Goal: Task Accomplishment & Management: Manage account settings

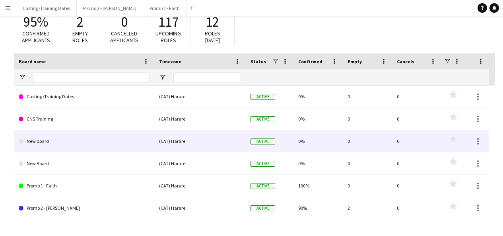
scroll to position [39, 0]
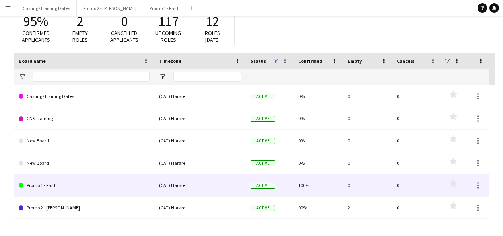
click at [54, 183] on link "Promo 1 - Faith" at bounding box center [84, 185] width 131 height 22
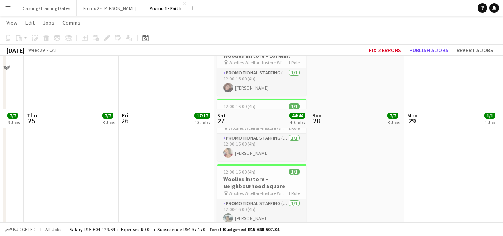
scroll to position [1781, 0]
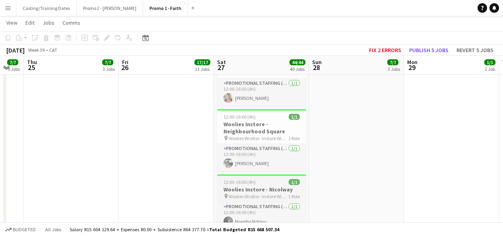
click at [256, 193] on span "Woolies Wcellar -Instore Wine Tasting Nicolway" at bounding box center [259, 196] width 60 height 6
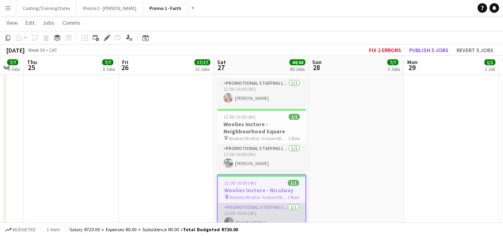
click at [268, 203] on app-card-role "Promotional Staffing (Brand Ambassadors) [DATE] 12:00-16:00 (4h) Nosipho Ndlovu" at bounding box center [262, 216] width 88 height 27
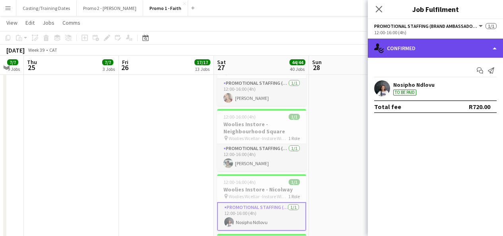
click at [459, 45] on div "single-neutral-actions-check-2 Confirmed" at bounding box center [435, 48] width 135 height 19
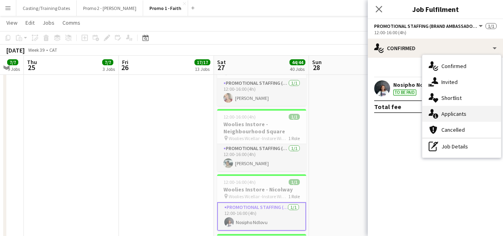
click at [449, 119] on div "single-neutral-actions-information Applicants" at bounding box center [461, 114] width 79 height 16
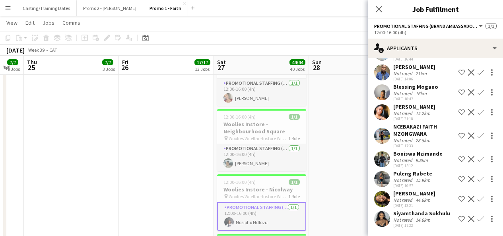
scroll to position [80, 0]
click at [4, 14] on button "Menu" at bounding box center [8, 8] width 16 height 16
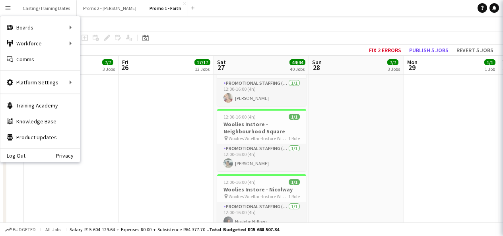
scroll to position [0, 0]
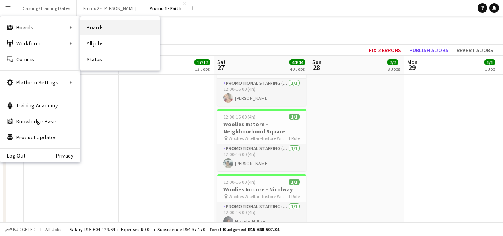
click at [93, 30] on link "Boards" at bounding box center [120, 27] width 80 height 16
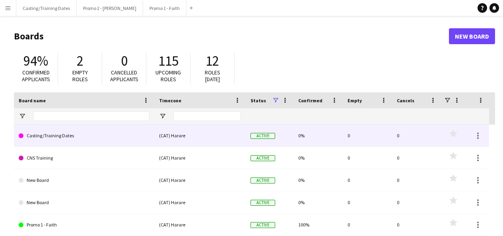
click at [60, 139] on link "Casting/Training Dates" at bounding box center [84, 136] width 131 height 22
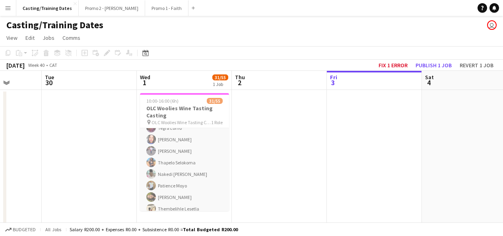
scroll to position [124, 0]
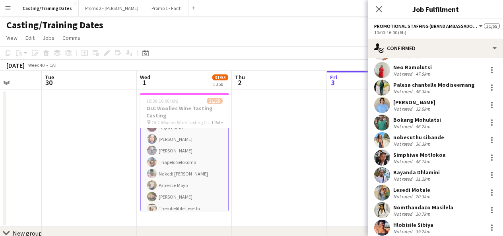
scroll to position [394, 0]
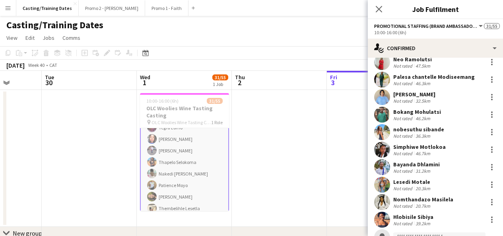
click at [378, 185] on app-user-avatar at bounding box center [382, 185] width 16 height 16
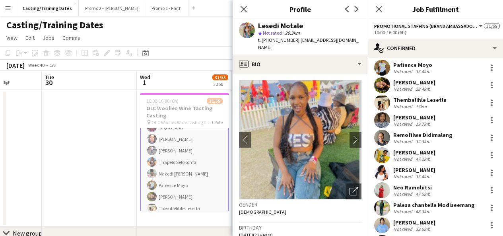
scroll to position [265, 0]
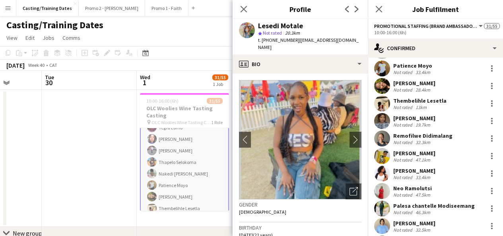
click at [379, 123] on app-user-avatar at bounding box center [382, 121] width 16 height 16
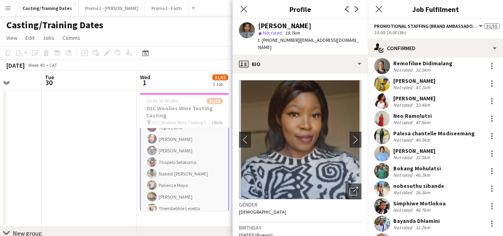
scroll to position [337, 0]
click at [350, 187] on icon "Open photos pop-in" at bounding box center [354, 191] width 8 height 8
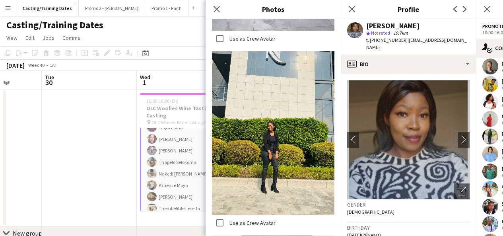
scroll to position [1057, 0]
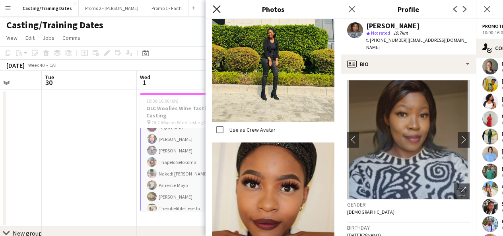
click at [215, 10] on icon at bounding box center [217, 9] width 8 height 8
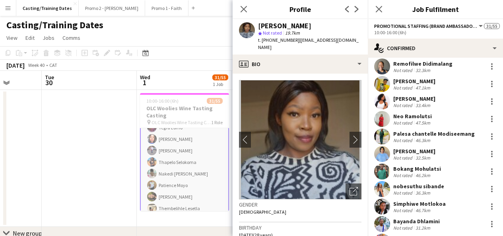
drag, startPoint x: 259, startPoint y: 26, endPoint x: 327, endPoint y: 26, distance: 67.6
click at [327, 26] on div "Onkgopotse Monnane" at bounding box center [309, 25] width 103 height 7
copy div "Onkgopotse Monnane"
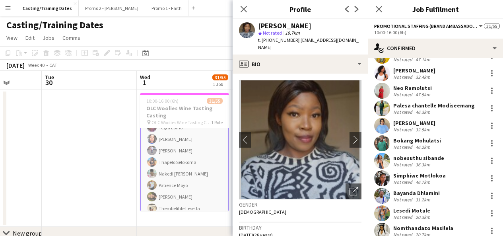
click at [14, 10] on button "Menu" at bounding box center [8, 8] width 16 height 16
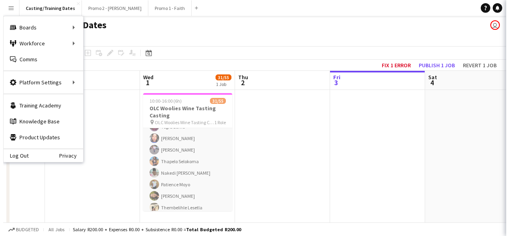
scroll to position [124, 0]
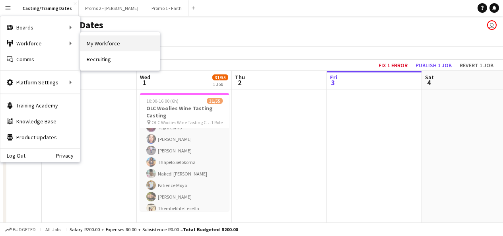
click at [89, 47] on link "My Workforce" at bounding box center [120, 43] width 80 height 16
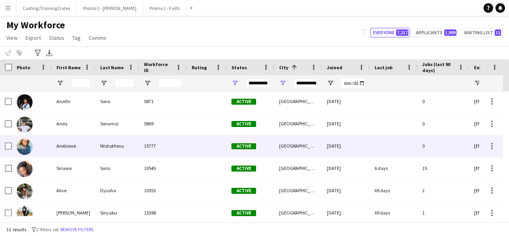
scroll to position [89, 0]
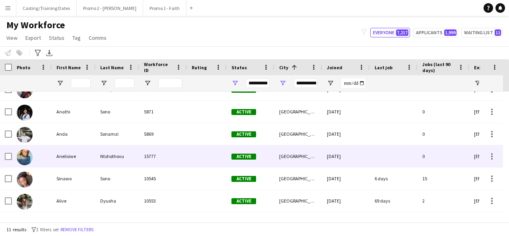
click at [127, 158] on div "Ntshothovu" at bounding box center [117, 156] width 44 height 22
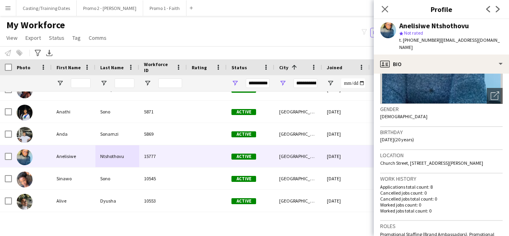
drag, startPoint x: 380, startPoint y: 162, endPoint x: 472, endPoint y: 171, distance: 92.4
click at [472, 171] on div "Location Church Street, 92 Kollege street CPUT Murray, CPUT Wellington residenc…" at bounding box center [441, 161] width 123 height 23
copy span "Church Street, 92 Kollege street CPUT Murray, CPUT Wellington residence, Wellin…"
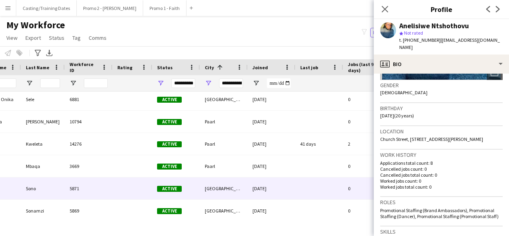
scroll to position [0, 75]
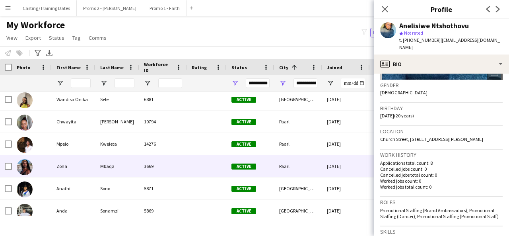
click at [91, 167] on div "Zona" at bounding box center [74, 166] width 44 height 22
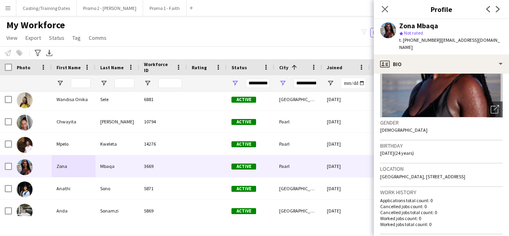
drag, startPoint x: 380, startPoint y: 169, endPoint x: 404, endPoint y: 177, distance: 25.7
click at [404, 177] on app-crew-profile-bio "chevron-left chevron-right Open photos pop-in Gender Female Birthday 03-03-2001…" at bounding box center [441, 155] width 135 height 162
copy span "4230 Nyibiba, 1645 Kwindla Street, Silver Town, Mbekweni, Paarl, 7646"
click at [491, 105] on icon "Open photos pop-in" at bounding box center [495, 109] width 8 height 8
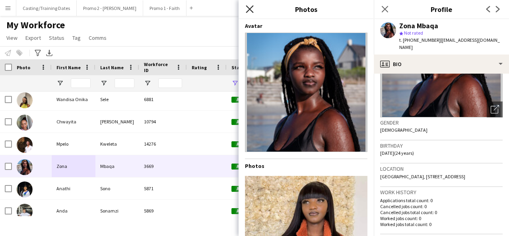
click at [249, 7] on icon "Close pop-in" at bounding box center [250, 9] width 8 height 8
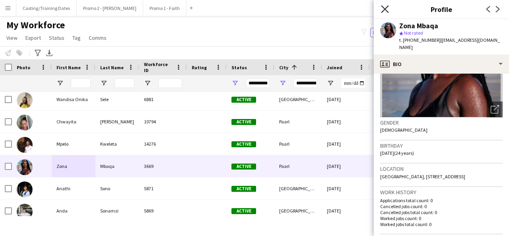
click at [384, 6] on icon "Close pop-in" at bounding box center [385, 9] width 8 height 8
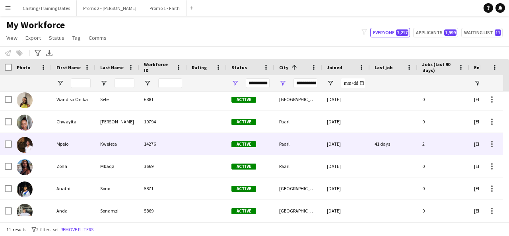
click at [55, 142] on div "Mpelo" at bounding box center [74, 144] width 44 height 22
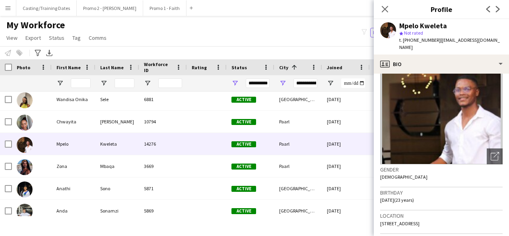
scroll to position [39, 0]
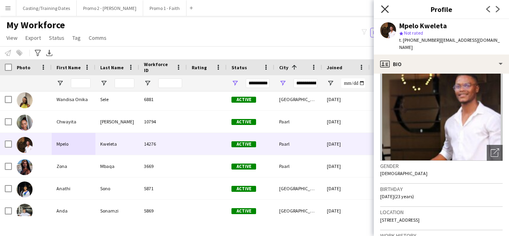
click at [388, 9] on icon "Close pop-in" at bounding box center [385, 9] width 8 height 8
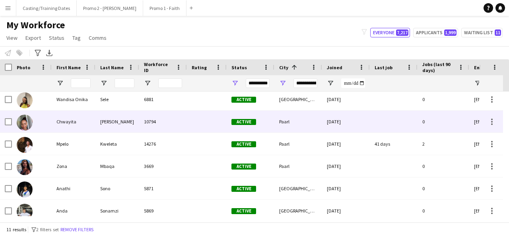
click at [133, 127] on div "Pommer" at bounding box center [117, 122] width 44 height 22
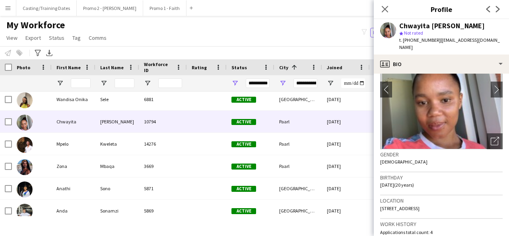
scroll to position [59, 0]
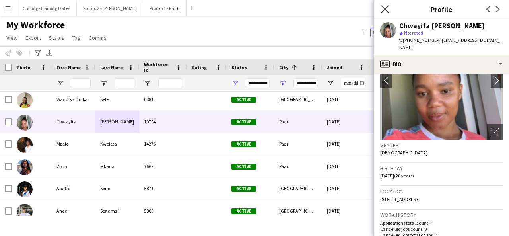
click at [384, 11] on icon at bounding box center [385, 9] width 8 height 8
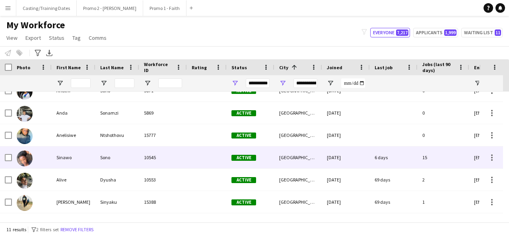
scroll to position [74, 0]
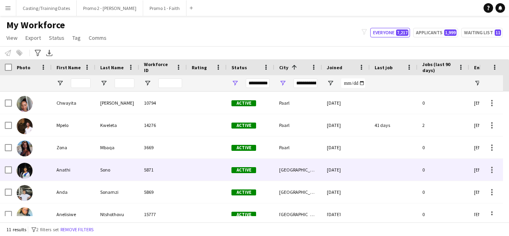
click at [134, 165] on div "Sono" at bounding box center [117, 170] width 44 height 22
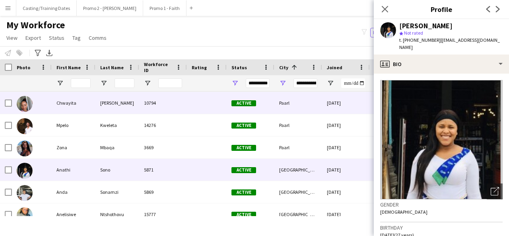
scroll to position [0, 0]
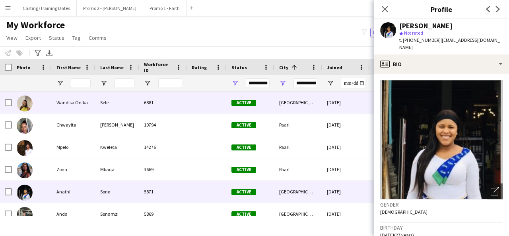
click at [162, 107] on div "6881" at bounding box center [163, 102] width 48 height 22
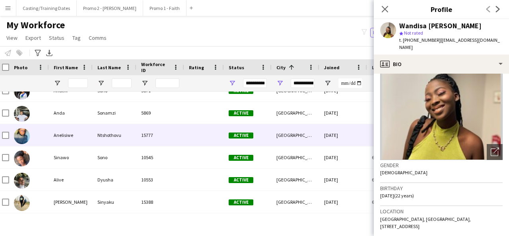
scroll to position [101, 0]
click at [82, 134] on div "Anelisiwe" at bounding box center [71, 135] width 44 height 22
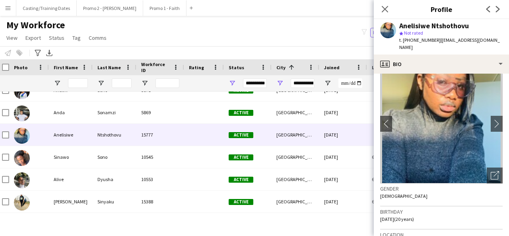
scroll to position [16, 0]
drag, startPoint x: 388, startPoint y: 162, endPoint x: 457, endPoint y: 203, distance: 80.6
click at [457, 203] on div "Gender Female" at bounding box center [441, 194] width 123 height 23
click at [491, 177] on icon "Open photos pop-in" at bounding box center [495, 175] width 8 height 8
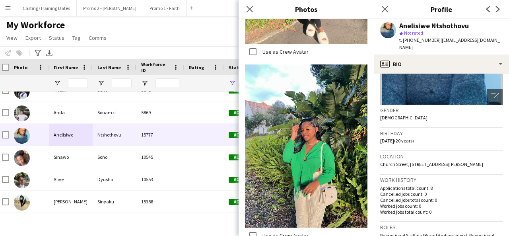
scroll to position [95, 0]
drag, startPoint x: 380, startPoint y: 163, endPoint x: 473, endPoint y: 176, distance: 94.0
click at [473, 176] on app-crew-profile-bio "chevron-left chevron-right Open photos pop-in Gender Female Birthday 01-01-2005…" at bounding box center [441, 155] width 135 height 162
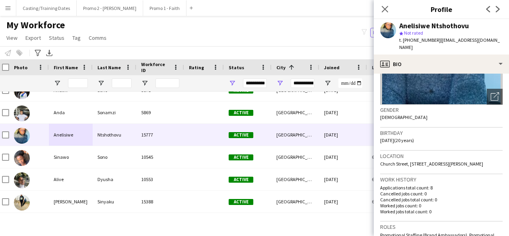
copy span "Church Street, 92 Kollege street CPUT Murray, CPUT Wellington residence, Wellin…"
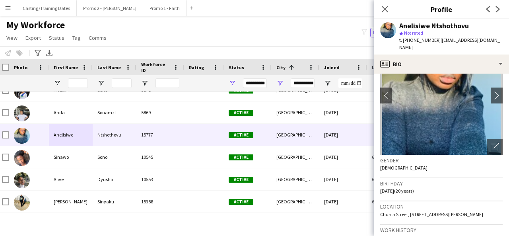
scroll to position [44, 0]
click at [487, 150] on div "Open photos pop-in" at bounding box center [495, 148] width 16 height 16
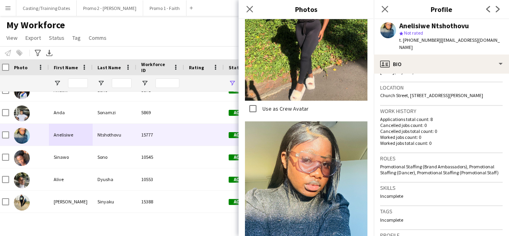
scroll to position [169, 0]
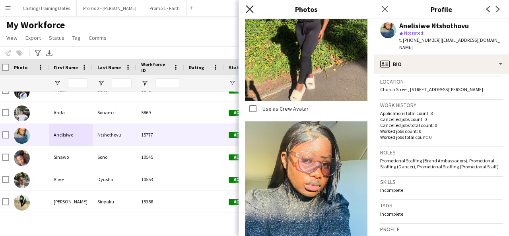
click at [250, 7] on icon "Close pop-in" at bounding box center [250, 9] width 8 height 8
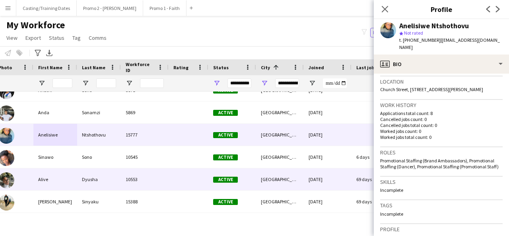
scroll to position [0, 48]
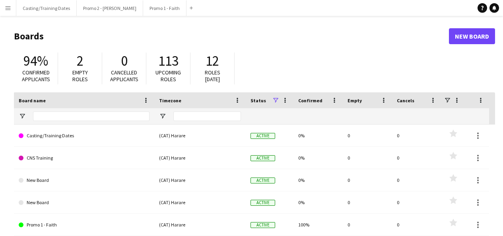
click at [8, 8] on app-icon "Menu" at bounding box center [8, 8] width 6 height 6
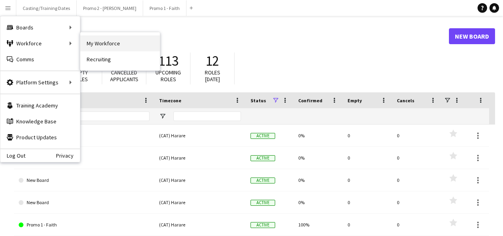
click at [101, 38] on link "My Workforce" at bounding box center [120, 43] width 80 height 16
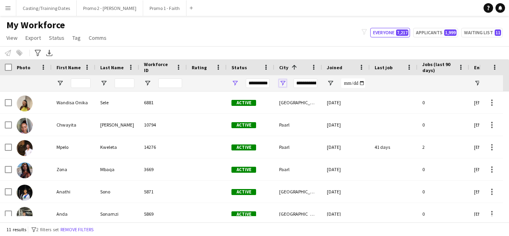
click at [283, 82] on span "Open Filter Menu" at bounding box center [282, 83] width 7 height 7
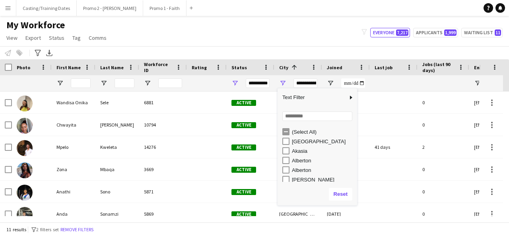
click at [293, 132] on div "(Select All)" at bounding box center [323, 132] width 63 height 6
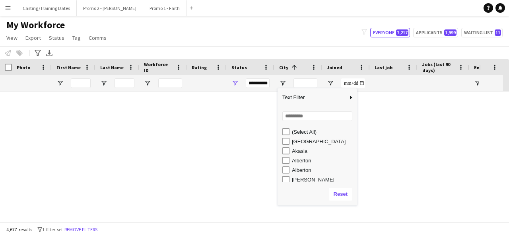
type input "***"
click at [339, 191] on button "Reset" at bounding box center [340, 194] width 23 height 13
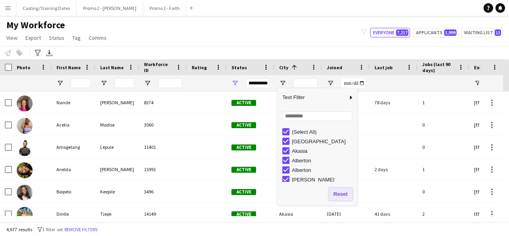
click at [339, 191] on button "Reset" at bounding box center [340, 194] width 23 height 13
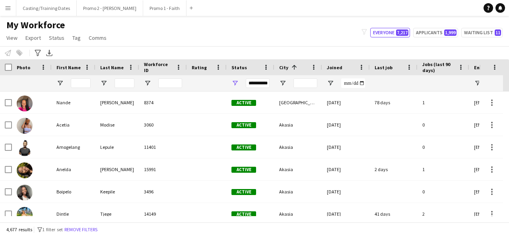
click at [396, 77] on div at bounding box center [394, 83] width 38 height 16
click at [85, 84] on input "First Name Filter Input" at bounding box center [81, 83] width 20 height 10
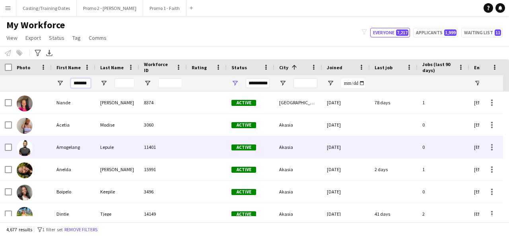
scroll to position [0, 2]
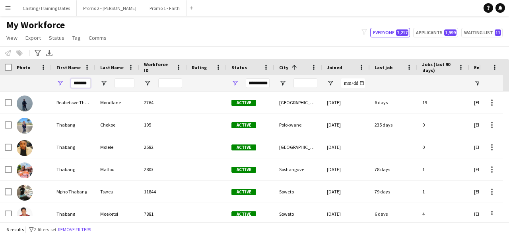
type input "*******"
click at [123, 84] on input "Last Name Filter Input" at bounding box center [125, 83] width 20 height 10
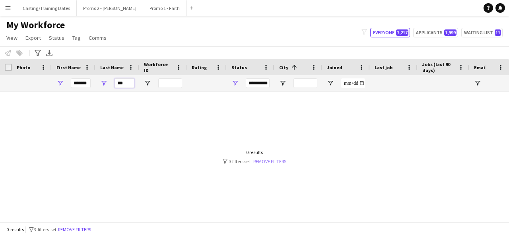
type input "***"
click at [274, 162] on link "Remove filters" at bounding box center [269, 161] width 33 height 6
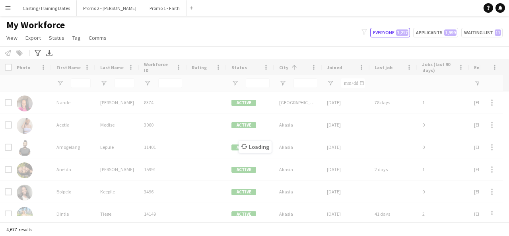
click at [127, 81] on div "Loading" at bounding box center [254, 140] width 509 height 163
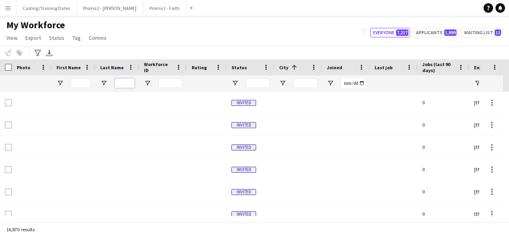
click at [122, 84] on input "Last Name Filter Input" at bounding box center [125, 83] width 20 height 10
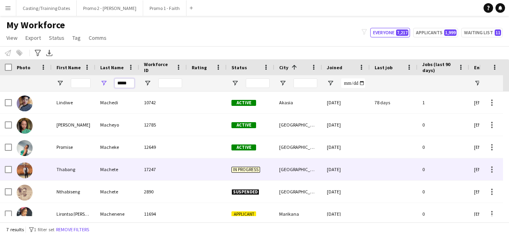
type input "*****"
click at [119, 166] on div "Machete" at bounding box center [117, 169] width 44 height 22
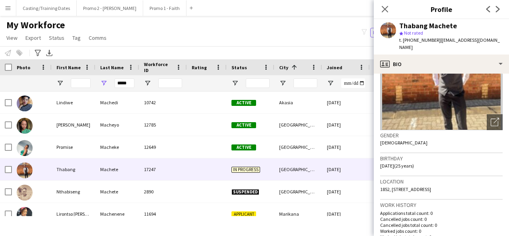
scroll to position [69, 0]
drag, startPoint x: 381, startPoint y: 180, endPoint x: 435, endPoint y: 190, distance: 55.3
click at [435, 190] on div "Location 1852, 472b Mosetlha Street Zone3 Meadowlands, Johannesburg, 1852" at bounding box center [441, 188] width 123 height 23
copy span "1852, 472b Mosetlha Street Zone3 Meadowlands, Johannesburg, 1852"
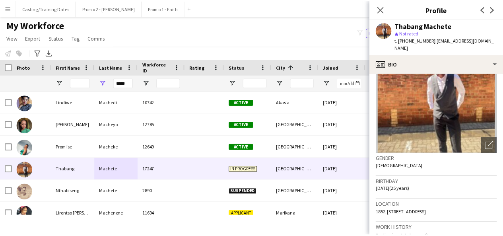
scroll to position [9, 0]
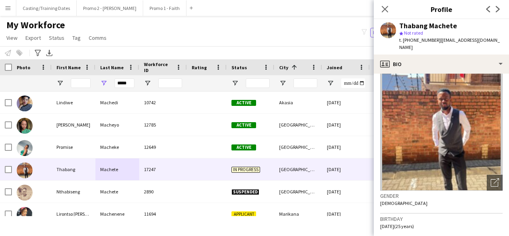
click at [3, 3] on button "Menu" at bounding box center [8, 8] width 16 height 16
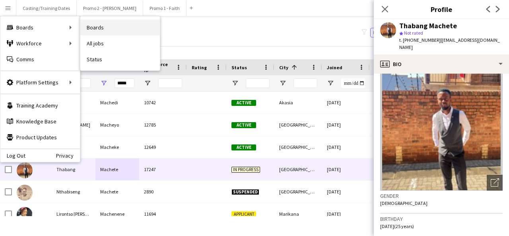
click at [103, 35] on link "Boards" at bounding box center [120, 27] width 80 height 16
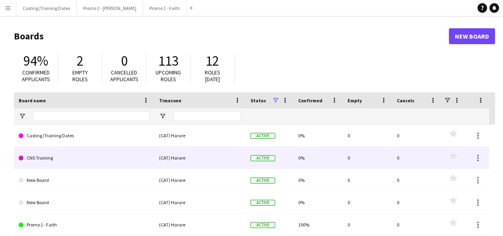
scroll to position [7, 0]
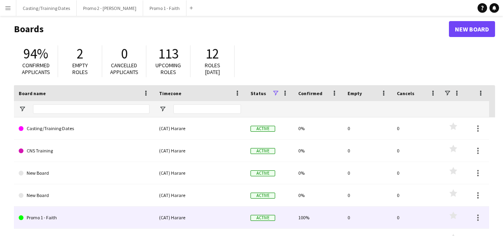
click at [50, 220] on link "Promo 1 - Faith" at bounding box center [84, 217] width 131 height 22
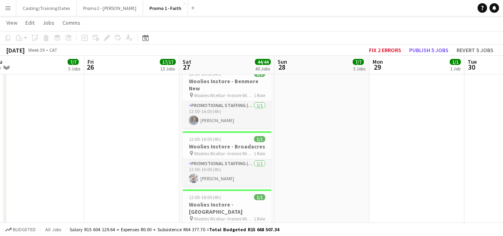
scroll to position [1135, 0]
click at [220, 143] on h3 "Woolies Instore - Broadacres" at bounding box center [227, 146] width 89 height 7
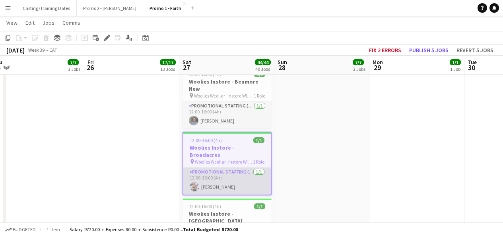
click at [225, 167] on app-card-role "Promotional Staffing (Brand Ambassadors) 1/1 12:00-16:00 (4h) Thelma Manamela" at bounding box center [227, 180] width 88 height 27
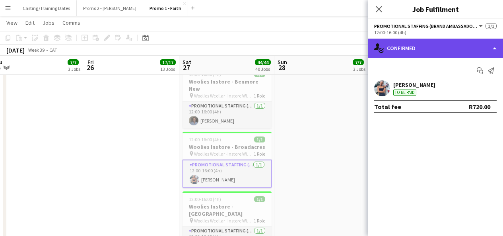
click at [439, 52] on div "single-neutral-actions-check-2 Confirmed" at bounding box center [435, 48] width 135 height 19
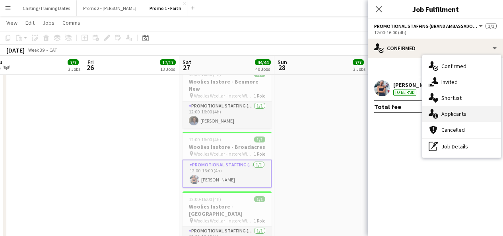
click at [445, 113] on span "Applicants" at bounding box center [454, 113] width 25 height 7
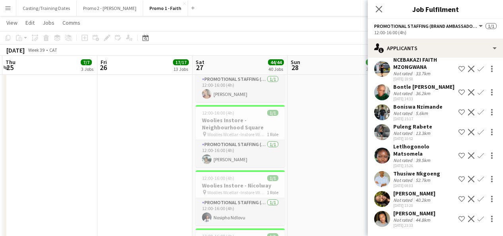
scroll to position [1791, 0]
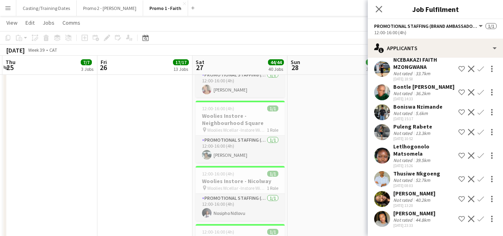
click at [222, 194] on app-card-role "Promotional Staffing (Brand Ambassadors) 1/1 12:00-16:00 (4h) Nosipho Ndlovu" at bounding box center [240, 207] width 89 height 27
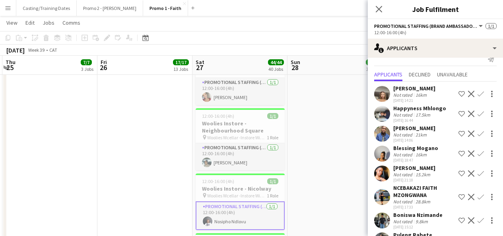
scroll to position [38, 0]
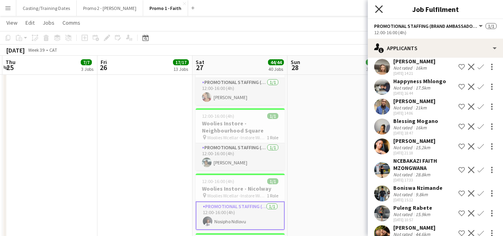
click at [382, 10] on icon "Close pop-in" at bounding box center [379, 9] width 8 height 8
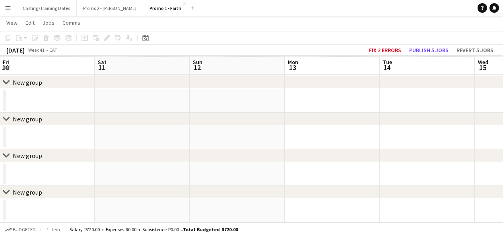
scroll to position [110, 0]
click at [10, 8] on app-icon "Menu" at bounding box center [8, 8] width 6 height 6
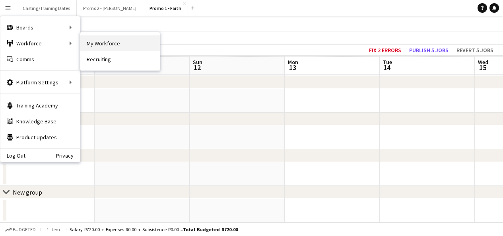
click at [97, 41] on link "My Workforce" at bounding box center [120, 43] width 80 height 16
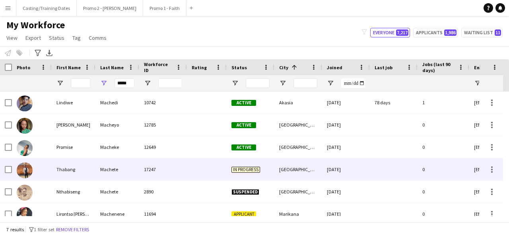
click at [174, 165] on div "17247" at bounding box center [163, 169] width 48 height 22
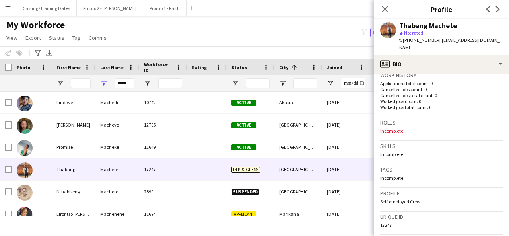
scroll to position [339, 0]
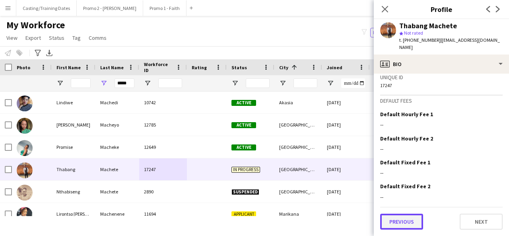
click at [410, 225] on button "Previous" at bounding box center [401, 222] width 43 height 16
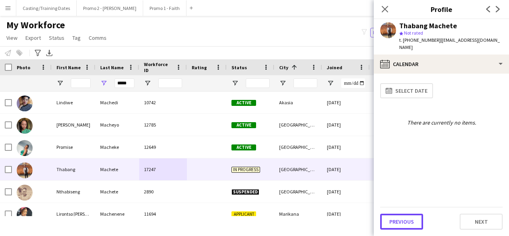
click at [410, 225] on button "Previous" at bounding box center [401, 222] width 43 height 16
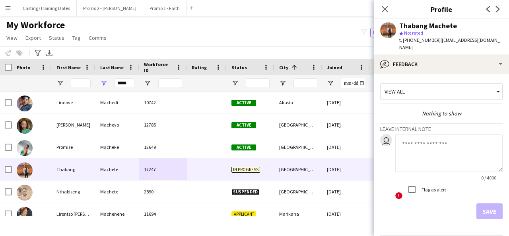
scroll to position [21, 0]
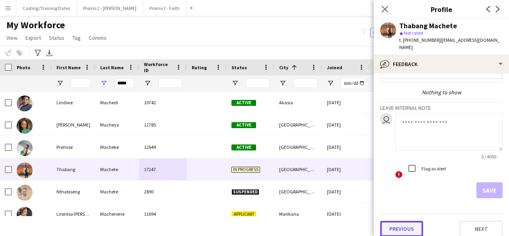
click at [400, 224] on button "Previous" at bounding box center [401, 229] width 43 height 16
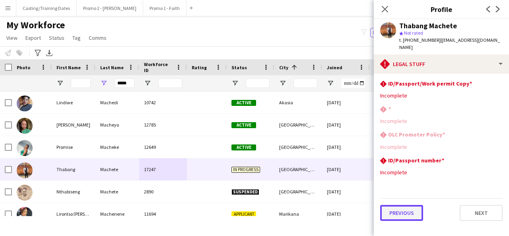
click at [405, 205] on button "Previous" at bounding box center [401, 213] width 43 height 16
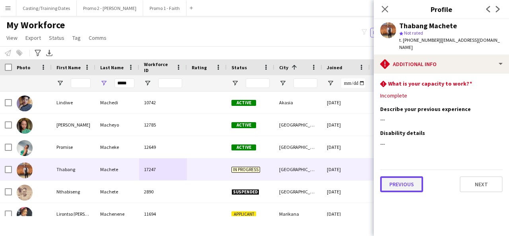
click at [390, 176] on button "Previous" at bounding box center [401, 184] width 43 height 16
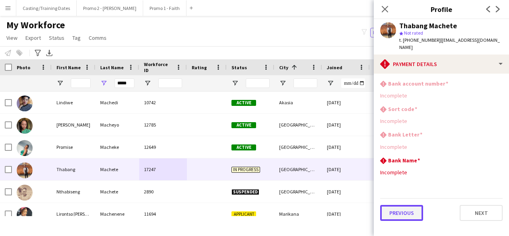
click at [400, 209] on button "Previous" at bounding box center [401, 213] width 43 height 16
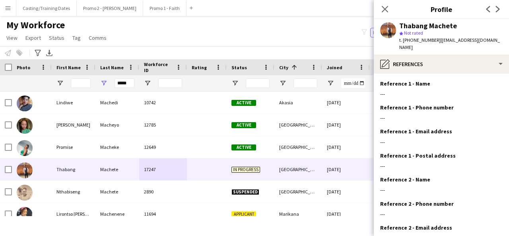
scroll to position [74, 0]
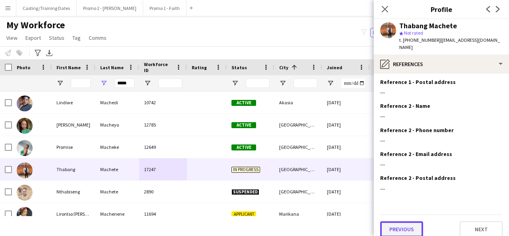
click at [398, 223] on button "Previous" at bounding box center [401, 229] width 43 height 16
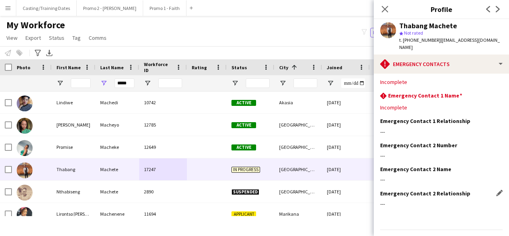
scroll to position [29, 0]
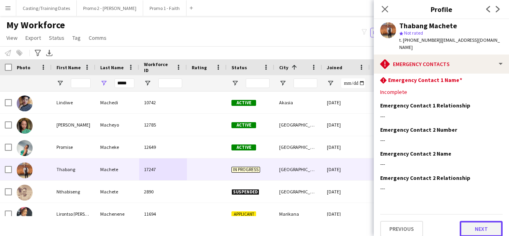
click at [460, 221] on button "Next" at bounding box center [481, 229] width 43 height 16
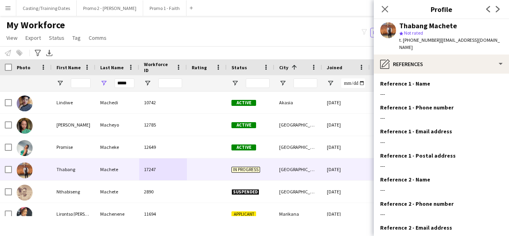
click at [459, 224] on div "Reference 2 - Email address Edit this field" at bounding box center [441, 227] width 123 height 7
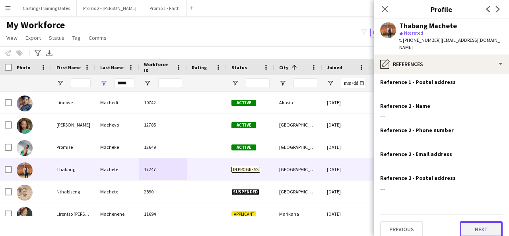
click at [460, 221] on button "Next" at bounding box center [481, 229] width 43 height 16
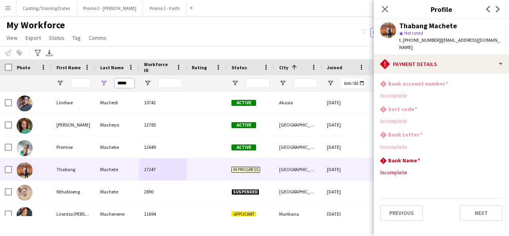
click at [133, 83] on input "*****" at bounding box center [125, 83] width 20 height 10
type input "*"
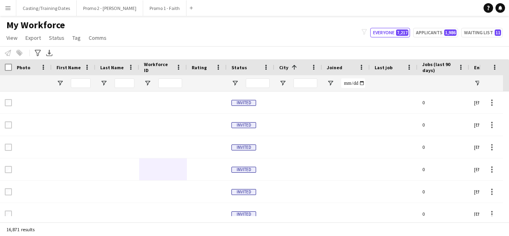
click at [10, 9] on app-icon "Menu" at bounding box center [8, 8] width 6 height 6
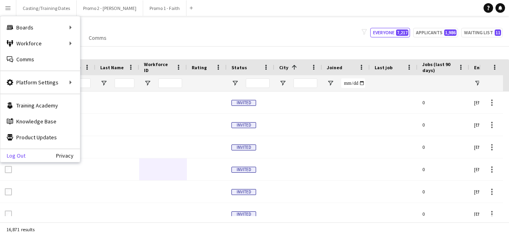
click at [18, 158] on link "Log Out" at bounding box center [12, 155] width 25 height 6
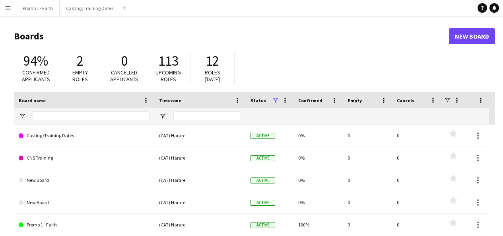
click at [8, 8] on app-icon "Menu" at bounding box center [8, 8] width 6 height 6
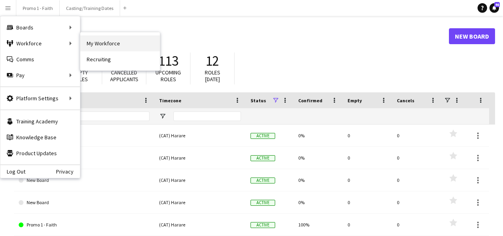
click at [110, 47] on link "My Workforce" at bounding box center [120, 43] width 80 height 16
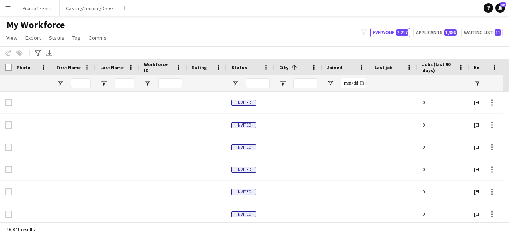
click at [306, 84] on input "City Filter Input" at bounding box center [306, 83] width 24 height 10
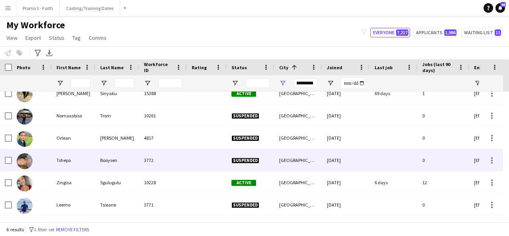
type input "*********"
click at [85, 156] on div "Tshepo" at bounding box center [74, 160] width 44 height 22
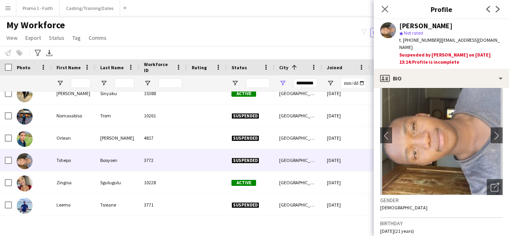
scroll to position [17, 0]
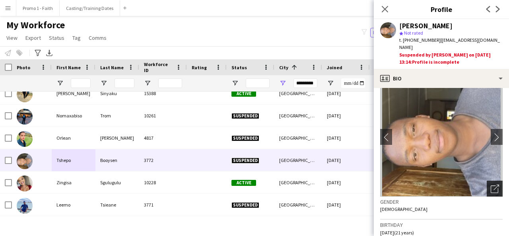
click at [491, 188] on icon "Open photos pop-in" at bounding box center [495, 189] width 8 height 8
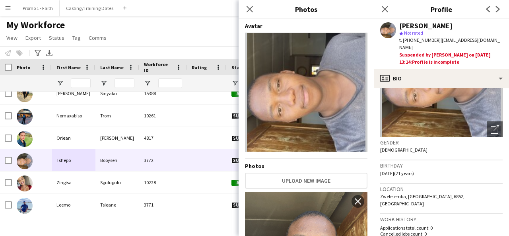
scroll to position [70, 0]
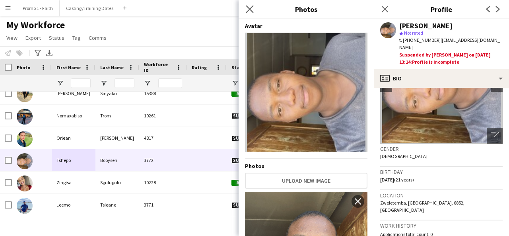
click at [254, 12] on app-icon "Close pop-in" at bounding box center [250, 10] width 12 height 12
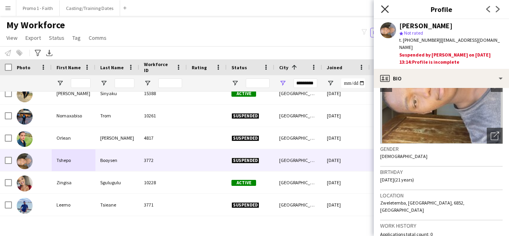
click at [387, 9] on icon "Close pop-in" at bounding box center [385, 9] width 8 height 8
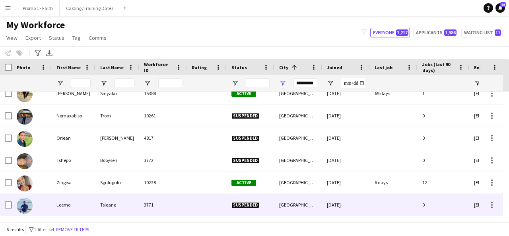
click at [119, 199] on div "Tsieane" at bounding box center [117, 205] width 44 height 22
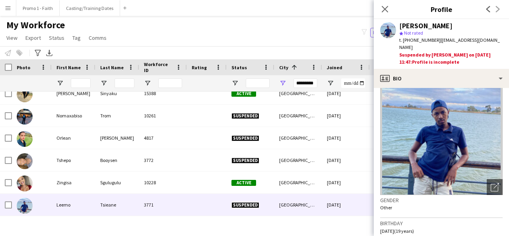
scroll to position [19, 0]
click at [178, 30] on div "My Workforce View Views Default view Applicants New view Update view Delete vie…" at bounding box center [254, 32] width 509 height 27
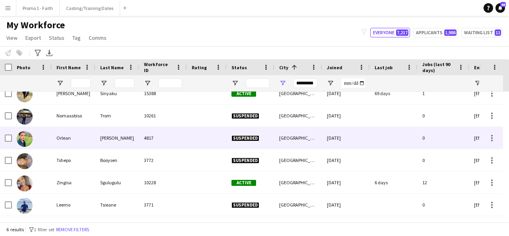
click at [149, 140] on div "4817" at bounding box center [163, 138] width 48 height 22
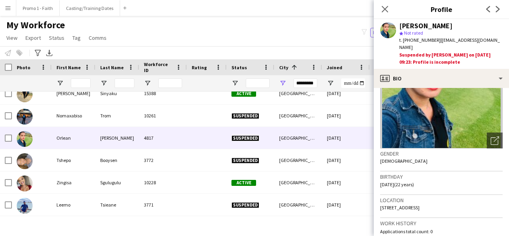
scroll to position [65, 0]
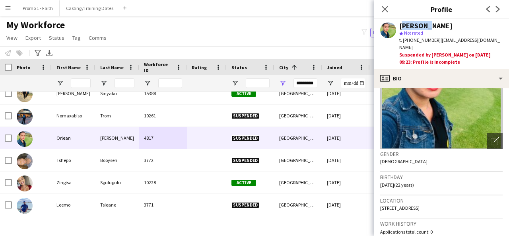
drag, startPoint x: 401, startPoint y: 28, endPoint x: 423, endPoint y: 26, distance: 22.4
click at [423, 26] on div "Orlean De jager" at bounding box center [425, 25] width 53 height 7
copy div "Orlean"
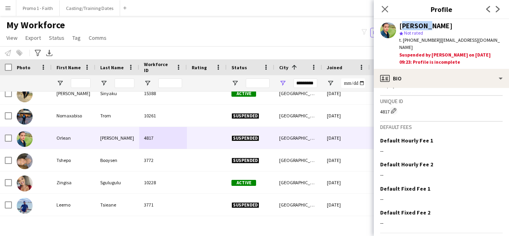
scroll to position [371, 0]
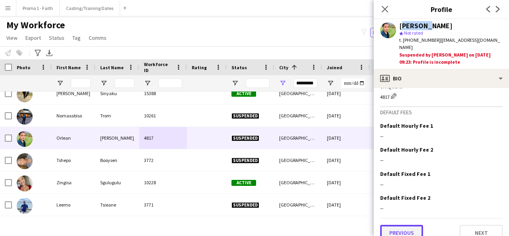
click at [408, 225] on button "Previous" at bounding box center [401, 233] width 43 height 16
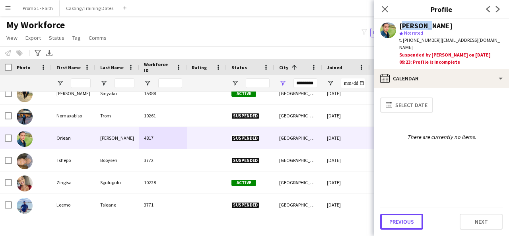
click at [408, 225] on button "Previous" at bounding box center [401, 222] width 43 height 16
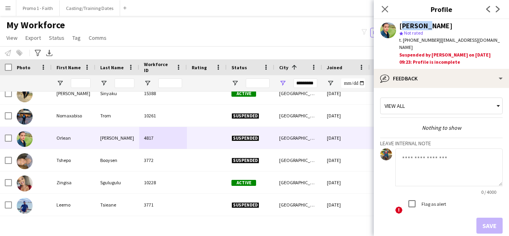
scroll to position [35, 0]
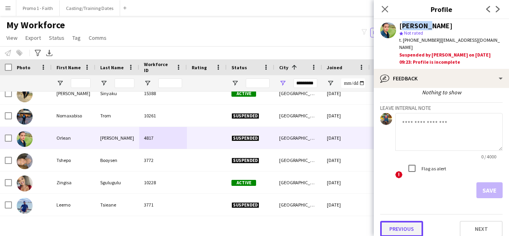
click at [400, 225] on button "Previous" at bounding box center [401, 229] width 43 height 16
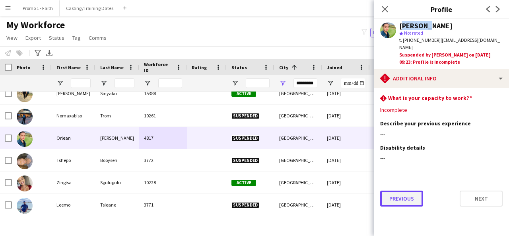
click at [399, 197] on button "Previous" at bounding box center [401, 199] width 43 height 16
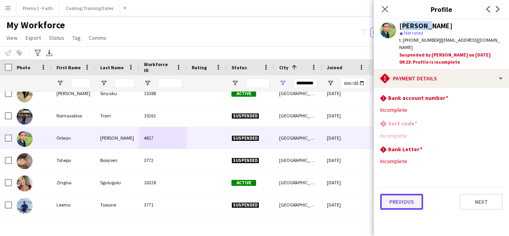
click at [399, 197] on button "Previous" at bounding box center [401, 202] width 43 height 16
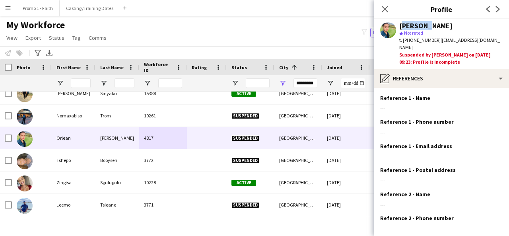
scroll to position [88, 0]
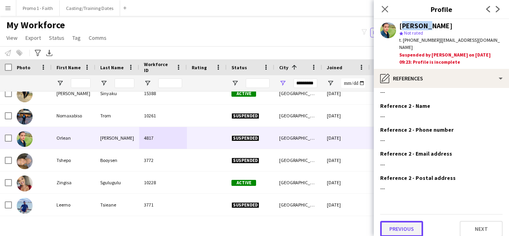
click at [404, 221] on button "Previous" at bounding box center [401, 229] width 43 height 16
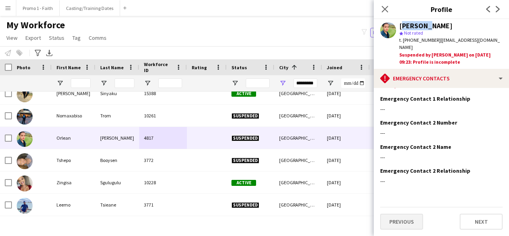
scroll to position [0, 0]
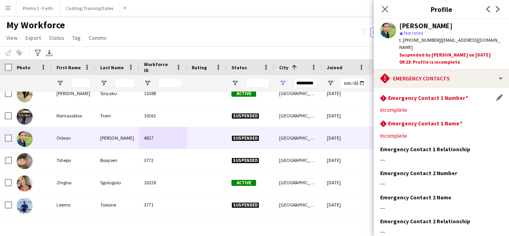
click at [469, 94] on div "rhombus-alert Emergency Contact 1 Number Edit this field" at bounding box center [441, 98] width 123 height 9
drag, startPoint x: 400, startPoint y: 28, endPoint x: 450, endPoint y: 29, distance: 50.1
click at [450, 29] on div "Orlean De jager" at bounding box center [450, 25] width 103 height 7
copy div "Orlean De jager"
click at [6, 8] on app-icon "Menu" at bounding box center [8, 8] width 6 height 6
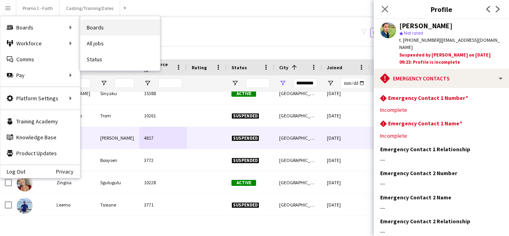
click at [101, 27] on link "Boards" at bounding box center [120, 27] width 80 height 16
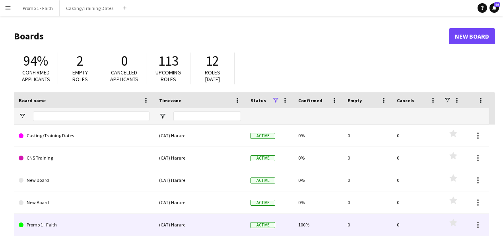
click at [48, 226] on link "Promo 1 - Faith" at bounding box center [84, 225] width 131 height 22
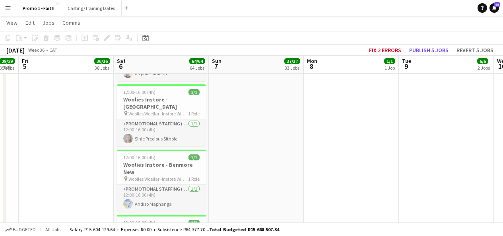
scroll to position [2410, 0]
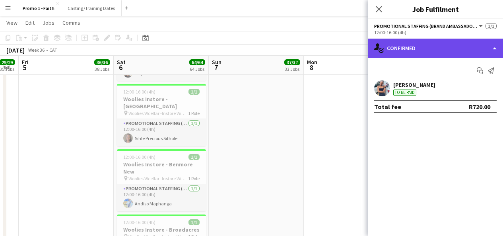
click at [394, 49] on div "single-neutral-actions-check-2 Confirmed" at bounding box center [435, 48] width 135 height 19
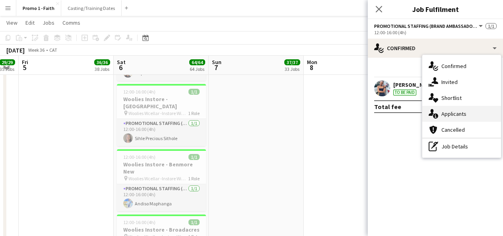
click at [457, 111] on span "Applicants" at bounding box center [454, 113] width 25 height 7
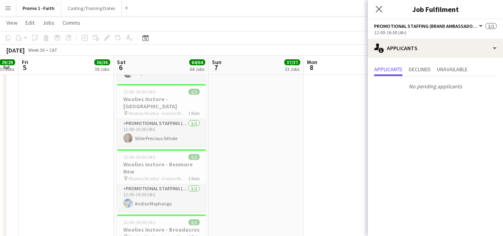
click at [380, 16] on div "Close pop-in" at bounding box center [379, 9] width 22 height 18
click at [384, 9] on app-icon "Close pop-in" at bounding box center [380, 10] width 12 height 12
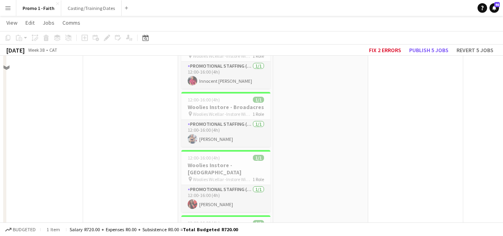
scroll to position [1075, 0]
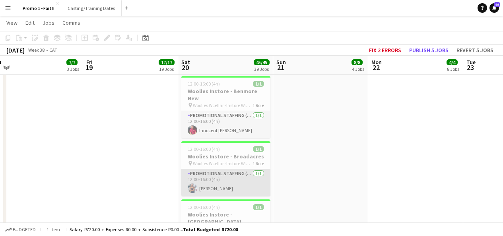
click at [224, 169] on app-card-role "Promotional Staffing (Brand Ambassadors) 1/1 12:00-16:00 (4h) Thelma Manamela" at bounding box center [225, 182] width 89 height 27
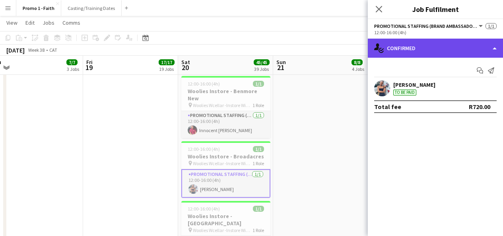
click at [416, 49] on div "single-neutral-actions-check-2 Confirmed" at bounding box center [435, 48] width 135 height 19
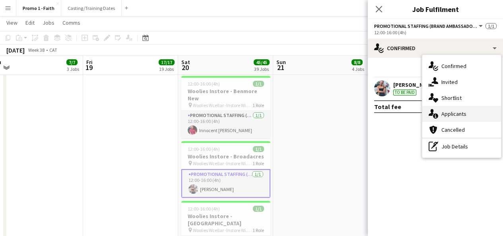
click at [454, 117] on span "Applicants" at bounding box center [454, 113] width 25 height 7
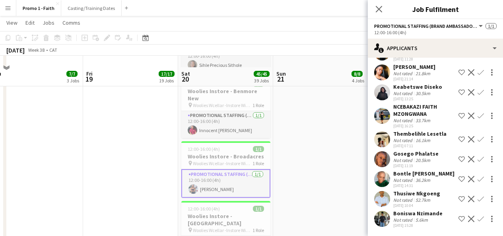
scroll to position [1100, 0]
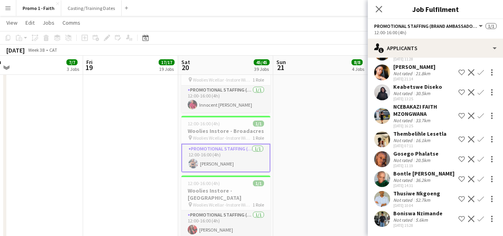
click at [384, 216] on app-user-avatar at bounding box center [382, 219] width 16 height 16
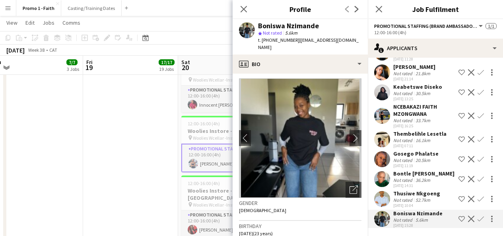
scroll to position [2, 0]
click at [350, 185] on icon "Open photos pop-in" at bounding box center [354, 189] width 8 height 8
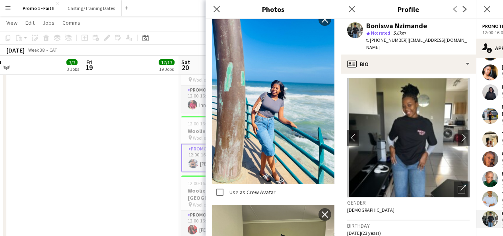
scroll to position [560, 0]
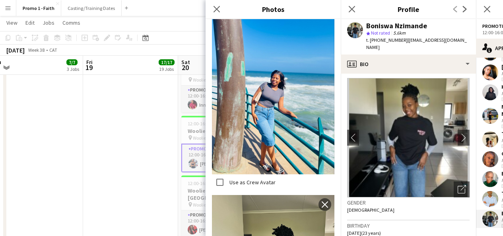
click at [208, 8] on div "Close pop-in" at bounding box center [217, 9] width 22 height 18
click at [219, 8] on icon "Close pop-in" at bounding box center [217, 9] width 8 height 8
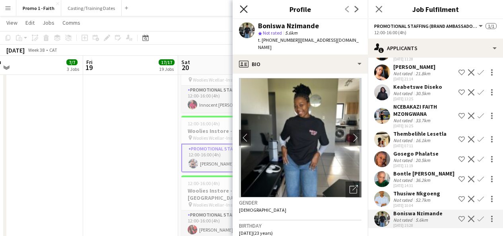
click at [245, 10] on icon "Close pop-in" at bounding box center [244, 9] width 8 height 8
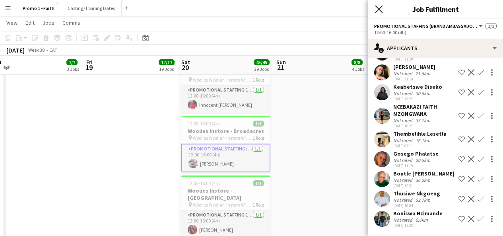
click at [377, 12] on icon "Close pop-in" at bounding box center [379, 9] width 8 height 8
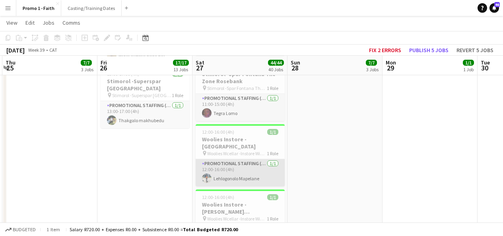
scroll to position [882, 0]
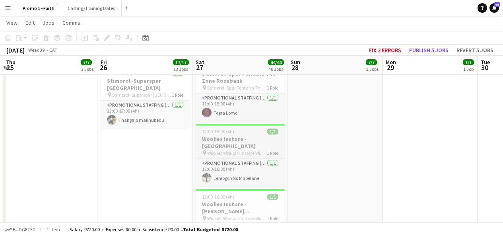
click at [231, 150] on span "Woolies Wcellar -Instore Wine Tasting Eastgate" at bounding box center [237, 153] width 60 height 6
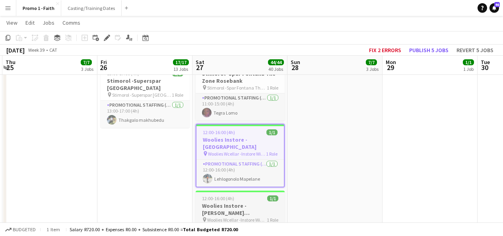
click at [255, 202] on h3 "Woolies Instore - [PERSON_NAME][GEOGRAPHIC_DATA]" at bounding box center [240, 209] width 89 height 14
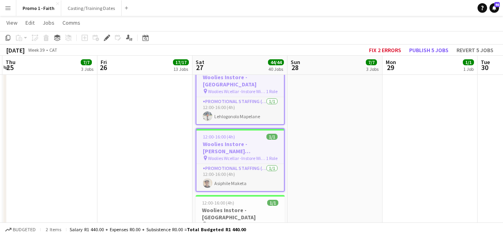
click at [255, 221] on span "Woolies Wcellar -Instore Wine Tasting [GEOGRAPHIC_DATA]" at bounding box center [237, 224] width 60 height 6
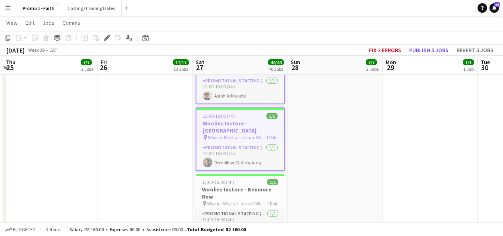
click at [255, 209] on app-card-role "Promotional Staffing (Brand Ambassadors) 1/1 12:00-16:00 (4h) Raissa Anyere" at bounding box center [240, 222] width 89 height 27
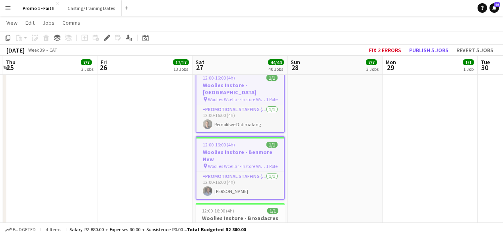
click at [255, 222] on div "pin Woolies Wcellar -Instore Wine Tasting Broadacres 1 Role" at bounding box center [240, 225] width 89 height 6
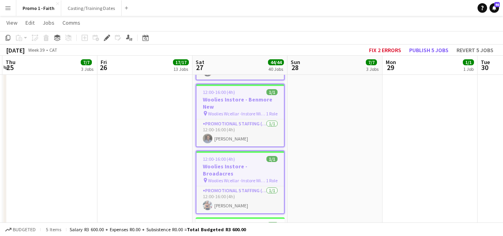
click at [255, 229] on h3 "Woolies Instore - [GEOGRAPHIC_DATA]" at bounding box center [240, 236] width 89 height 14
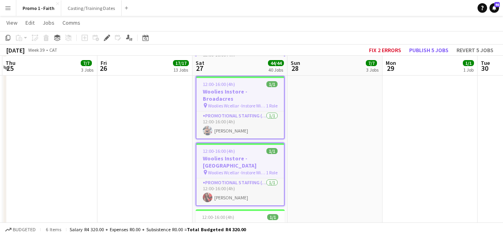
scroll to position [1199, 0]
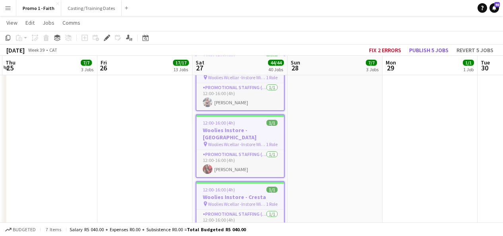
scroll to position [1226, 0]
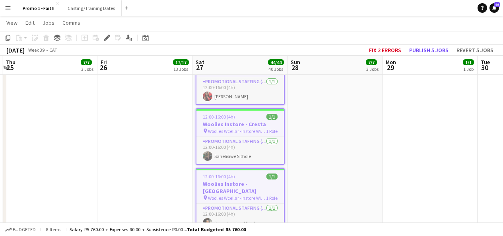
scroll to position [1299, 0]
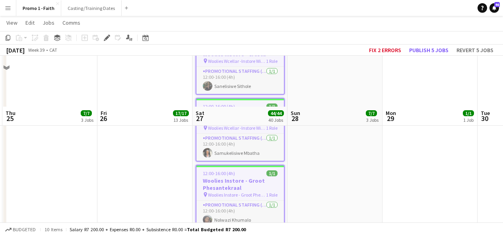
scroll to position [1423, 0]
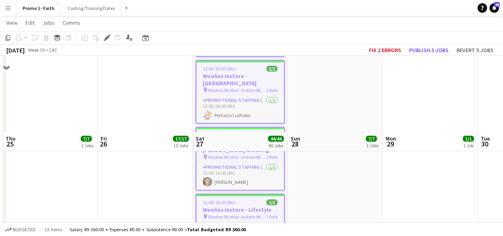
scroll to position [1619, 0]
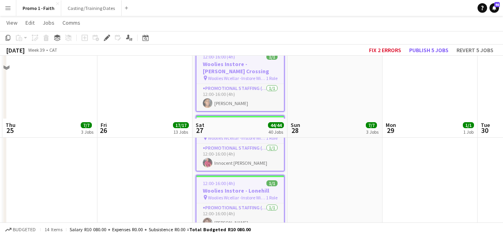
scroll to position [1689, 0]
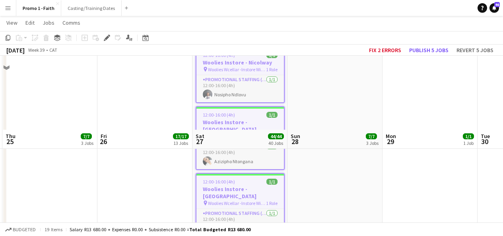
scroll to position [2016, 0]
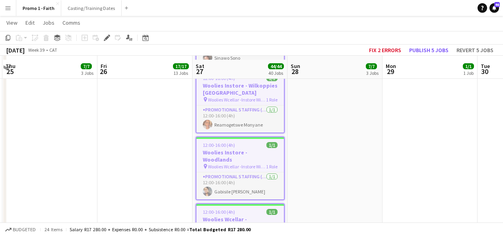
scroll to position [2315, 0]
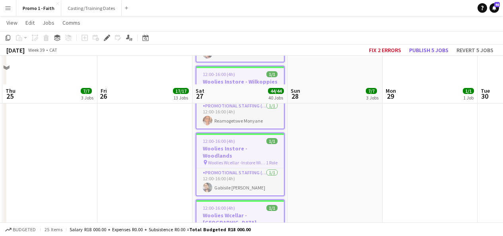
scroll to position [2344, 0]
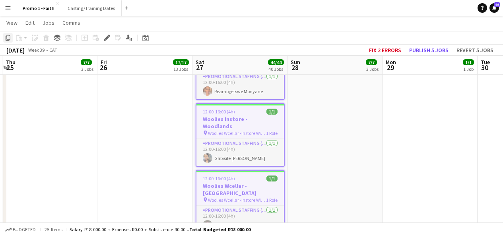
click at [8, 38] on icon "Copy" at bounding box center [8, 38] width 6 height 6
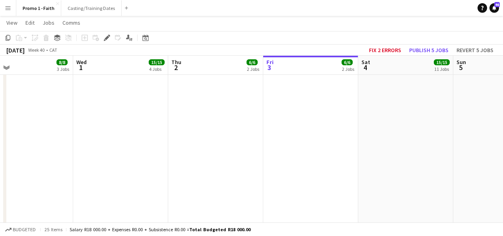
scroll to position [0, 311]
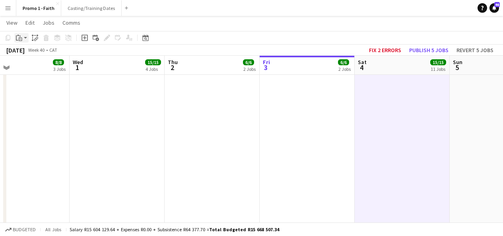
click at [26, 38] on app-action-btn "Paste" at bounding box center [21, 38] width 14 height 10
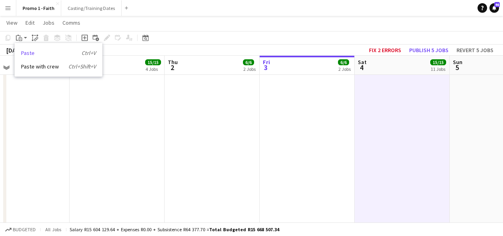
click at [29, 53] on link "Paste Ctrl+V" at bounding box center [58, 52] width 75 height 7
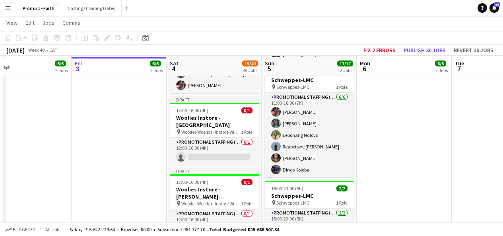
scroll to position [410, 0]
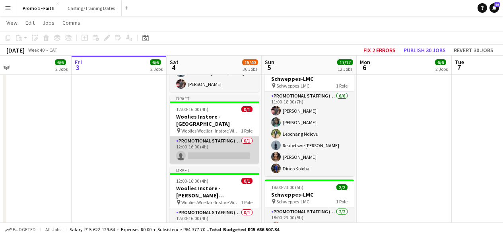
click at [212, 150] on app-card-role "Promotional Staffing (Brand Ambassadors) 0/1 12:00-16:00 (4h) single-neutral-ac…" at bounding box center [214, 149] width 89 height 27
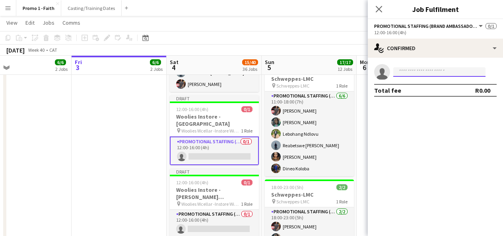
click at [407, 69] on input at bounding box center [439, 72] width 92 height 10
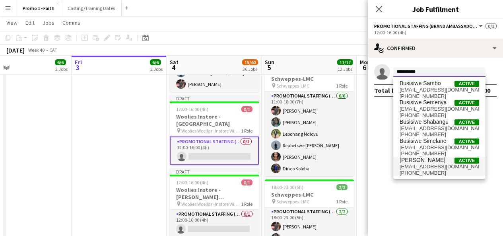
type input "**********"
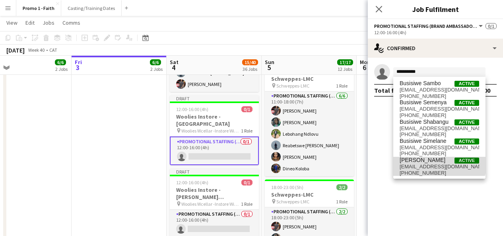
click at [439, 161] on span "[PERSON_NAME]" at bounding box center [423, 160] width 46 height 7
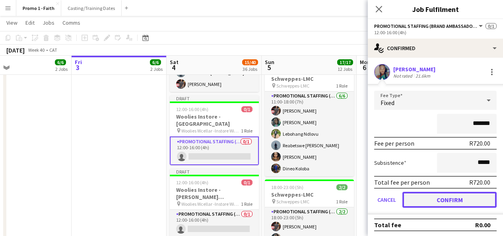
click at [452, 199] on button "Confirm" at bounding box center [450, 200] width 94 height 16
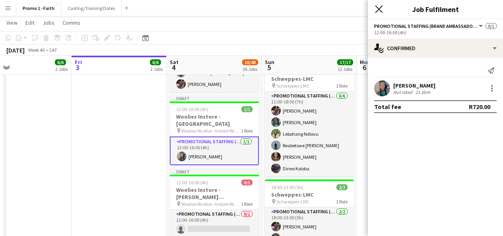
click at [379, 8] on icon "Close pop-in" at bounding box center [379, 9] width 8 height 8
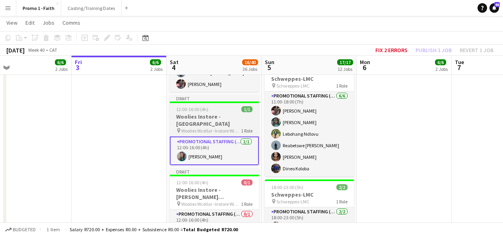
click at [216, 102] on div at bounding box center [214, 102] width 89 height 2
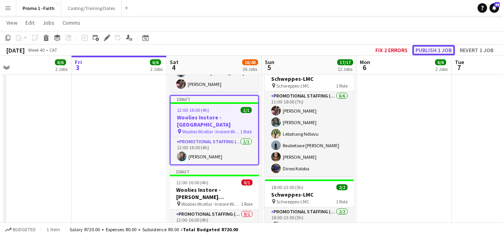
click at [441, 47] on button "Publish 1 job" at bounding box center [434, 50] width 43 height 10
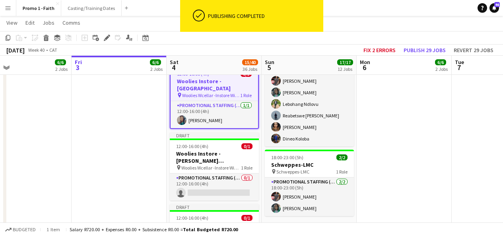
scroll to position [463, 0]
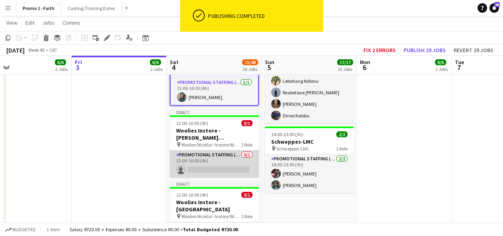
click at [215, 157] on app-card-role "Promotional Staffing (Brand Ambassadors) 0/1 12:00-16:00 (4h) single-neutral-ac…" at bounding box center [214, 163] width 89 height 27
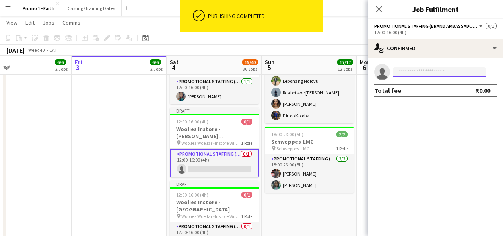
click at [418, 72] on input at bounding box center [439, 72] width 92 height 10
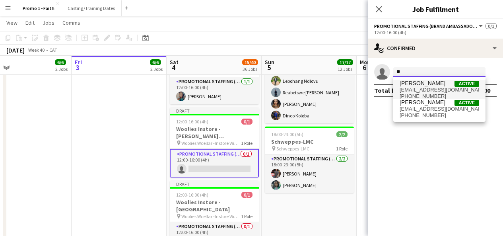
type input "*"
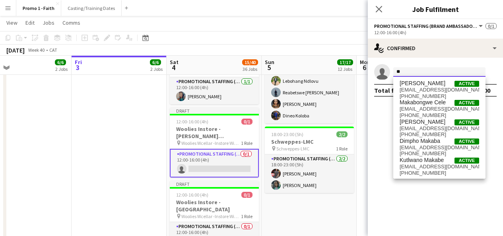
type input "*"
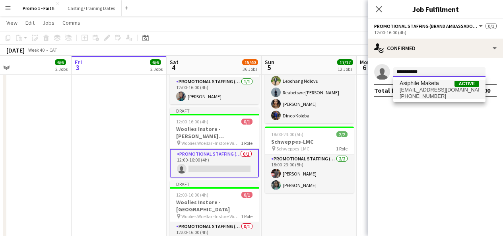
type input "**********"
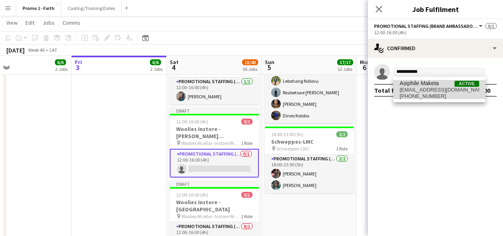
click at [427, 90] on span "asiphilemaketa7@gmail.com" at bounding box center [440, 90] width 80 height 6
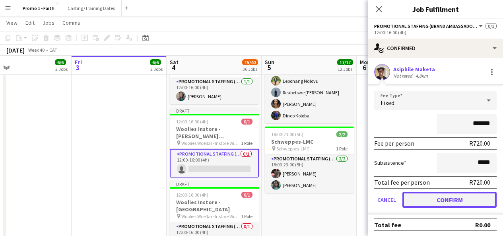
click at [437, 197] on button "Confirm" at bounding box center [450, 200] width 94 height 16
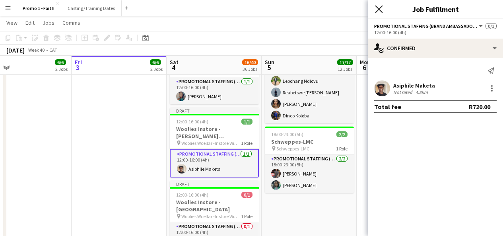
click at [380, 8] on icon at bounding box center [379, 9] width 8 height 8
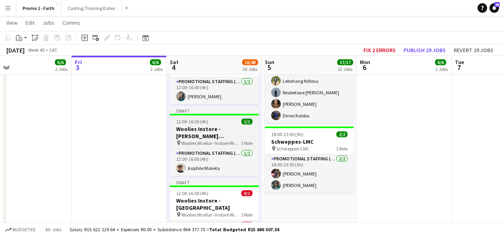
click at [196, 107] on div "Draft" at bounding box center [214, 110] width 89 height 6
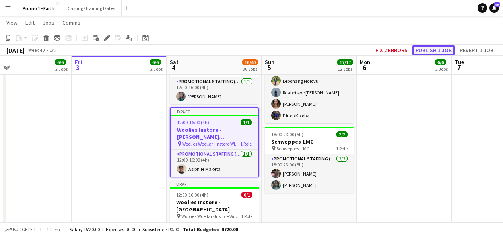
click at [437, 53] on button "Publish 1 job" at bounding box center [434, 50] width 43 height 10
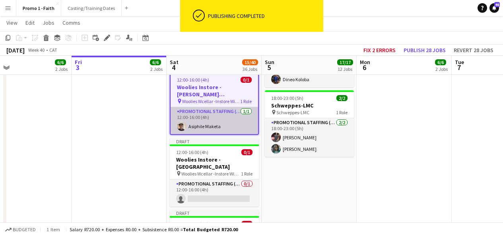
scroll to position [500, 0]
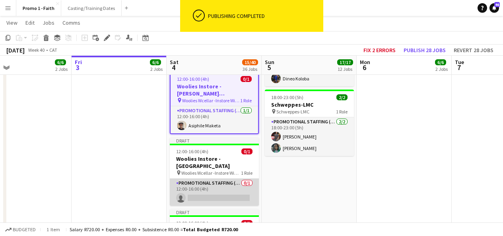
click at [222, 189] on app-card-role "Promotional Staffing (Brand Ambassadors) 0/1 12:00-16:00 (4h) single-neutral-ac…" at bounding box center [214, 192] width 89 height 27
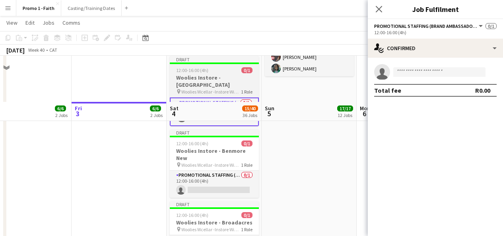
scroll to position [629, 0]
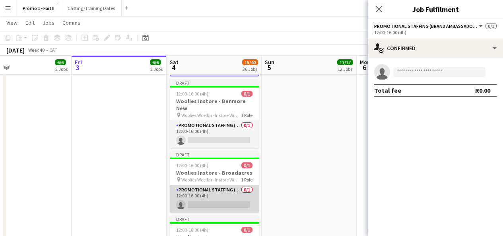
click at [231, 191] on app-card-role "Promotional Staffing (Brand Ambassadors) 0/1 12:00-16:00 (4h) single-neutral-ac…" at bounding box center [214, 198] width 89 height 27
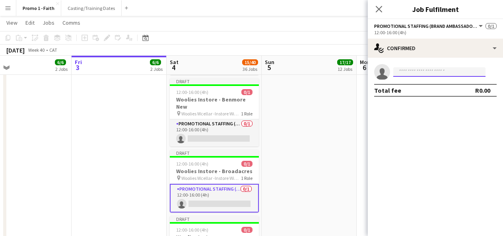
click at [424, 73] on input at bounding box center [439, 72] width 92 height 10
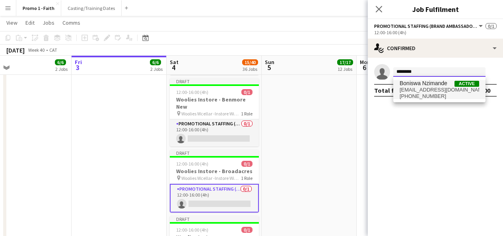
type input "*******"
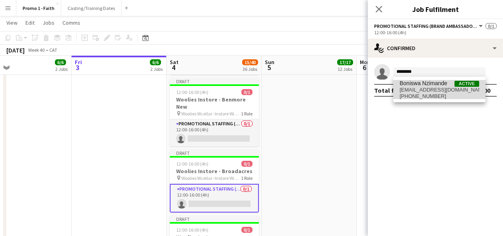
click at [437, 96] on span "+27613366445" at bounding box center [440, 96] width 80 height 6
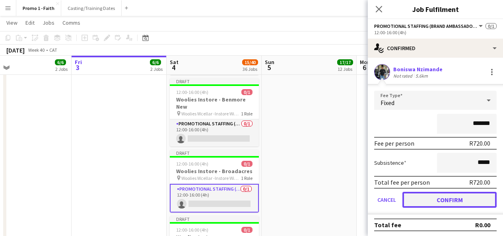
click at [446, 205] on button "Confirm" at bounding box center [450, 200] width 94 height 16
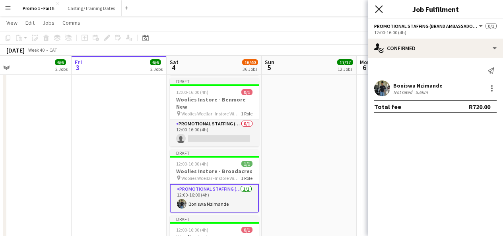
click at [382, 7] on icon "Close pop-in" at bounding box center [379, 9] width 8 height 8
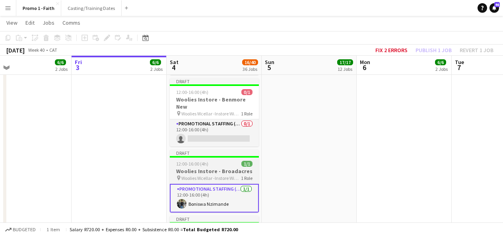
click at [232, 150] on div "Draft" at bounding box center [214, 153] width 89 height 6
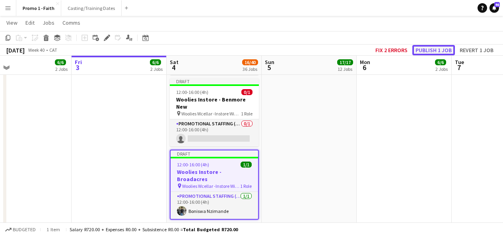
click at [432, 48] on button "Publish 1 job" at bounding box center [434, 50] width 43 height 10
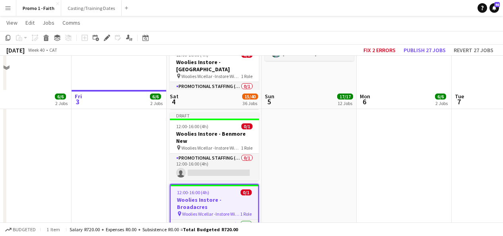
scroll to position [594, 0]
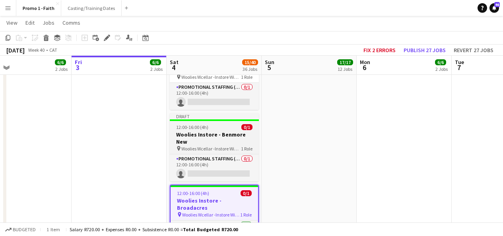
click at [228, 131] on h3 "Woolies Instore - Benmore New" at bounding box center [214, 138] width 89 height 14
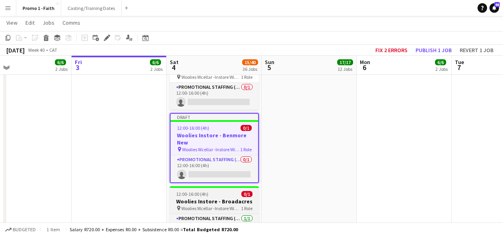
click at [241, 186] on app-job-card "12:00-16:00 (4h) 0/1 Woolies Instore - Broadacres pin Woolies Wcellar -Instore …" at bounding box center [214, 213] width 89 height 55
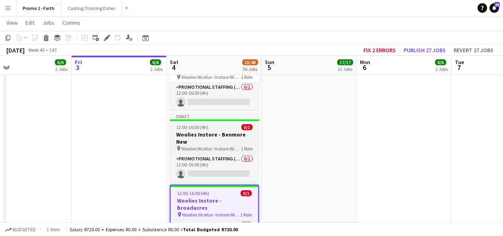
click at [238, 146] on span "Woolies Wcellar -Instore Wine Tasting Benmore New" at bounding box center [211, 149] width 60 height 6
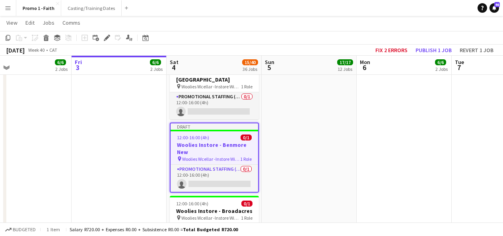
scroll to position [584, 0]
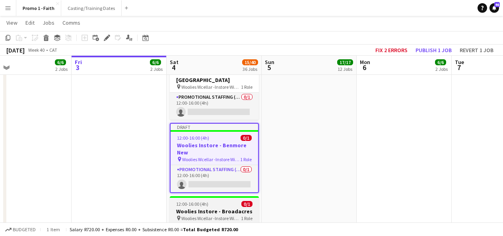
click at [241, 201] on span "0/1" at bounding box center [246, 204] width 11 height 6
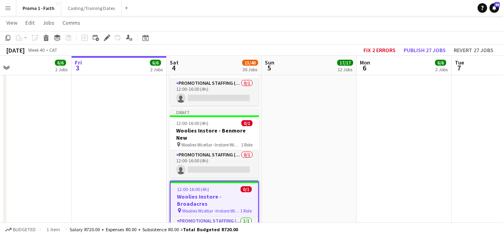
scroll to position [598, 0]
click at [241, 216] on app-card-role "Promotional Staffing (Brand Ambassadors) 1/1 12:00-16:00 (4h) Boniswa Nzimande" at bounding box center [215, 229] width 88 height 27
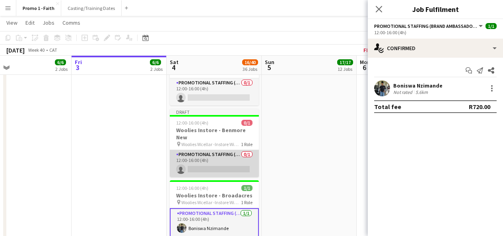
click at [243, 150] on app-card-role "Promotional Staffing (Brand Ambassadors) 0/1 12:00-16:00 (4h) single-neutral-ac…" at bounding box center [214, 163] width 89 height 27
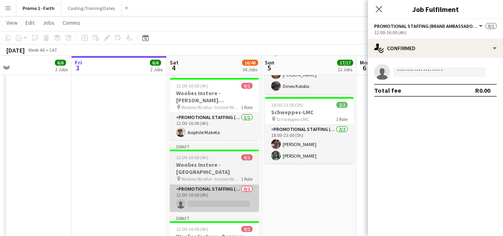
scroll to position [492, 0]
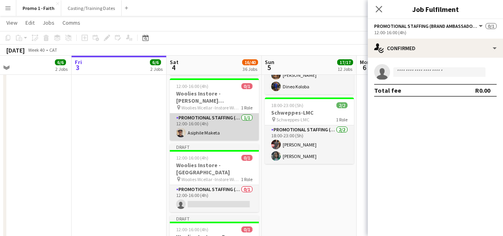
click at [227, 115] on app-card-role "Promotional Staffing (Brand Ambassadors) 1/1 12:00-16:00 (4h) Asiphile Maketa" at bounding box center [214, 126] width 89 height 27
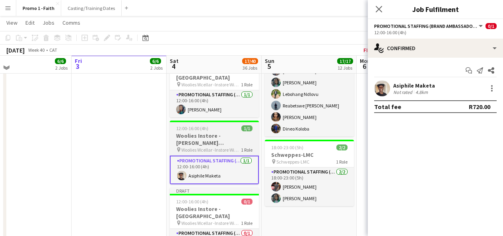
scroll to position [447, 0]
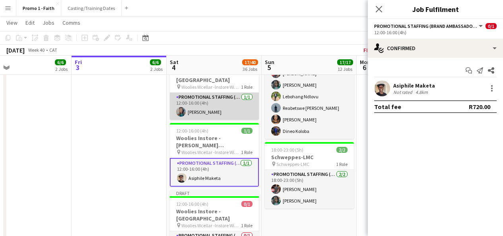
click at [224, 110] on app-card-role "Promotional Staffing (Brand Ambassadors) 1/1 12:00-16:00 (4h) Busisiwe Suliman" at bounding box center [214, 106] width 89 height 27
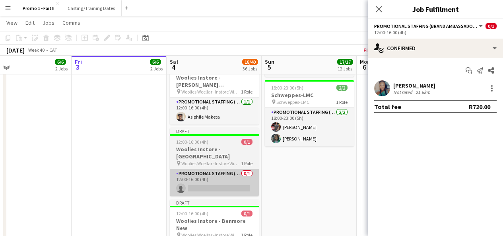
scroll to position [510, 0]
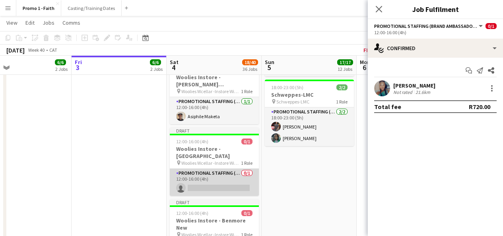
click at [225, 173] on app-card-role "Promotional Staffing (Brand Ambassadors) 0/1 12:00-16:00 (4h) single-neutral-ac…" at bounding box center [214, 182] width 89 height 27
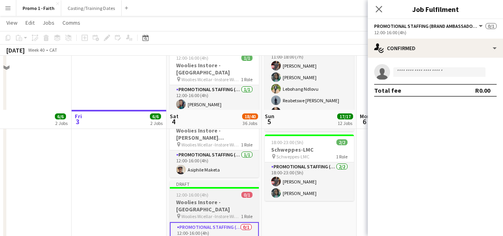
scroll to position [446, 0]
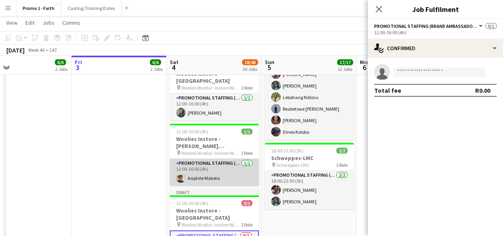
click at [226, 160] on app-card-role "Promotional Staffing (Brand Ambassadors) 1/1 12:00-16:00 (4h) Asiphile Maketa" at bounding box center [214, 172] width 89 height 27
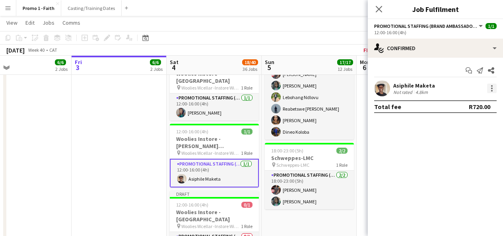
click at [491, 88] on div at bounding box center [492, 89] width 10 height 10
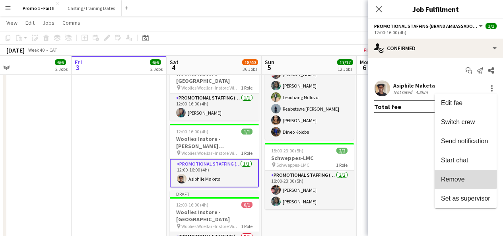
click at [461, 176] on span "Remove" at bounding box center [453, 179] width 24 height 7
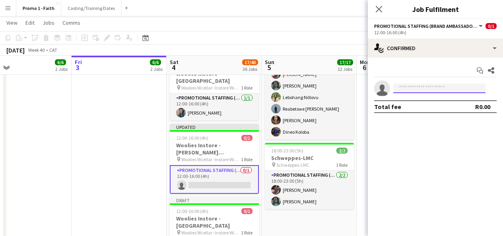
click at [427, 88] on input at bounding box center [439, 89] width 92 height 10
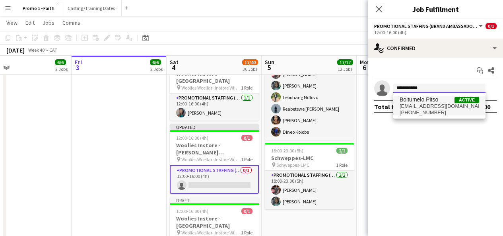
type input "**********"
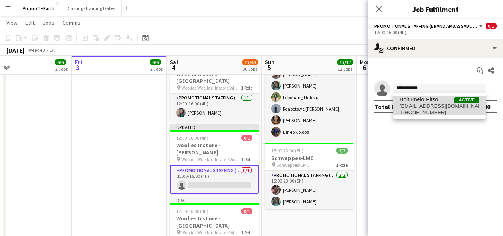
click at [429, 103] on span "Boitumelo Pitso" at bounding box center [419, 99] width 39 height 7
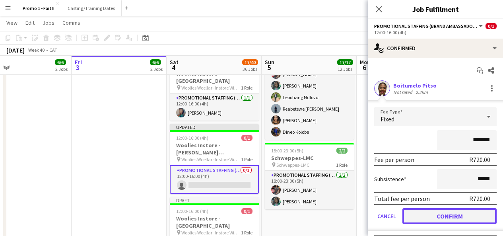
click at [441, 215] on button "Confirm" at bounding box center [450, 216] width 94 height 16
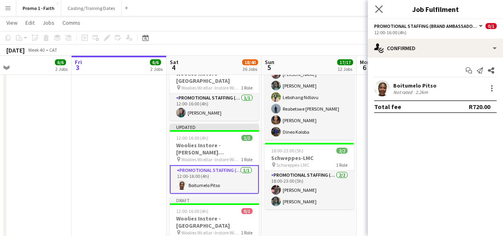
click at [381, 14] on app-icon "Close pop-in" at bounding box center [380, 10] width 12 height 12
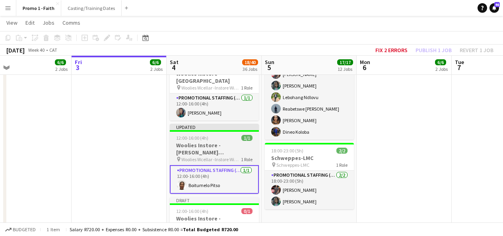
click at [239, 124] on div "Updated" at bounding box center [214, 127] width 89 height 6
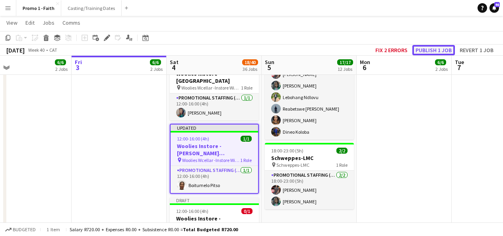
click at [435, 47] on button "Publish 1 job" at bounding box center [434, 50] width 43 height 10
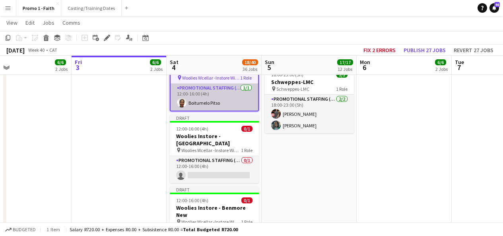
scroll to position [523, 0]
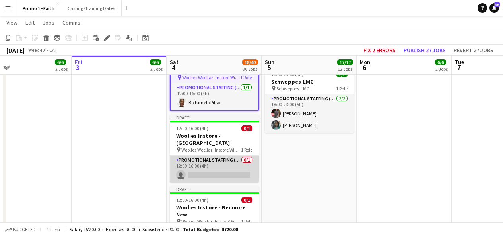
click at [206, 157] on app-card-role "Promotional Staffing (Brand Ambassadors) 0/1 12:00-16:00 (4h) single-neutral-ac…" at bounding box center [214, 169] width 89 height 27
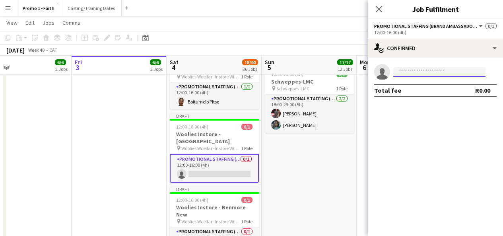
click at [413, 71] on input at bounding box center [439, 72] width 92 height 10
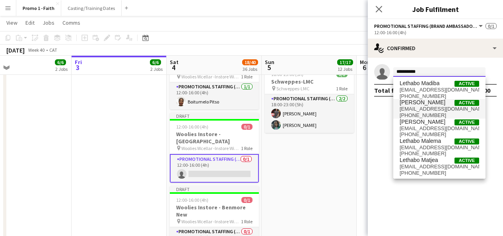
type input "**********"
click at [444, 101] on span "[PERSON_NAME]" at bounding box center [423, 102] width 46 height 7
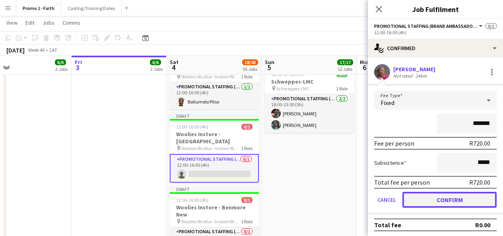
click at [434, 203] on button "Confirm" at bounding box center [450, 200] width 94 height 16
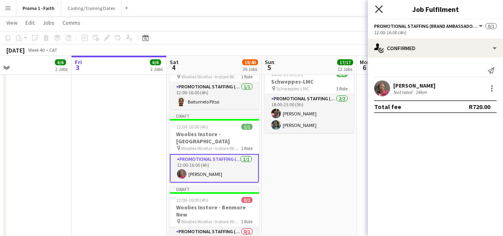
click at [378, 8] on icon at bounding box center [379, 9] width 8 height 8
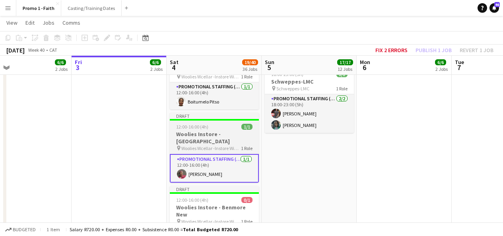
click at [236, 113] on div "Draft" at bounding box center [214, 116] width 89 height 6
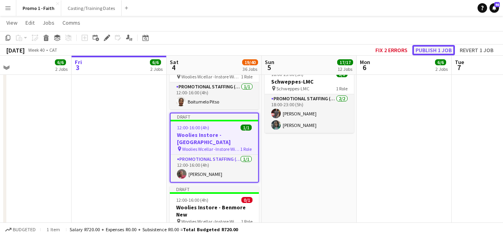
click at [426, 51] on button "Publish 1 job" at bounding box center [434, 50] width 43 height 10
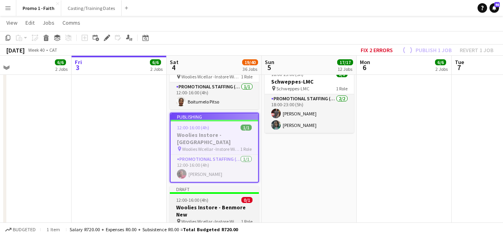
scroll to position [571, 0]
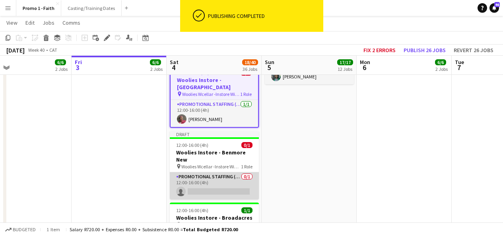
click at [222, 172] on app-card-role "Promotional Staffing (Brand Ambassadors) 0/1 12:00-16:00 (4h) single-neutral-ac…" at bounding box center [214, 185] width 89 height 27
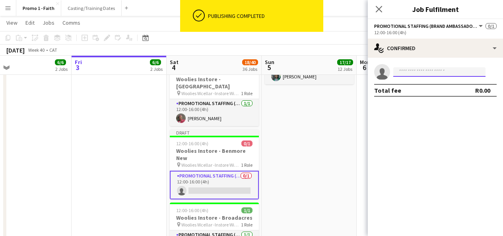
click at [426, 72] on input at bounding box center [439, 72] width 92 height 10
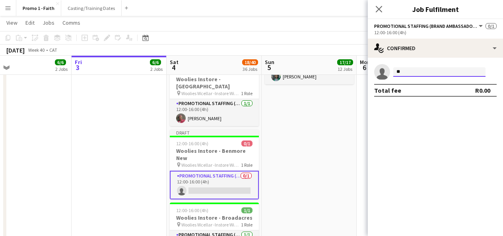
type input "*"
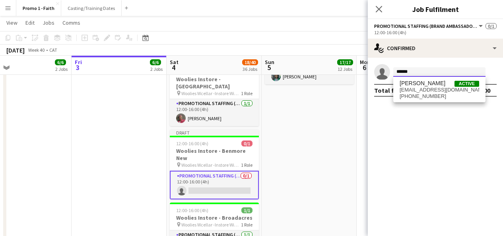
type input "******"
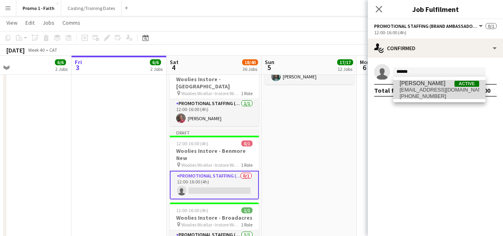
click at [430, 85] on span "[PERSON_NAME]" at bounding box center [423, 83] width 46 height 7
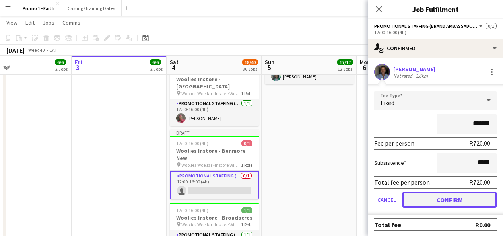
click at [451, 197] on button "Confirm" at bounding box center [450, 200] width 94 height 16
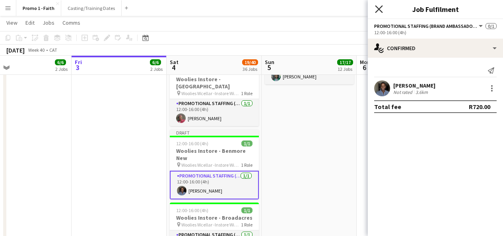
click at [379, 11] on icon "Close pop-in" at bounding box center [379, 9] width 8 height 8
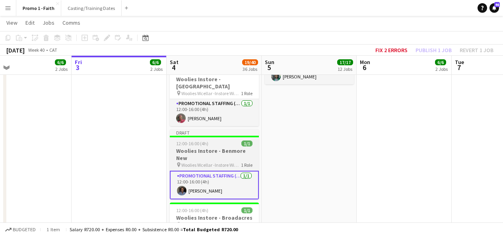
click at [235, 136] on div at bounding box center [214, 137] width 89 height 2
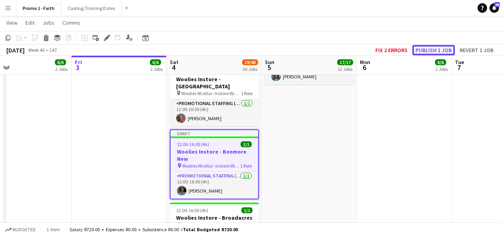
click at [429, 51] on button "Publish 1 job" at bounding box center [434, 50] width 43 height 10
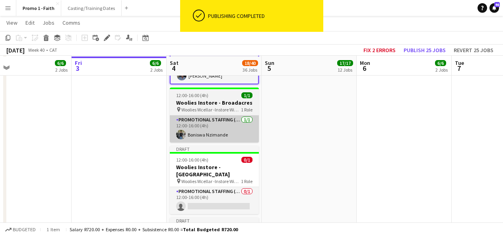
scroll to position [681, 0]
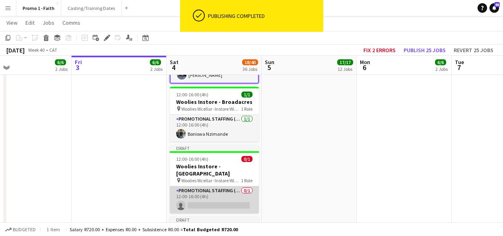
click at [209, 186] on app-card-role "Promotional Staffing (Brand Ambassadors) 0/1 12:00-16:00 (4h) single-neutral-ac…" at bounding box center [214, 199] width 89 height 27
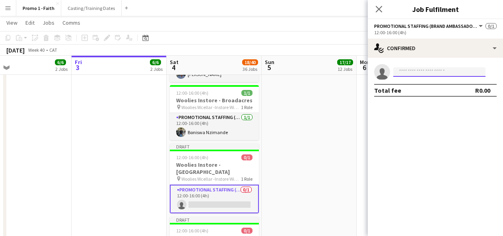
click at [416, 70] on input at bounding box center [439, 72] width 92 height 10
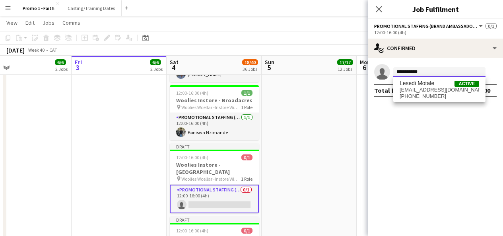
type input "**********"
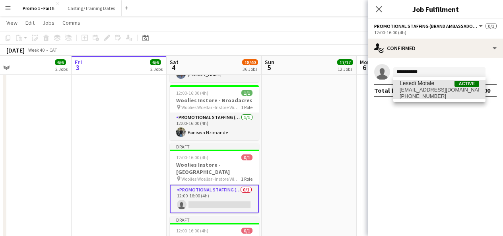
click at [424, 83] on span "Lesedi Motale" at bounding box center [417, 83] width 35 height 7
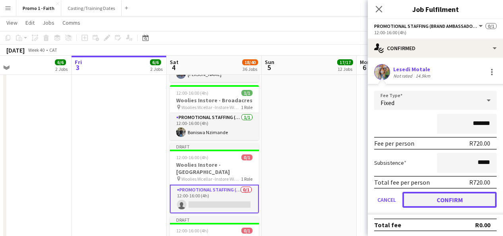
click at [449, 204] on button "Confirm" at bounding box center [450, 200] width 94 height 16
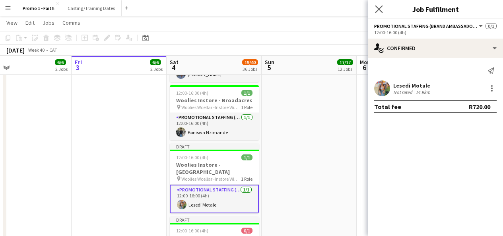
click at [380, 5] on icon "Close pop-in" at bounding box center [379, 9] width 8 height 8
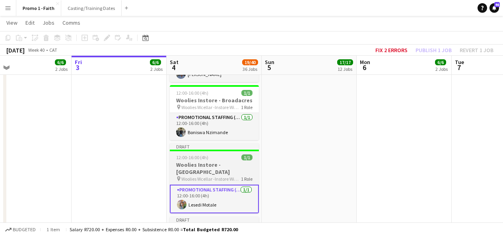
click at [220, 143] on div "Draft" at bounding box center [214, 146] width 89 height 6
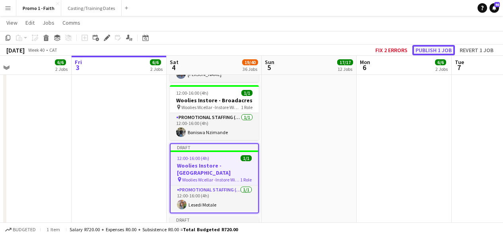
click at [424, 48] on button "Publish 1 job" at bounding box center [434, 50] width 43 height 10
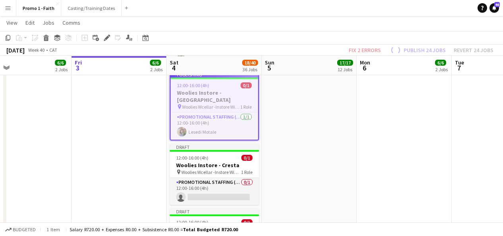
scroll to position [754, 0]
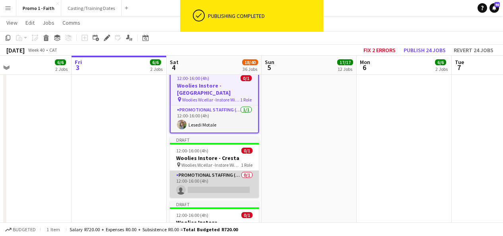
click at [214, 171] on app-card-role "Promotional Staffing (Brand Ambassadors) 0/1 12:00-16:00 (4h) single-neutral-ac…" at bounding box center [214, 184] width 89 height 27
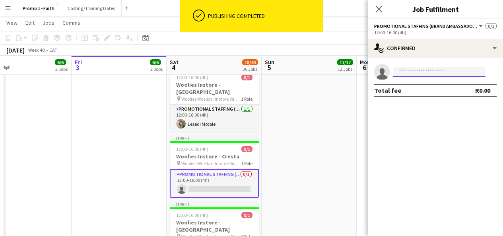
click at [404, 73] on input at bounding box center [439, 72] width 92 height 10
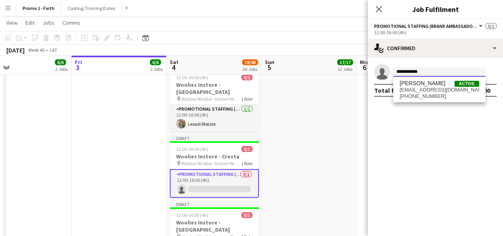
type input "**********"
click at [423, 78] on div "Patrick Mashiane Active patrickmashiane16@gmail.com +270761103704" at bounding box center [439, 89] width 92 height 25
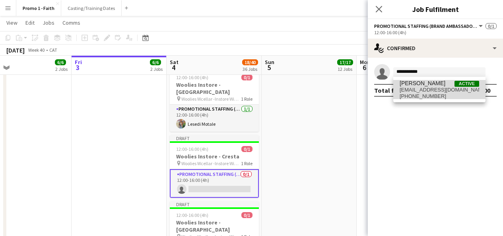
click at [425, 83] on span "[PERSON_NAME]" at bounding box center [423, 83] width 46 height 7
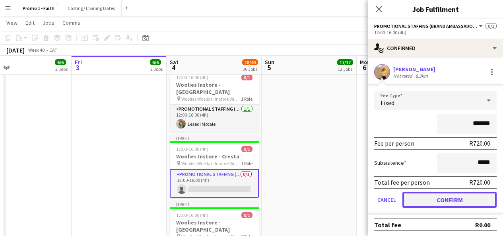
click at [436, 197] on button "Confirm" at bounding box center [450, 200] width 94 height 16
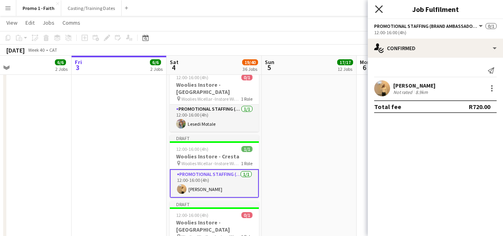
click at [380, 9] on icon "Close pop-in" at bounding box center [379, 9] width 8 height 8
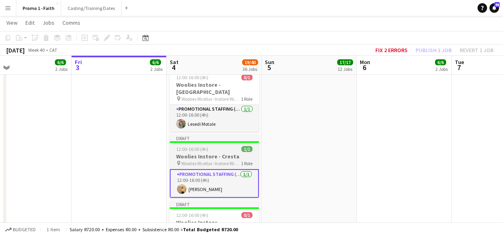
click at [249, 135] on div "Draft" at bounding box center [214, 138] width 89 height 6
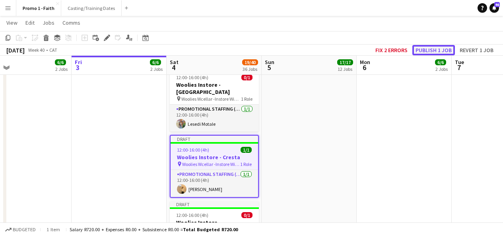
click at [418, 50] on button "Publish 1 job" at bounding box center [434, 50] width 43 height 10
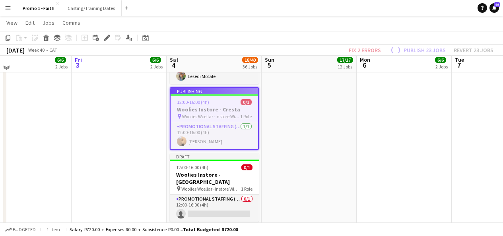
scroll to position [803, 0]
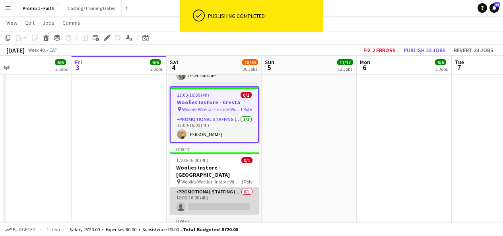
click at [210, 187] on app-card-role "Promotional Staffing (Brand Ambassadors) 0/1 12:00-16:00 (4h) single-neutral-ac…" at bounding box center [214, 200] width 89 height 27
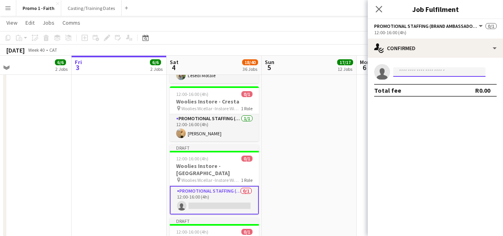
click at [422, 67] on input at bounding box center [439, 72] width 92 height 10
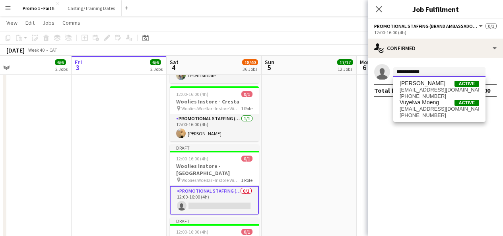
type input "**********"
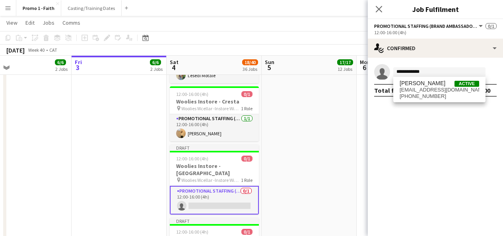
click at [432, 78] on div "Vuyelwa Mchunu Active mchunuvuyelwa7@gmail.com +27713849066" at bounding box center [439, 89] width 92 height 25
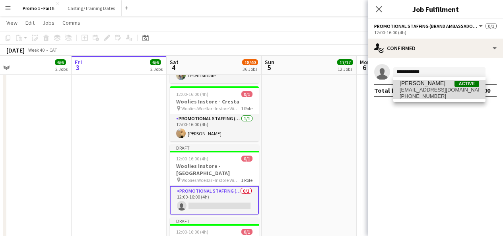
click at [436, 91] on span "mchunuvuyelwa7@gmail.com" at bounding box center [440, 90] width 80 height 6
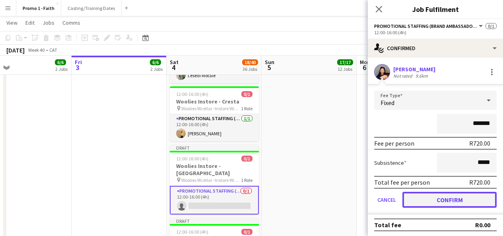
click at [443, 196] on button "Confirm" at bounding box center [450, 200] width 94 height 16
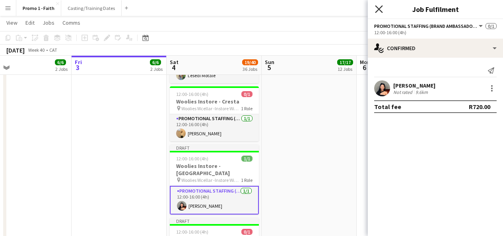
click at [380, 10] on icon at bounding box center [379, 9] width 8 height 8
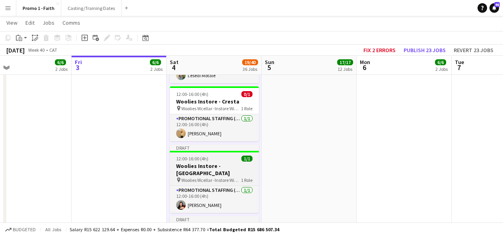
click at [212, 144] on div "Draft" at bounding box center [214, 147] width 89 height 6
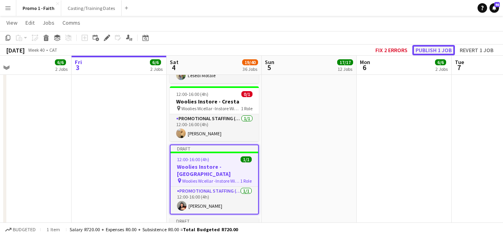
click at [437, 52] on button "Publish 1 job" at bounding box center [434, 50] width 43 height 10
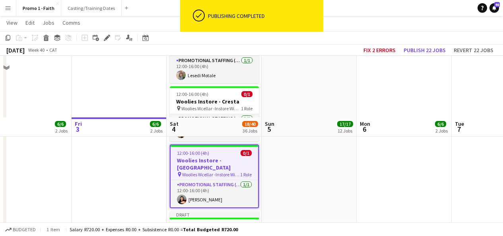
scroll to position [867, 0]
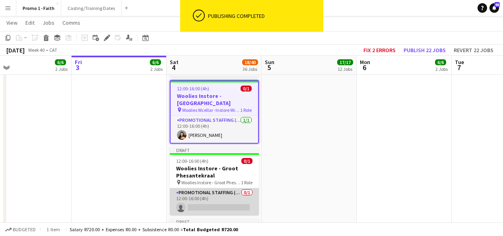
click at [207, 188] on app-card-role "Promotional Staffing (Brand Ambassadors) 0/1 12:00-16:00 (4h) single-neutral-ac…" at bounding box center [214, 201] width 89 height 27
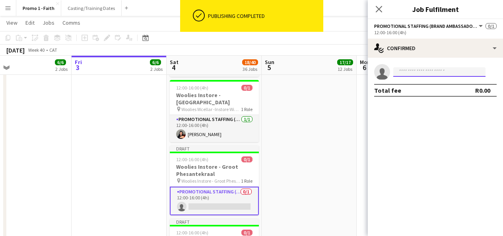
click at [409, 75] on input at bounding box center [439, 72] width 92 height 10
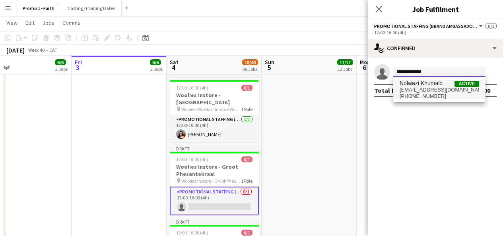
type input "**********"
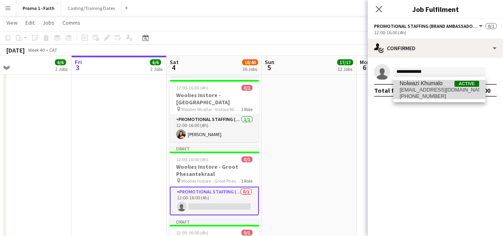
click at [424, 93] on span "+270797835918" at bounding box center [440, 96] width 80 height 6
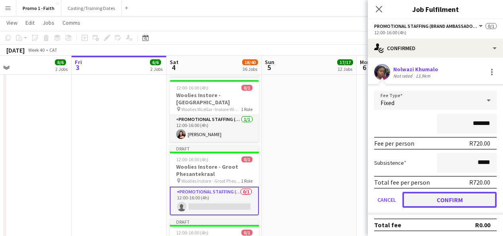
click at [435, 197] on button "Confirm" at bounding box center [450, 200] width 94 height 16
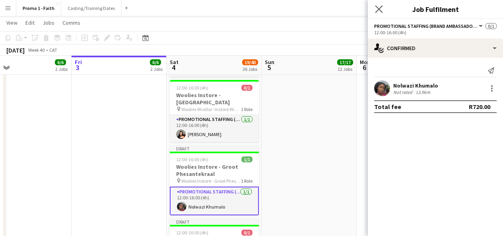
click at [378, 13] on div "Close pop-in" at bounding box center [379, 9] width 22 height 18
click at [378, 13] on icon "Close pop-in" at bounding box center [379, 9] width 8 height 8
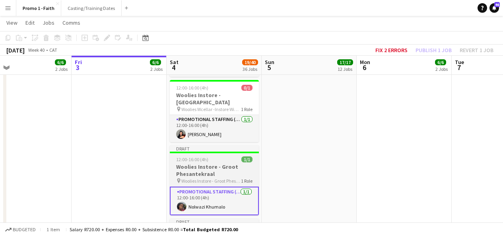
click at [239, 145] on div "Draft" at bounding box center [214, 148] width 89 height 6
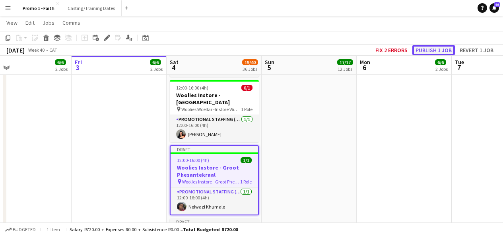
click at [427, 49] on button "Publish 1 job" at bounding box center [434, 50] width 43 height 10
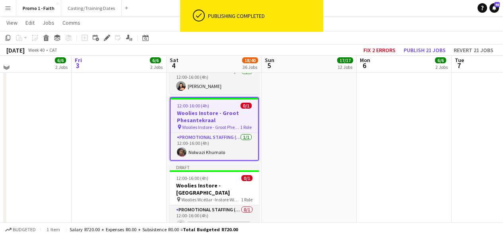
scroll to position [916, 0]
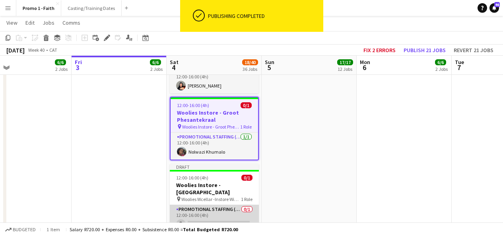
click at [231, 205] on app-card-role "Promotional Staffing (Brand Ambassadors) 0/1 12:00-16:00 (4h) single-neutral-ac…" at bounding box center [214, 218] width 89 height 27
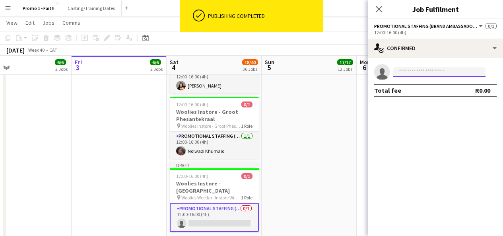
click at [429, 73] on input at bounding box center [439, 72] width 92 height 10
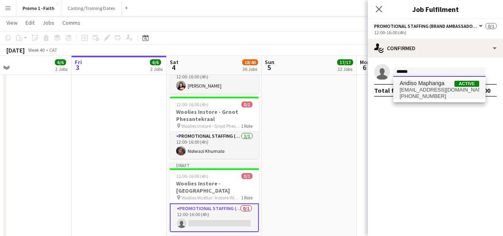
type input "******"
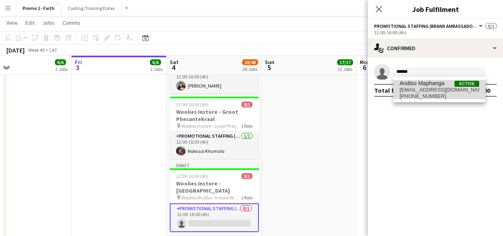
click at [420, 86] on span "Andiso Maphanga" at bounding box center [422, 83] width 45 height 7
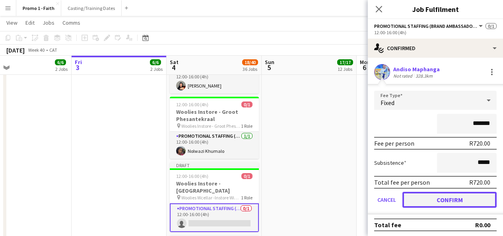
click at [441, 204] on button "Confirm" at bounding box center [450, 200] width 94 height 16
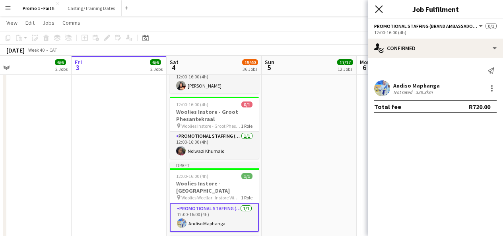
click at [379, 11] on icon "Close pop-in" at bounding box center [379, 9] width 8 height 8
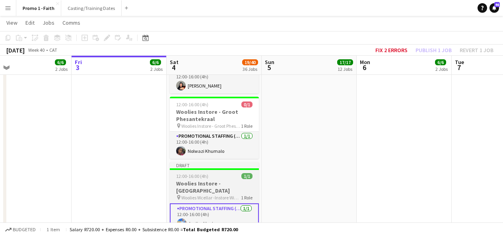
click at [252, 162] on div "Draft" at bounding box center [214, 165] width 89 height 6
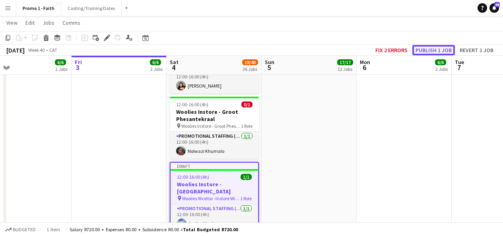
click at [425, 47] on button "Publish 1 job" at bounding box center [434, 50] width 43 height 10
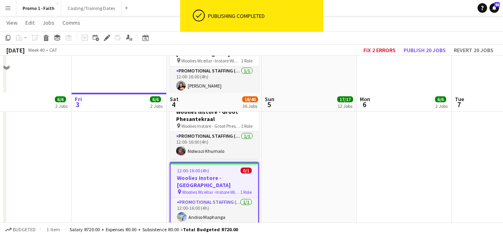
scroll to position [969, 0]
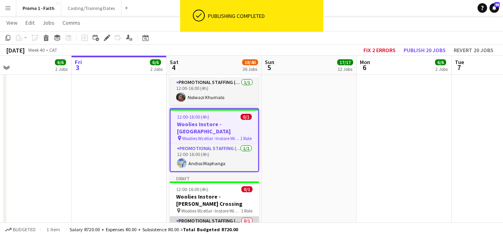
click at [222, 216] on app-card-role "Promotional Staffing (Brand Ambassadors) 0/1 12:00-16:00 (4h) single-neutral-ac…" at bounding box center [214, 229] width 89 height 27
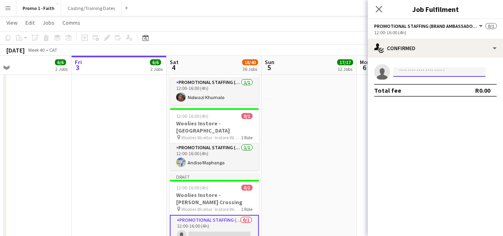
click at [413, 75] on input at bounding box center [439, 72] width 92 height 10
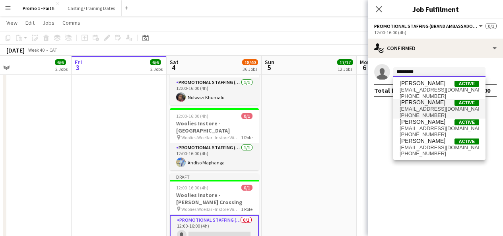
type input "********"
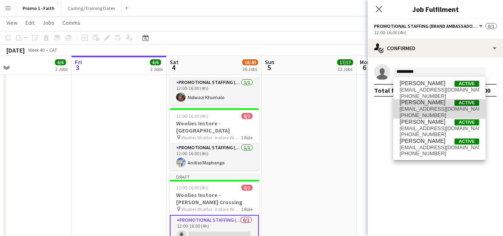
click at [438, 103] on span "[PERSON_NAME]" at bounding box center [423, 102] width 46 height 7
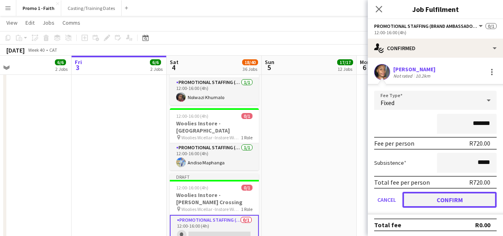
click at [423, 198] on button "Confirm" at bounding box center [450, 200] width 94 height 16
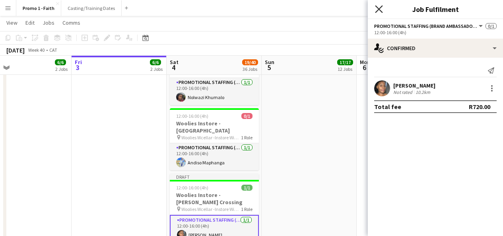
click at [380, 8] on icon at bounding box center [379, 9] width 8 height 8
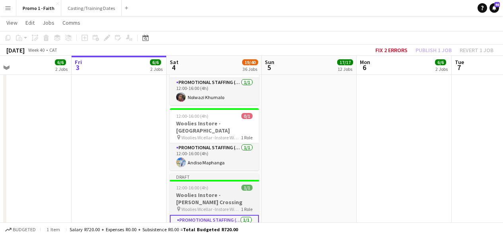
click at [240, 173] on div "Draft" at bounding box center [214, 176] width 89 height 6
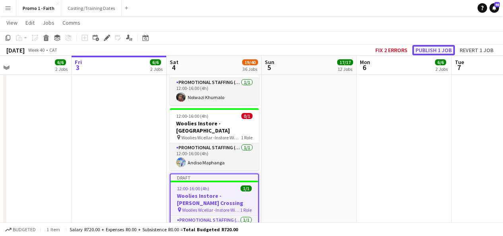
click at [421, 50] on button "Publish 1 job" at bounding box center [434, 50] width 43 height 10
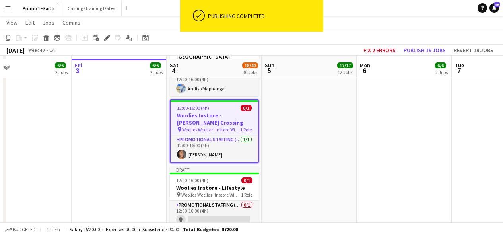
scroll to position [1048, 0]
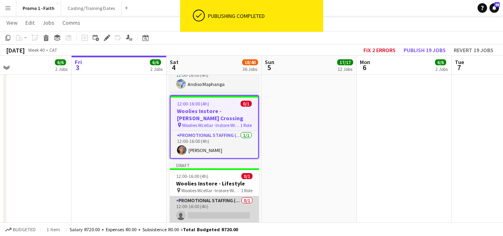
click at [214, 196] on app-card-role "Promotional Staffing (Brand Ambassadors) 0/1 12:00-16:00 (4h) single-neutral-ac…" at bounding box center [214, 209] width 89 height 27
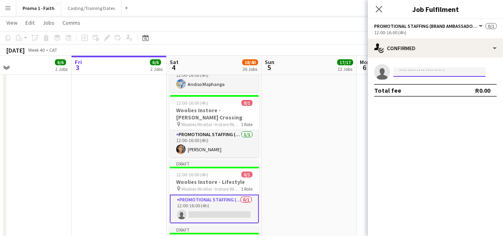
click at [431, 73] on input at bounding box center [439, 72] width 92 height 10
type input "*"
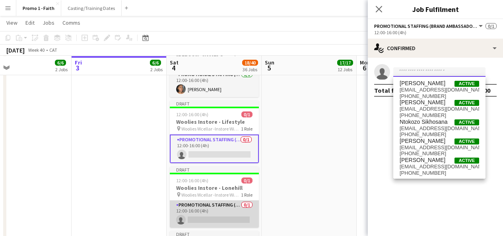
scroll to position [1108, 0]
click at [225, 200] on app-card-role "Promotional Staffing (Brand Ambassadors) 0/1 12:00-16:00 (4h) single-neutral-ac…" at bounding box center [214, 213] width 89 height 27
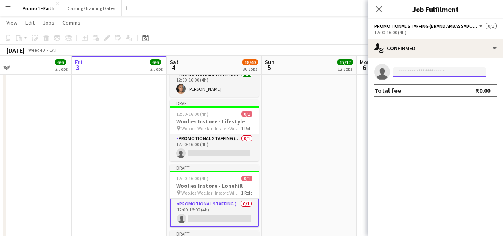
click at [427, 73] on input at bounding box center [439, 72] width 92 height 10
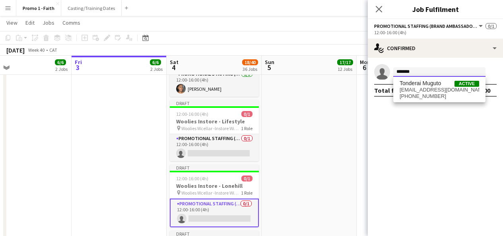
type input "*******"
click at [419, 94] on span "+27734455647" at bounding box center [440, 96] width 80 height 6
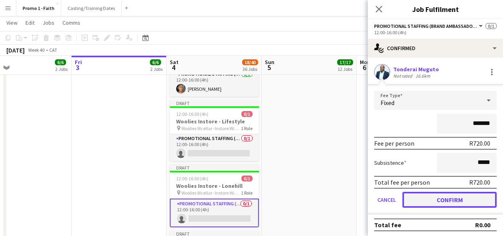
click at [436, 201] on button "Confirm" at bounding box center [450, 200] width 94 height 16
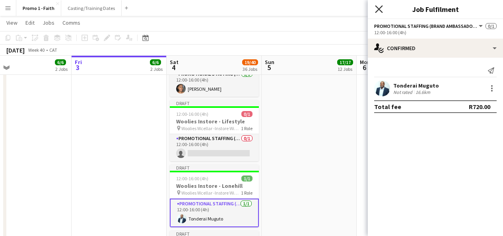
click at [380, 10] on icon at bounding box center [379, 9] width 8 height 8
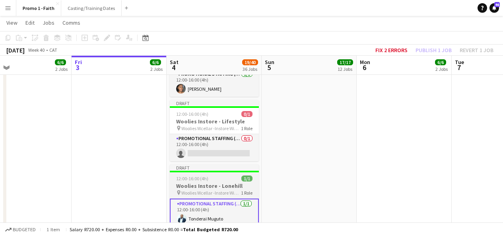
click at [253, 164] on div "Draft" at bounding box center [214, 167] width 89 height 6
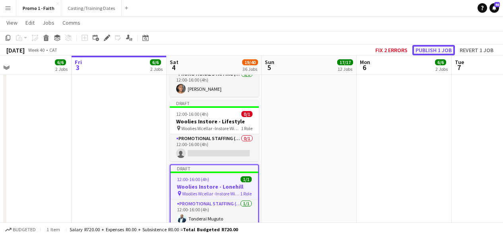
click at [426, 45] on button "Publish 1 job" at bounding box center [434, 50] width 43 height 10
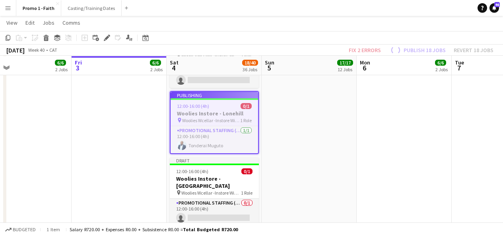
scroll to position [1182, 0]
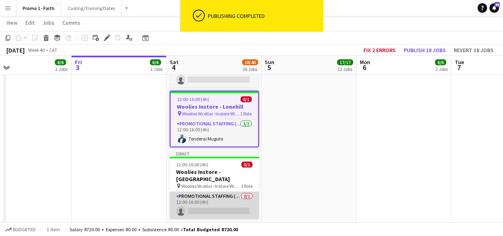
click at [223, 192] on app-card-role "Promotional Staffing (Brand Ambassadors) 0/1 12:00-16:00 (4h) single-neutral-ac…" at bounding box center [214, 205] width 89 height 27
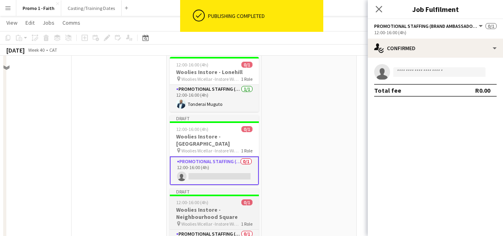
scroll to position [1218, 0]
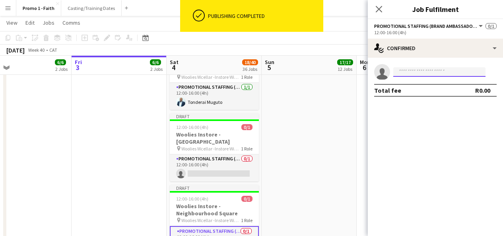
click at [436, 72] on input at bounding box center [439, 72] width 92 height 10
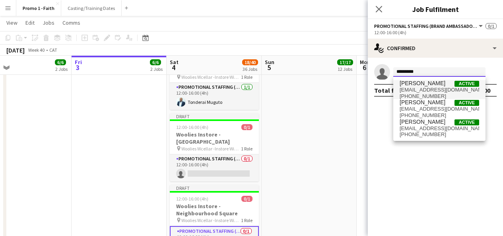
type input "********"
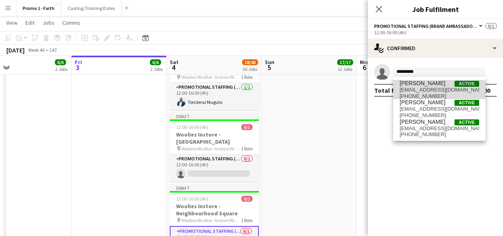
click at [432, 88] on span "veronicamoyo@gmail.com" at bounding box center [440, 90] width 80 height 6
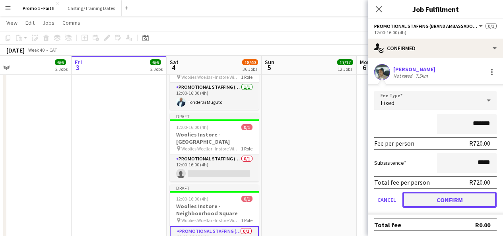
click at [442, 201] on button "Confirm" at bounding box center [450, 200] width 94 height 16
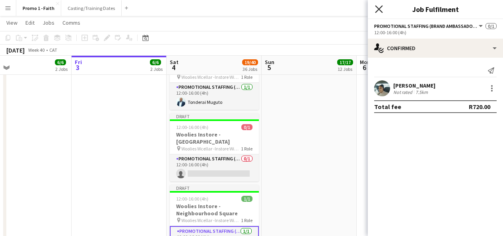
click at [376, 10] on icon "Close pop-in" at bounding box center [379, 9] width 8 height 8
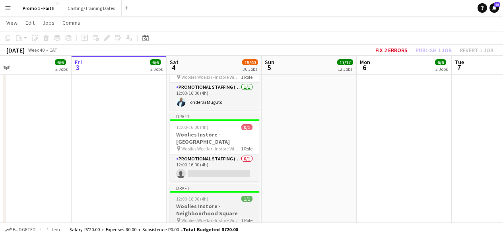
click at [255, 185] on div "Draft" at bounding box center [214, 188] width 89 height 6
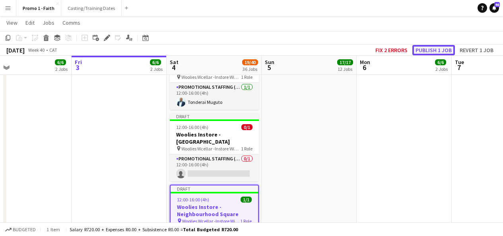
click at [439, 52] on button "Publish 1 job" at bounding box center [434, 50] width 43 height 10
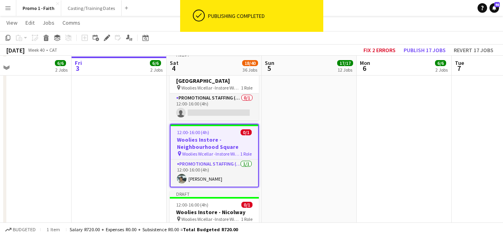
scroll to position [1279, 0]
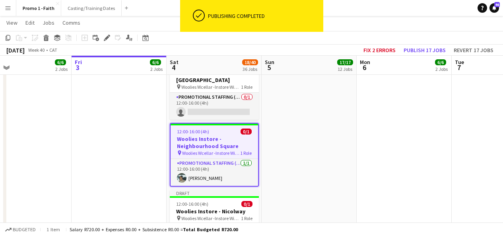
click at [230, 224] on app-card-role "Promotional Staffing (Brand Ambassadors) 0/1 12:00-16:00 (4h) single-neutral-ac…" at bounding box center [214, 237] width 89 height 27
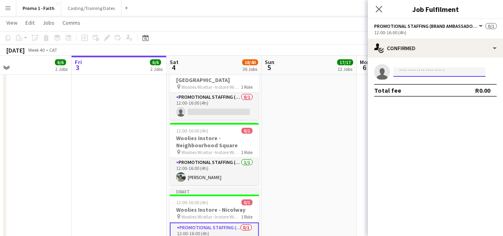
click at [407, 72] on input at bounding box center [439, 72] width 92 height 10
type input "*"
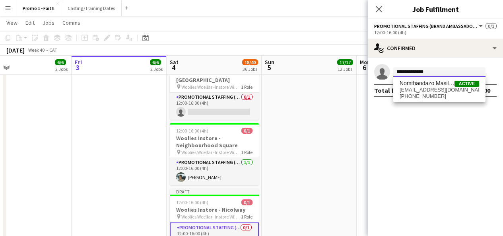
type input "**********"
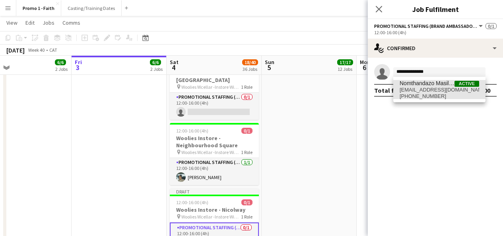
click at [425, 81] on span "Nomthandazo Masilela" at bounding box center [427, 83] width 55 height 7
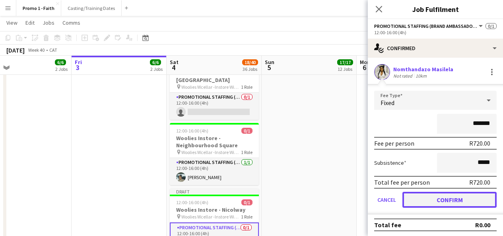
click at [451, 201] on button "Confirm" at bounding box center [450, 200] width 94 height 16
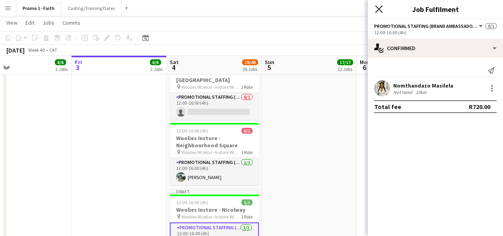
click at [378, 10] on icon "Close pop-in" at bounding box center [379, 9] width 8 height 8
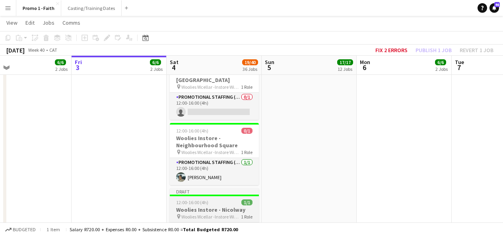
click at [244, 188] on div "Draft" at bounding box center [214, 191] width 89 height 6
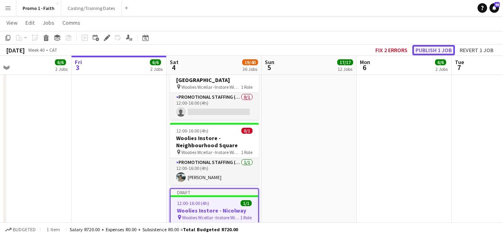
click at [424, 51] on button "Publish 1 job" at bounding box center [434, 50] width 43 height 10
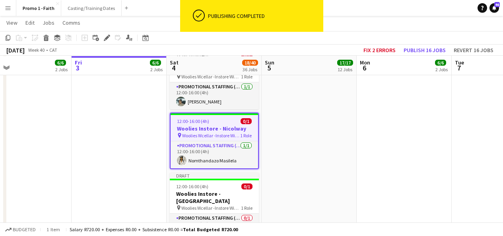
scroll to position [1355, 0]
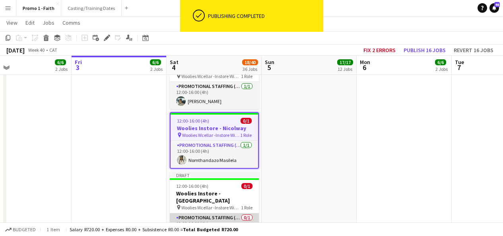
click at [207, 213] on app-card-role "Promotional Staffing (Brand Ambassadors) 0/1 12:00-16:00 (4h) single-neutral-ac…" at bounding box center [214, 226] width 89 height 27
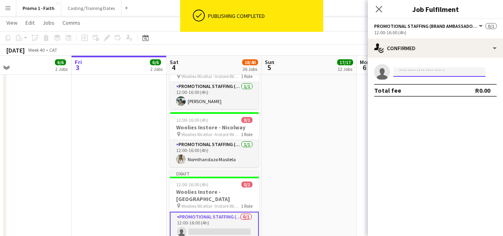
click at [430, 74] on input at bounding box center [439, 72] width 92 height 10
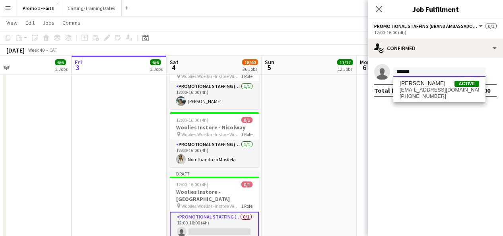
type input "*******"
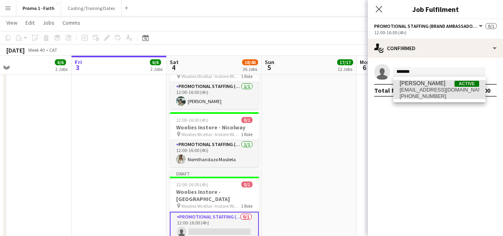
click at [433, 86] on span "Lucas Gebu Active" at bounding box center [440, 83] width 80 height 7
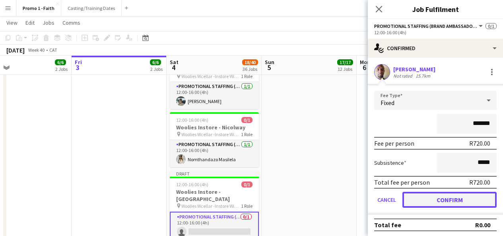
click at [439, 199] on button "Confirm" at bounding box center [450, 200] width 94 height 16
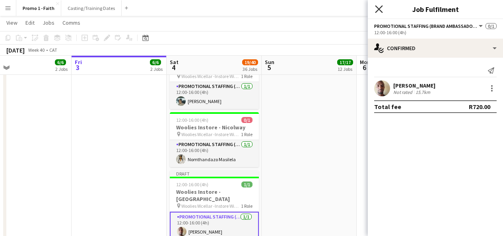
click at [380, 8] on icon at bounding box center [379, 9] width 8 height 8
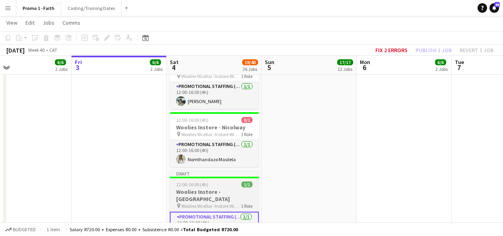
click at [245, 170] on div "Draft" at bounding box center [214, 173] width 89 height 6
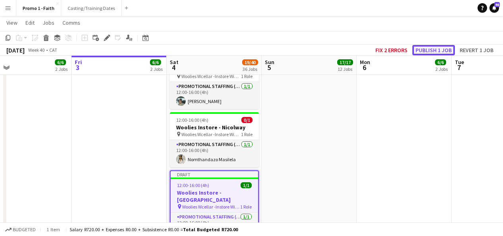
click at [426, 48] on button "Publish 1 job" at bounding box center [434, 50] width 43 height 10
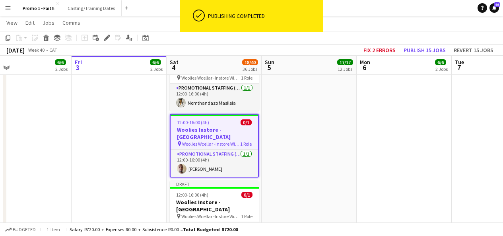
scroll to position [1412, 0]
click at [226, 222] on app-card-role "Promotional Staffing (Brand Ambassadors) 0/1 12:00-16:00 (4h) single-neutral-ac…" at bounding box center [214, 235] width 89 height 27
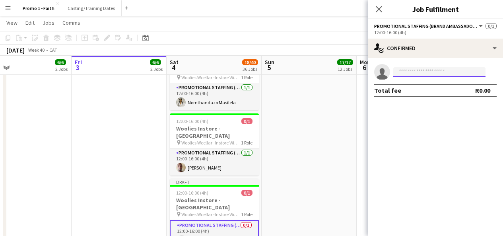
click at [419, 75] on input at bounding box center [439, 72] width 92 height 10
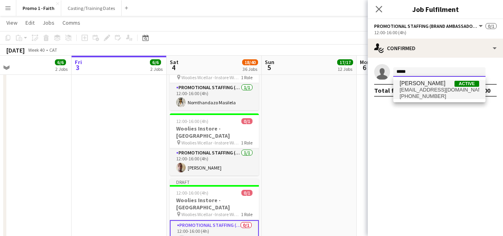
type input "*****"
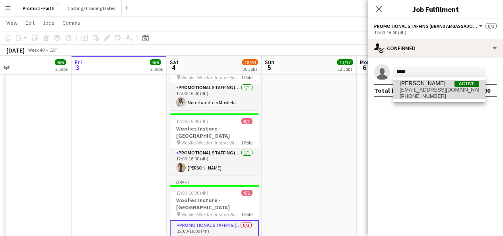
click at [419, 90] on span "lillylilitha123@gmail.com" at bounding box center [440, 90] width 80 height 6
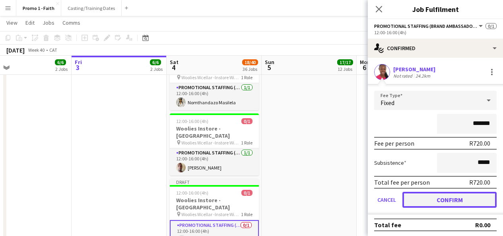
click at [448, 197] on button "Confirm" at bounding box center [450, 200] width 94 height 16
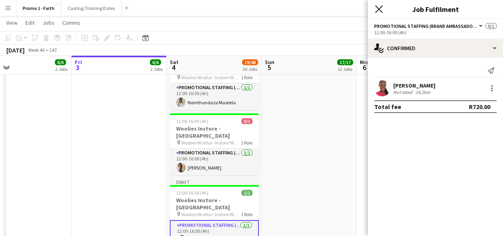
click at [380, 9] on icon "Close pop-in" at bounding box center [379, 9] width 8 height 8
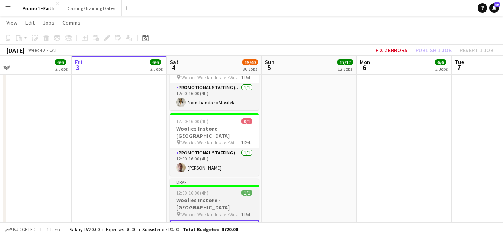
click at [236, 185] on div at bounding box center [214, 186] width 89 height 2
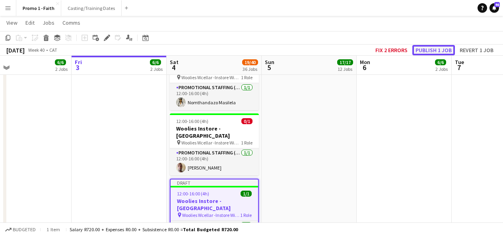
click at [422, 50] on button "Publish 1 job" at bounding box center [434, 50] width 43 height 10
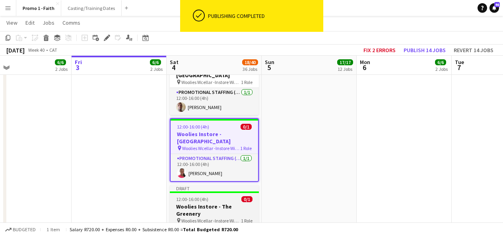
scroll to position [1474, 0]
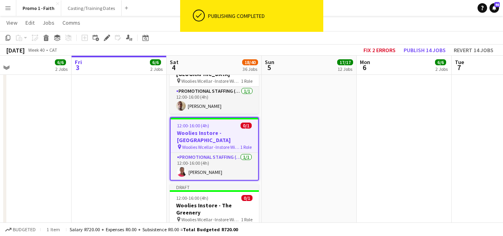
click at [220, 225] on app-card-role "Promotional Staffing (Brand Ambassadors) 0/1 12:00-16:00 (4h) single-neutral-ac…" at bounding box center [214, 238] width 89 height 27
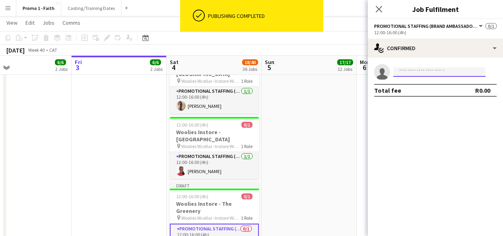
click at [414, 75] on input at bounding box center [439, 72] width 92 height 10
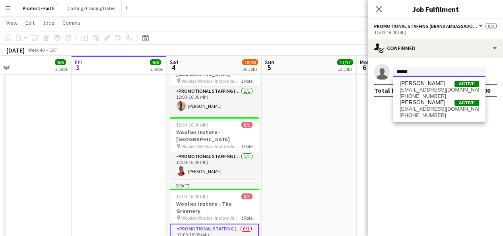
type input "******"
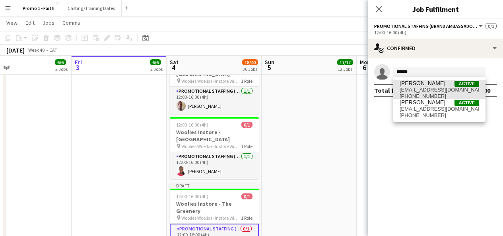
click at [428, 94] on span "+27724751575" at bounding box center [440, 96] width 80 height 6
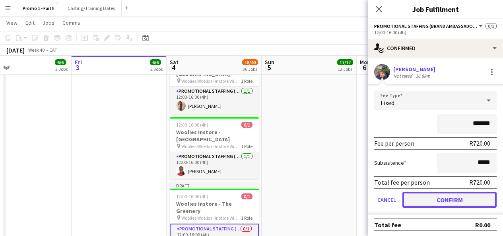
click at [432, 195] on button "Confirm" at bounding box center [450, 200] width 94 height 16
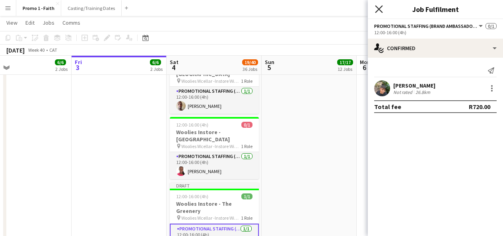
click at [378, 8] on icon at bounding box center [379, 9] width 8 height 8
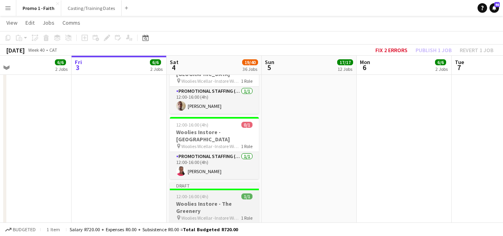
click at [251, 182] on div "Draft" at bounding box center [214, 185] width 89 height 6
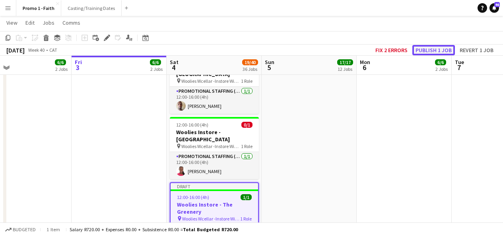
click at [423, 46] on button "Publish 1 job" at bounding box center [434, 50] width 43 height 10
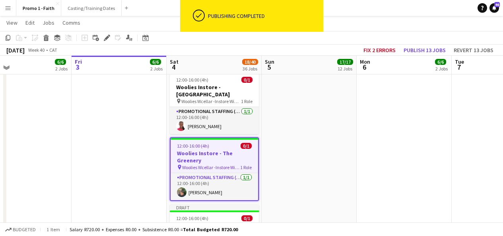
scroll to position [1519, 0]
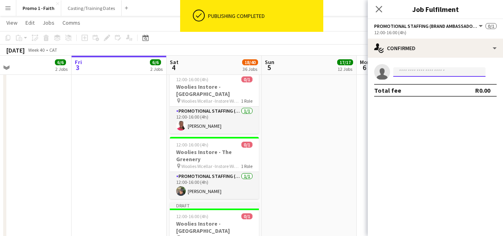
click at [410, 74] on input at bounding box center [439, 72] width 92 height 10
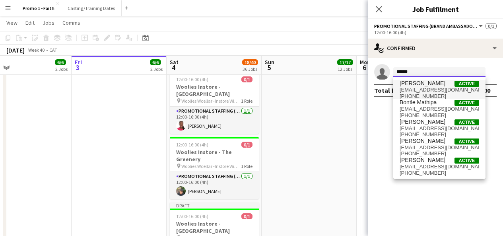
type input "******"
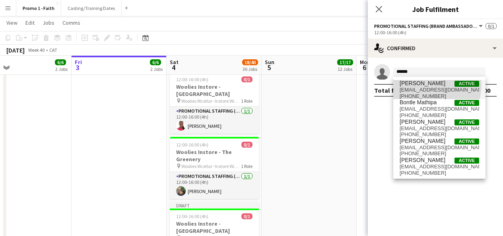
click at [423, 85] on span "[PERSON_NAME]" at bounding box center [423, 83] width 46 height 7
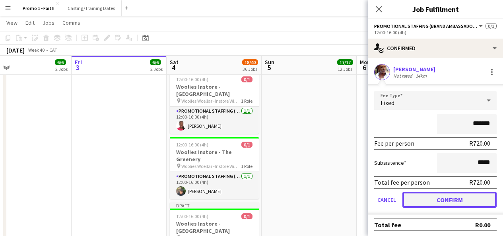
click at [438, 200] on button "Confirm" at bounding box center [450, 200] width 94 height 16
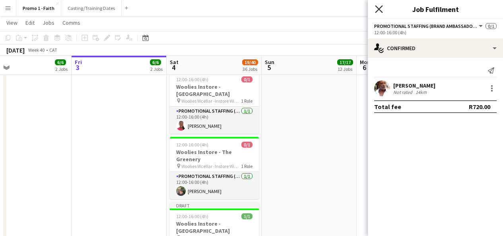
click at [378, 9] on icon at bounding box center [379, 9] width 8 height 8
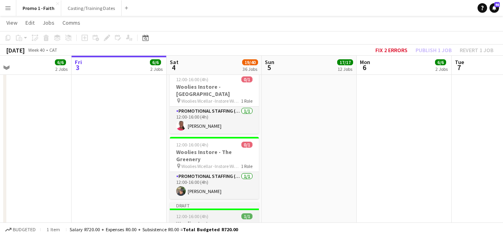
click at [216, 202] on div "Draft" at bounding box center [214, 205] width 89 height 6
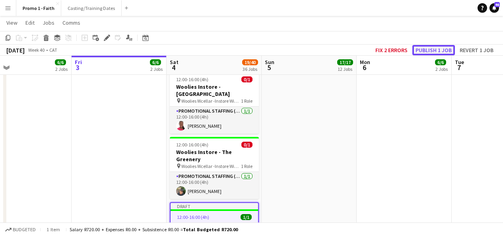
click at [428, 46] on button "Publish 1 job" at bounding box center [434, 50] width 43 height 10
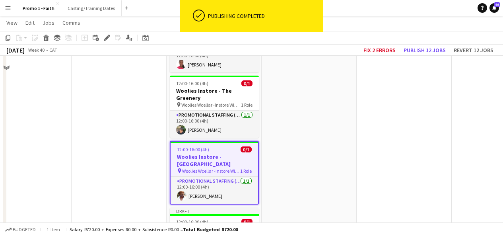
scroll to position [1582, 0]
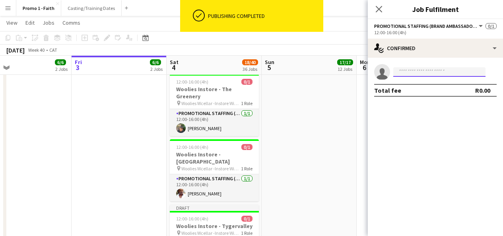
click at [400, 76] on input at bounding box center [439, 72] width 92 height 10
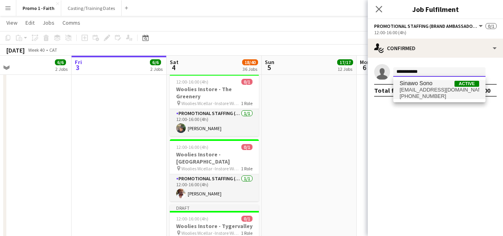
type input "**********"
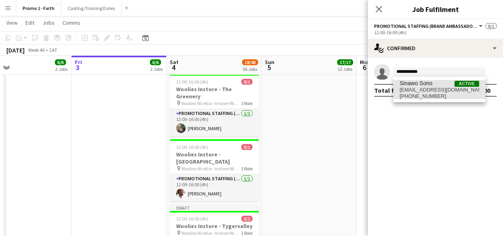
click at [424, 87] on span "ntombizinisoga@gmail.com" at bounding box center [440, 90] width 80 height 6
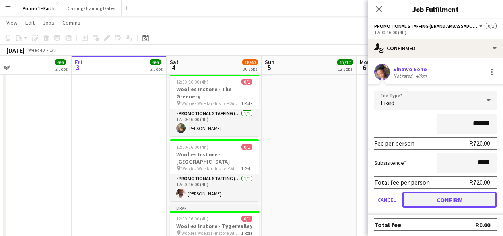
click at [432, 199] on button "Confirm" at bounding box center [450, 200] width 94 height 16
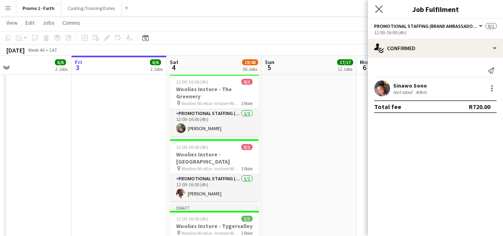
click at [379, 4] on app-icon "Close pop-in" at bounding box center [380, 10] width 12 height 12
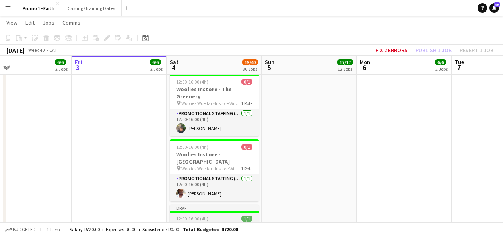
click at [238, 204] on div "Draft" at bounding box center [214, 207] width 89 height 6
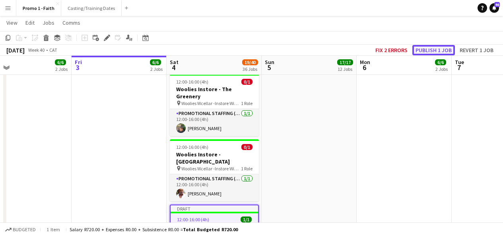
click at [432, 48] on button "Publish 1 job" at bounding box center [434, 50] width 43 height 10
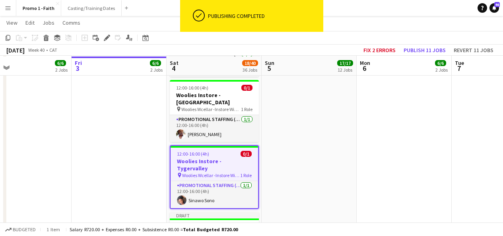
scroll to position [1643, 0]
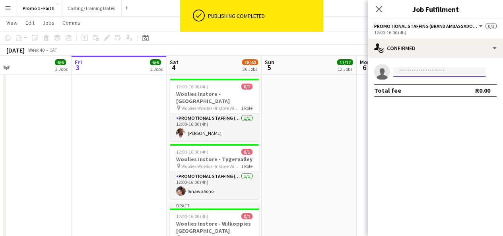
click at [415, 70] on input at bounding box center [439, 72] width 92 height 10
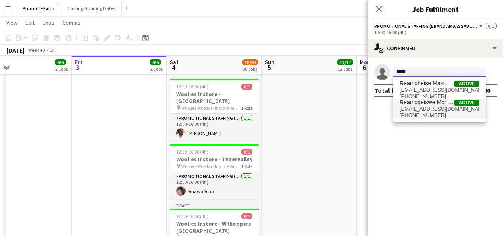
type input "*****"
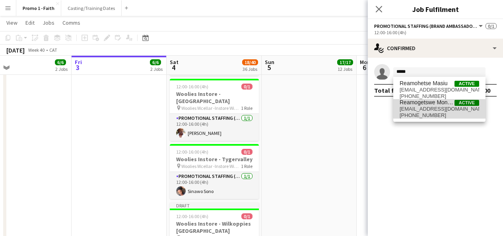
click at [417, 109] on span "reamogetswemonyane4@gmail.com" at bounding box center [440, 109] width 80 height 6
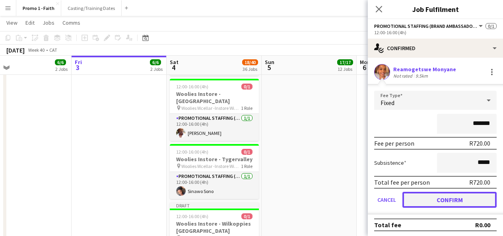
click at [433, 197] on button "Confirm" at bounding box center [450, 200] width 94 height 16
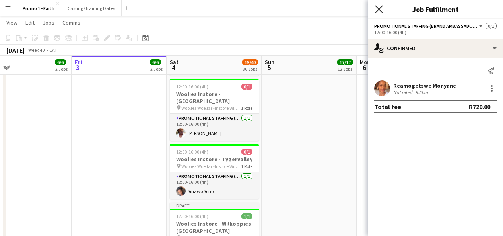
click at [377, 10] on icon "Close pop-in" at bounding box center [379, 9] width 8 height 8
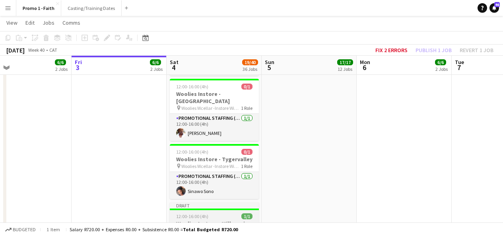
click at [249, 202] on div "Draft" at bounding box center [214, 205] width 89 height 6
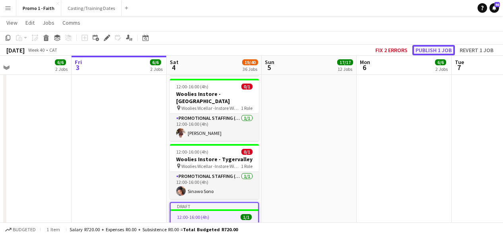
click at [436, 51] on button "Publish 1 job" at bounding box center [434, 50] width 43 height 10
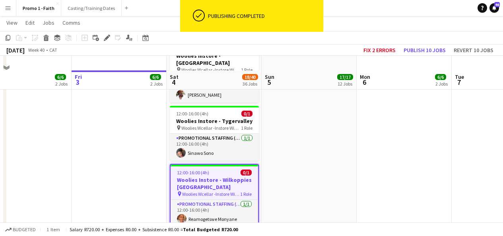
scroll to position [1709, 0]
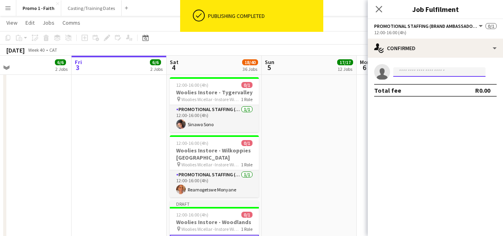
click at [424, 74] on input at bounding box center [439, 72] width 92 height 10
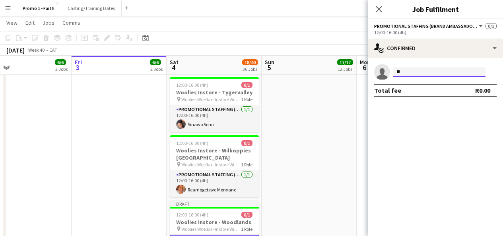
type input "*"
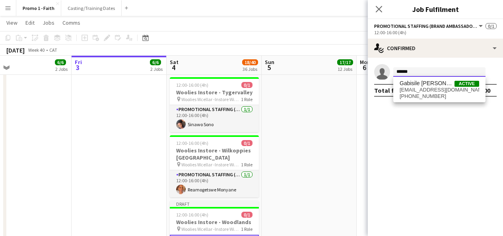
type input "******"
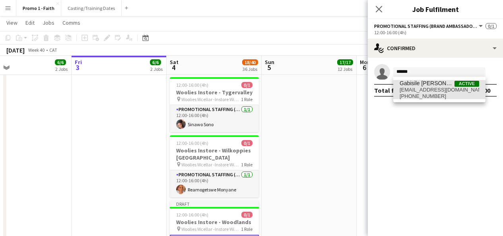
click at [430, 94] on span "+27606171499" at bounding box center [440, 96] width 80 height 6
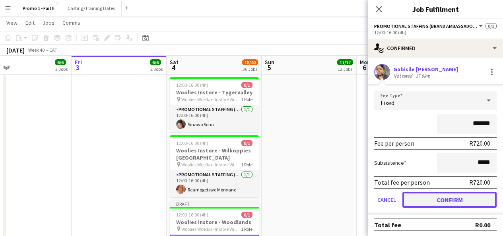
click at [450, 200] on button "Confirm" at bounding box center [450, 200] width 94 height 16
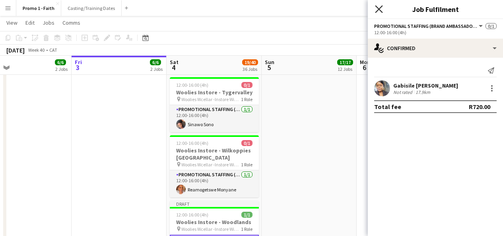
click at [382, 10] on icon "Close pop-in" at bounding box center [379, 9] width 8 height 8
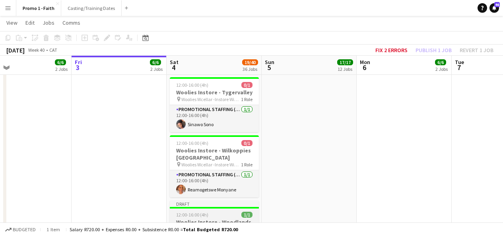
click at [238, 201] on div "Draft" at bounding box center [214, 204] width 89 height 6
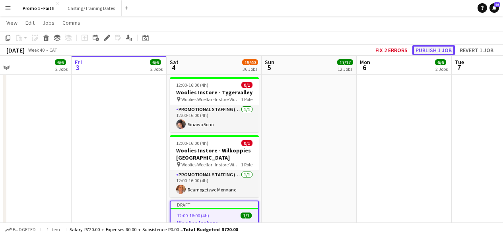
click at [425, 45] on button "Publish 1 job" at bounding box center [434, 50] width 43 height 10
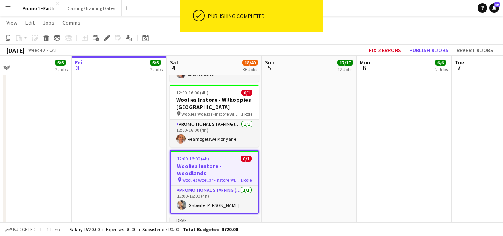
scroll to position [1760, 0]
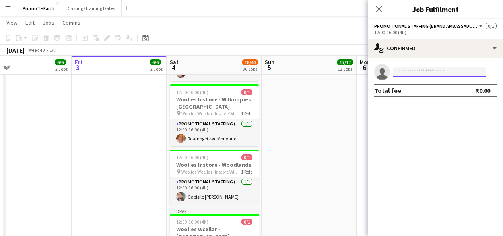
click at [432, 75] on input at bounding box center [439, 72] width 92 height 10
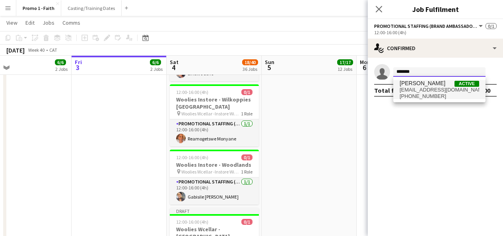
type input "*******"
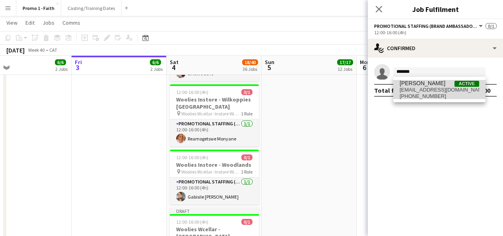
click at [422, 97] on span "+27631394228" at bounding box center [440, 96] width 80 height 6
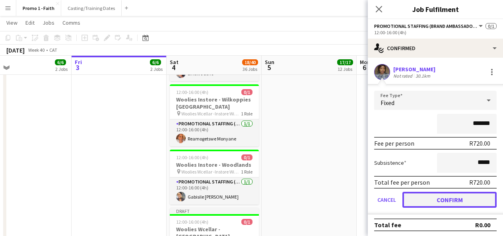
click at [437, 196] on button "Confirm" at bounding box center [450, 200] width 94 height 16
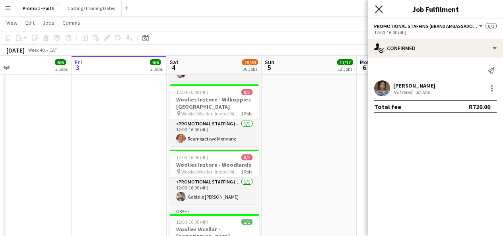
click at [377, 6] on icon at bounding box center [379, 9] width 8 height 8
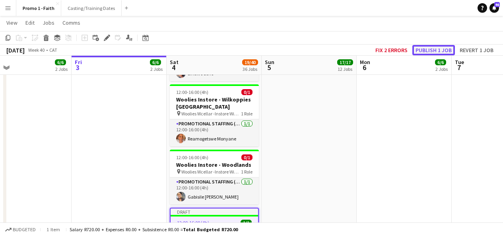
click at [420, 48] on button "Publish 1 job" at bounding box center [434, 50] width 43 height 10
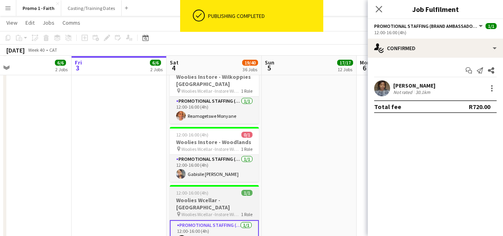
scroll to position [1783, 0]
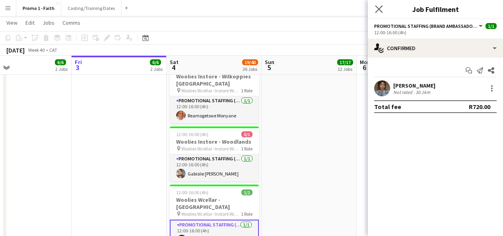
click at [381, 13] on app-icon "Close pop-in" at bounding box center [380, 10] width 12 height 12
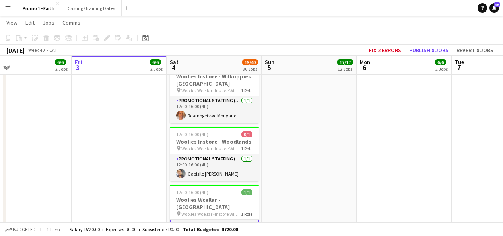
click at [227, 220] on app-card-role "Promotional Staffing (Brand Ambassadors) 1/1 12:00-16:00 (4h) Onkgopotse Monnane" at bounding box center [214, 234] width 89 height 29
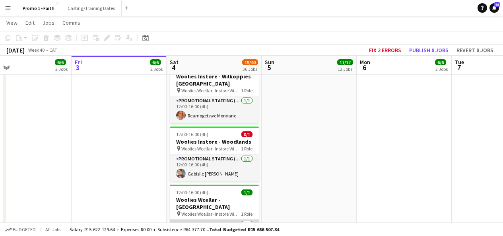
click at [227, 220] on app-card-role "Promotional Staffing (Brand Ambassadors) 1/1 12:00-16:00 (4h) Onkgopotse Monnane" at bounding box center [214, 233] width 89 height 27
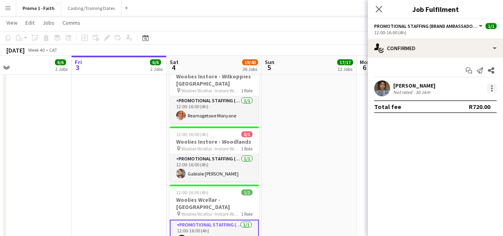
click at [491, 84] on div at bounding box center [492, 89] width 10 height 10
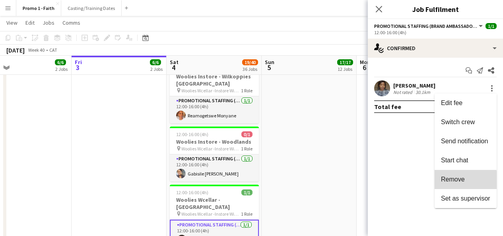
click at [452, 185] on button "Remove" at bounding box center [466, 179] width 62 height 19
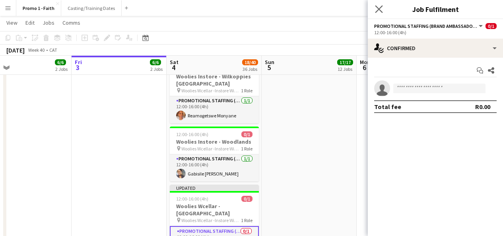
click at [377, 14] on app-icon "Close pop-in" at bounding box center [380, 10] width 12 height 12
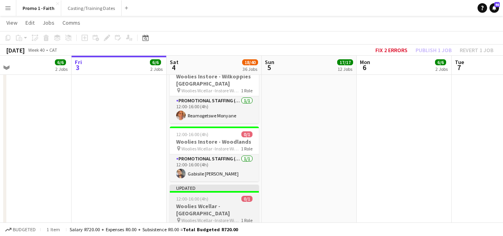
click at [221, 185] on div "Updated" at bounding box center [214, 188] width 89 height 6
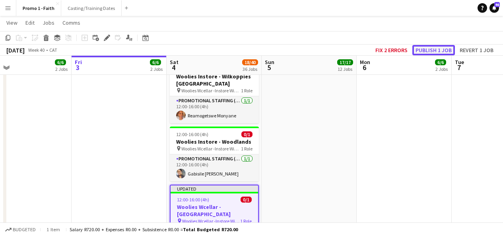
click at [438, 48] on button "Publish 1 job" at bounding box center [434, 50] width 43 height 10
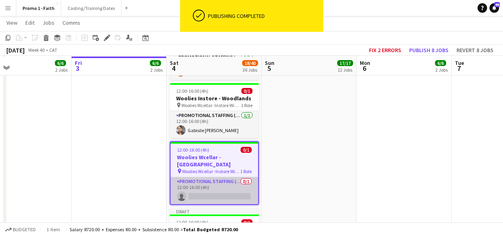
scroll to position [1828, 0]
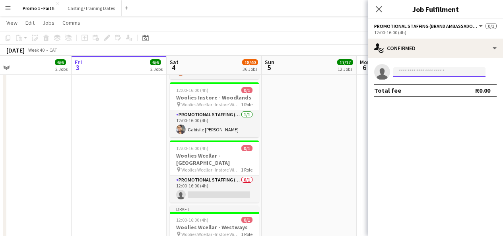
click at [423, 76] on input at bounding box center [439, 72] width 92 height 10
type input "*"
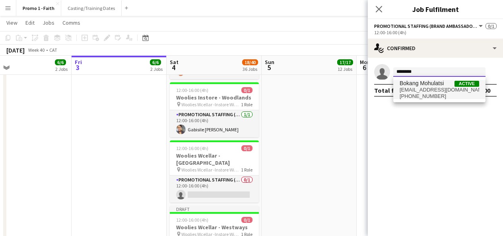
type input "********"
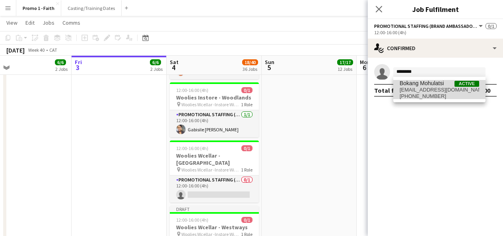
click at [420, 90] on span "mohulatsibokang@gmail.com" at bounding box center [440, 90] width 80 height 6
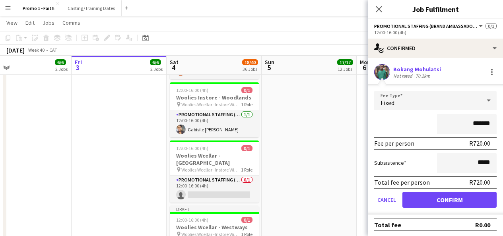
click at [385, 70] on app-user-avatar at bounding box center [382, 72] width 16 height 16
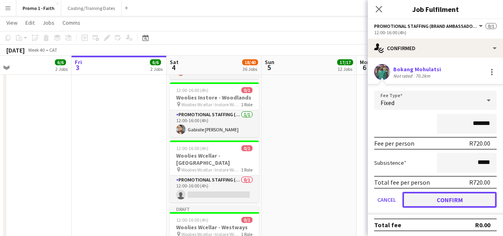
click at [423, 206] on button "Confirm" at bounding box center [450, 200] width 94 height 16
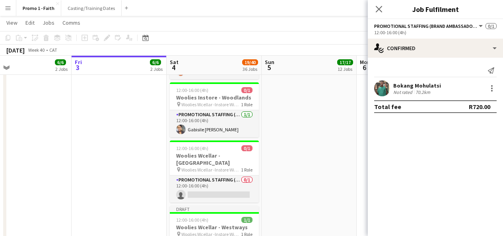
click at [383, 87] on app-user-avatar at bounding box center [382, 88] width 16 height 16
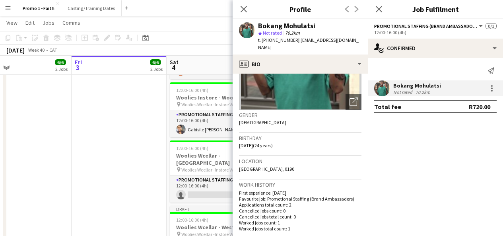
scroll to position [90, 0]
click at [244, 10] on icon at bounding box center [244, 9] width 8 height 8
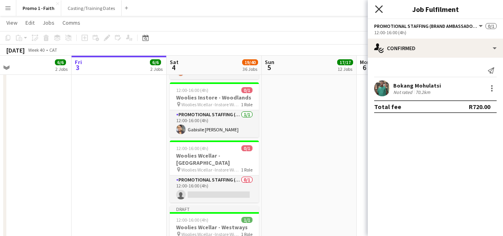
click at [382, 8] on icon "Close pop-in" at bounding box center [379, 9] width 8 height 8
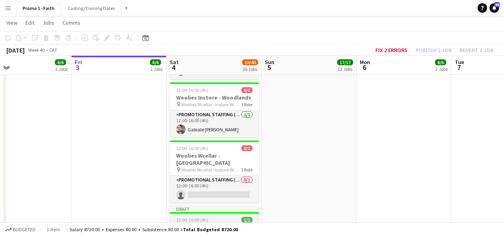
click at [221, 206] on div "Draft" at bounding box center [214, 209] width 89 height 6
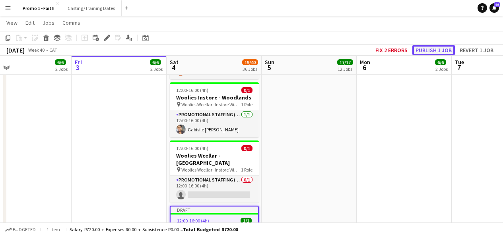
click at [432, 52] on button "Publish 1 job" at bounding box center [434, 50] width 43 height 10
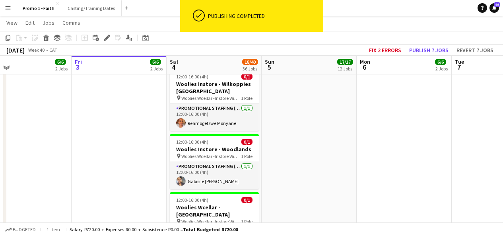
scroll to position [1775, 0]
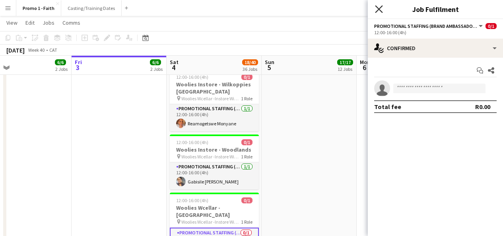
click at [378, 8] on icon at bounding box center [379, 9] width 8 height 8
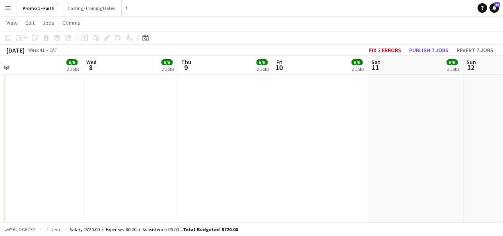
scroll to position [0, 298]
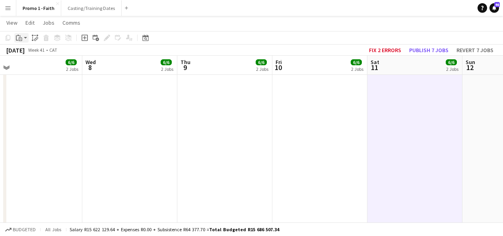
click at [27, 36] on app-action-btn "Paste" at bounding box center [21, 38] width 14 height 10
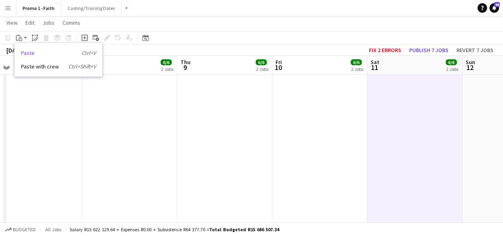
click at [33, 53] on link "Paste Ctrl+V" at bounding box center [58, 52] width 75 height 7
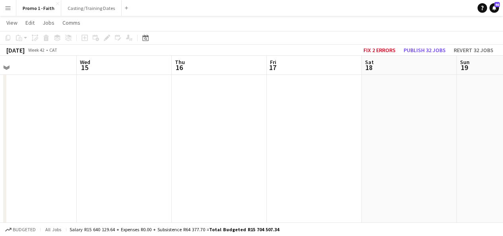
scroll to position [0, 209]
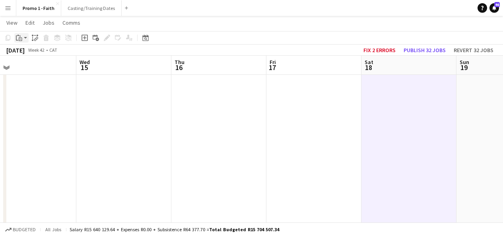
click at [25, 41] on app-action-btn "Paste" at bounding box center [21, 38] width 14 height 10
click at [34, 56] on link "Paste Ctrl+V" at bounding box center [58, 52] width 75 height 7
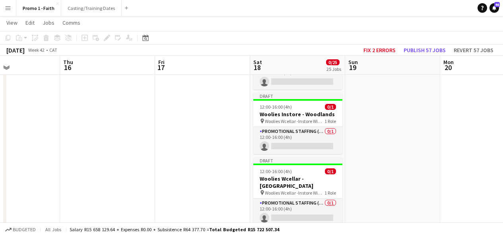
scroll to position [0, 326]
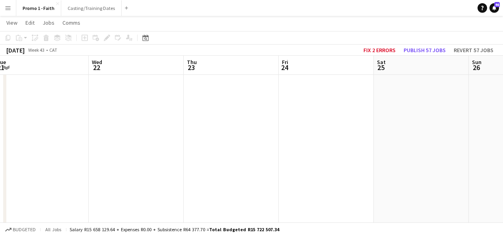
scroll to position [0, 292]
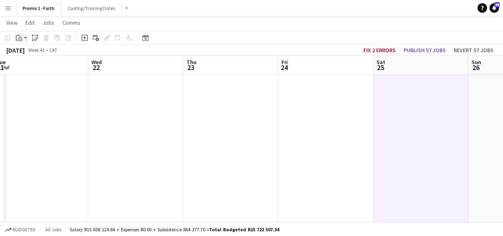
click at [27, 41] on app-action-btn "Paste" at bounding box center [21, 38] width 14 height 10
click at [31, 54] on link "Paste Ctrl+V" at bounding box center [58, 52] width 75 height 7
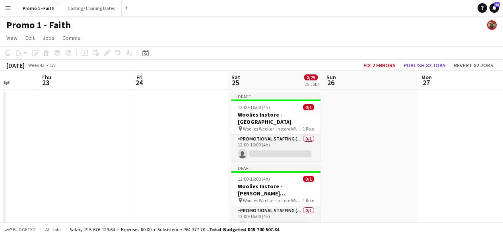
scroll to position [0, 249]
click at [281, 82] on app-board-header-date "Sat 25 0/25 25 Jobs" at bounding box center [274, 80] width 95 height 19
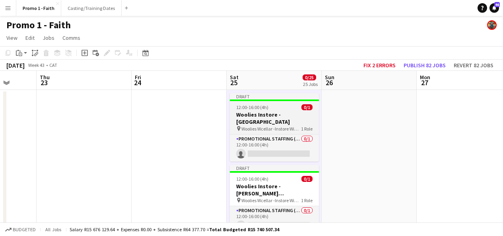
click at [277, 106] on div "12:00-16:00 (4h) 0/1" at bounding box center [274, 107] width 89 height 6
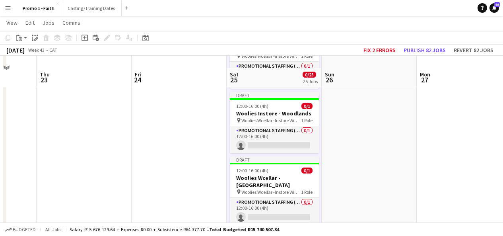
scroll to position [1531, 0]
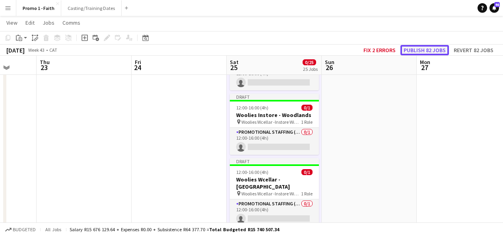
click at [430, 50] on button "Publish 82 jobs" at bounding box center [425, 50] width 49 height 10
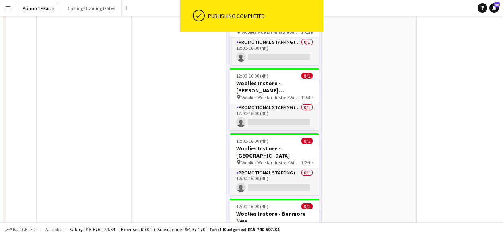
scroll to position [0, 0]
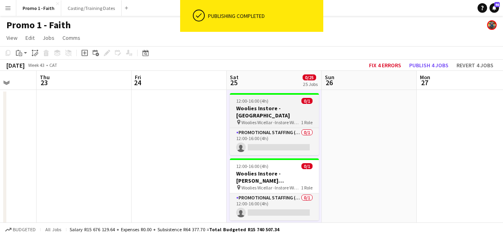
click at [276, 93] on div at bounding box center [274, 94] width 89 height 2
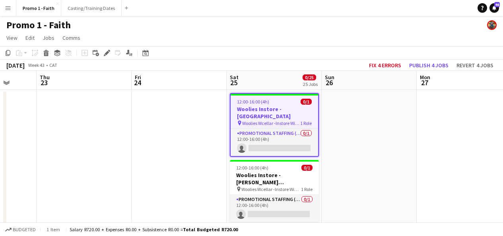
click at [278, 149] on app-job-card "12:00-16:00 (4h) 0/1 Woolies Instore - [GEOGRAPHIC_DATA] pin Woolies Wcellar -I…" at bounding box center [274, 125] width 89 height 64
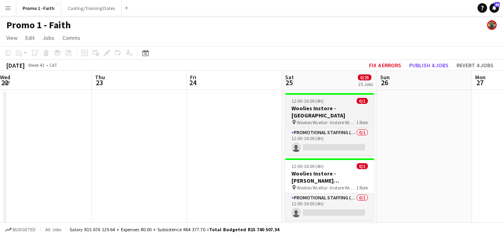
scroll to position [0, 194]
click at [328, 111] on h3 "Woolies Instore - [GEOGRAPHIC_DATA]" at bounding box center [328, 112] width 89 height 14
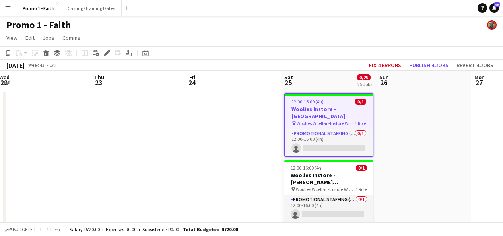
click at [329, 120] on app-job-card "12:00-16:00 (4h) 0/1 Woolies Instore - [GEOGRAPHIC_DATA] pin Woolies Wcellar -I…" at bounding box center [328, 125] width 89 height 64
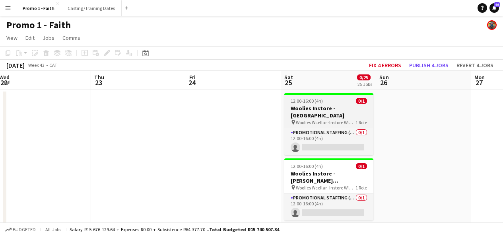
click at [310, 107] on h3 "Woolies Instore - [GEOGRAPHIC_DATA]" at bounding box center [328, 112] width 89 height 14
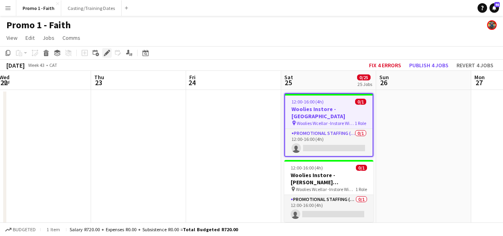
click at [105, 49] on div "Edit" at bounding box center [107, 53] width 10 height 10
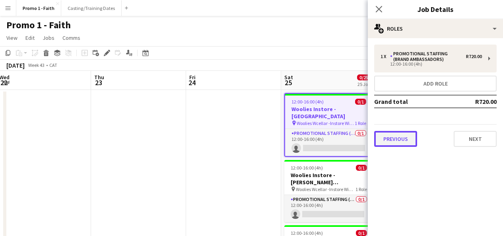
click at [406, 141] on button "Previous" at bounding box center [395, 139] width 43 height 16
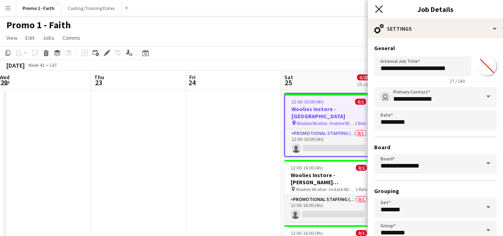
click at [377, 12] on icon "Close pop-in" at bounding box center [379, 9] width 8 height 8
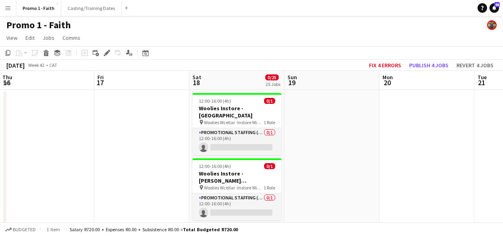
scroll to position [0, 191]
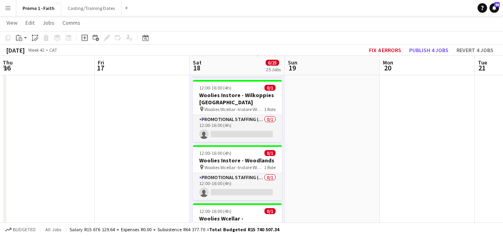
scroll to position [1340, 0]
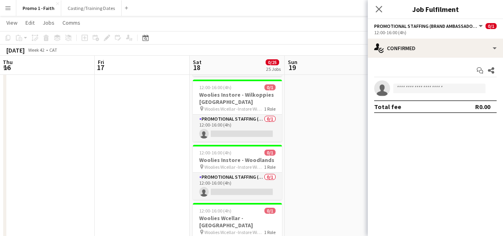
click at [460, 83] on app-invite-slot "single-neutral-actions" at bounding box center [435, 88] width 135 height 16
click at [460, 89] on input at bounding box center [439, 89] width 92 height 10
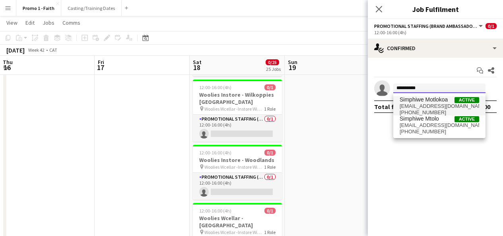
type input "**********"
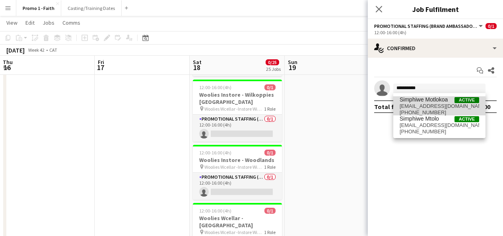
click at [447, 100] on span "Simphiwe Motlokoa" at bounding box center [424, 99] width 48 height 7
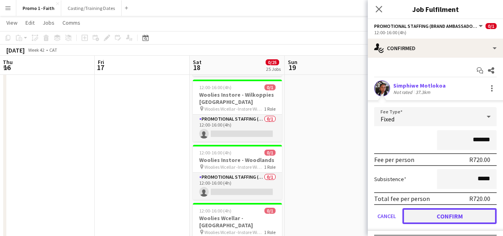
click at [440, 214] on button "Confirm" at bounding box center [450, 216] width 94 height 16
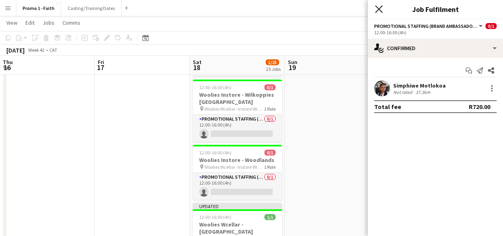
click at [380, 7] on icon "Close pop-in" at bounding box center [379, 9] width 8 height 8
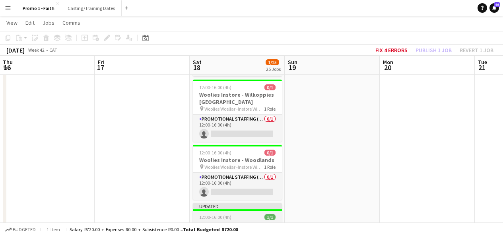
click at [252, 209] on div at bounding box center [237, 210] width 89 height 2
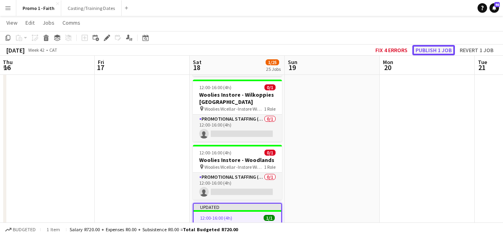
click at [440, 48] on button "Publish 1 job" at bounding box center [434, 50] width 43 height 10
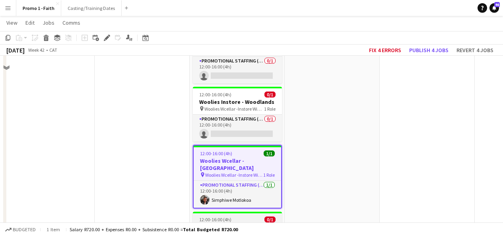
scroll to position [1313, 0]
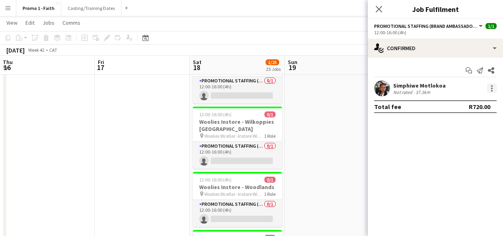
click at [491, 86] on div at bounding box center [492, 89] width 10 height 10
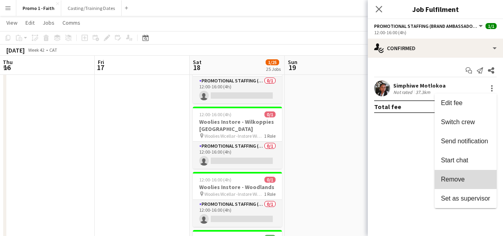
click at [459, 177] on span "Remove" at bounding box center [453, 179] width 24 height 7
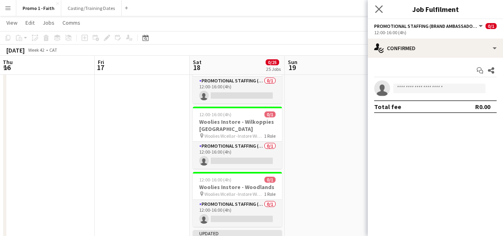
click at [380, 5] on icon "Close pop-in" at bounding box center [379, 9] width 8 height 8
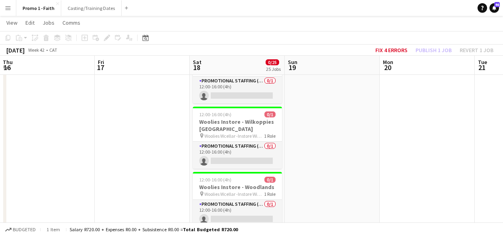
click at [270, 230] on div "Updated" at bounding box center [237, 233] width 89 height 6
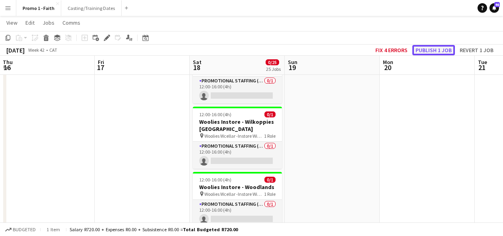
click at [424, 49] on button "Publish 1 job" at bounding box center [434, 50] width 43 height 10
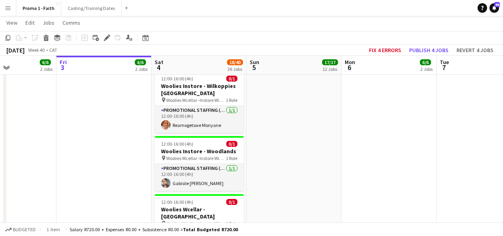
scroll to position [1761, 0]
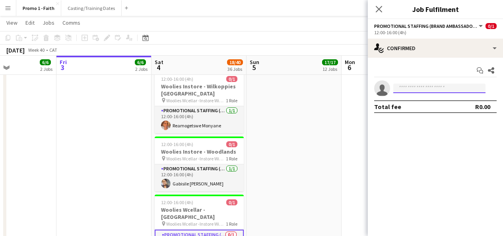
click at [454, 85] on input at bounding box center [439, 89] width 92 height 10
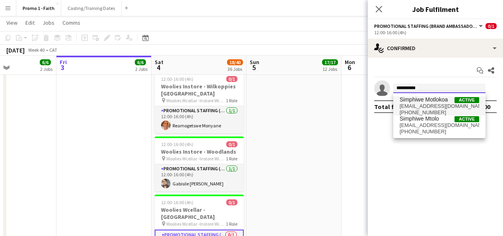
type input "**********"
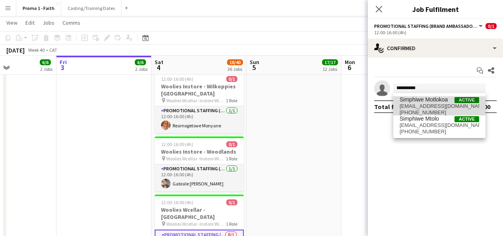
click at [440, 100] on span "Simphiwe Motlokoa" at bounding box center [424, 99] width 48 height 7
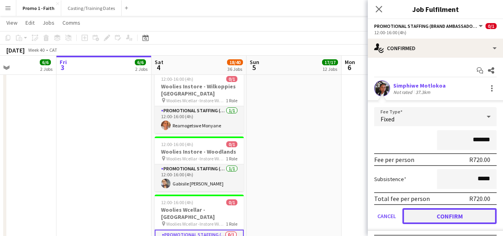
click at [452, 211] on button "Confirm" at bounding box center [450, 216] width 94 height 16
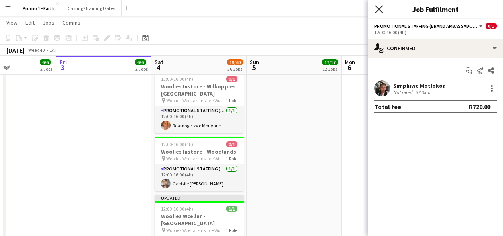
click at [382, 7] on icon at bounding box center [379, 9] width 8 height 8
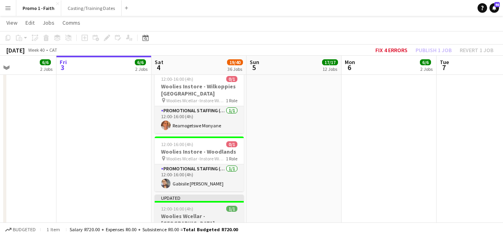
click at [230, 195] on div "Updated" at bounding box center [199, 198] width 89 height 6
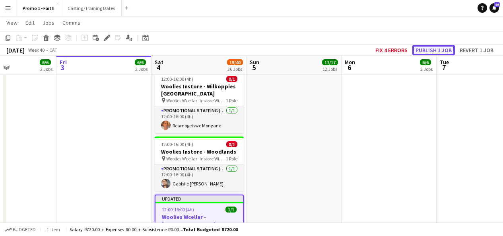
click at [439, 53] on button "Publish 1 job" at bounding box center [434, 50] width 43 height 10
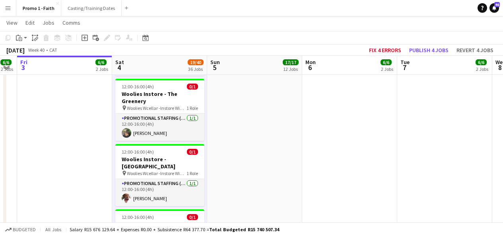
scroll to position [0, 259]
